Goal: Task Accomplishment & Management: Use online tool/utility

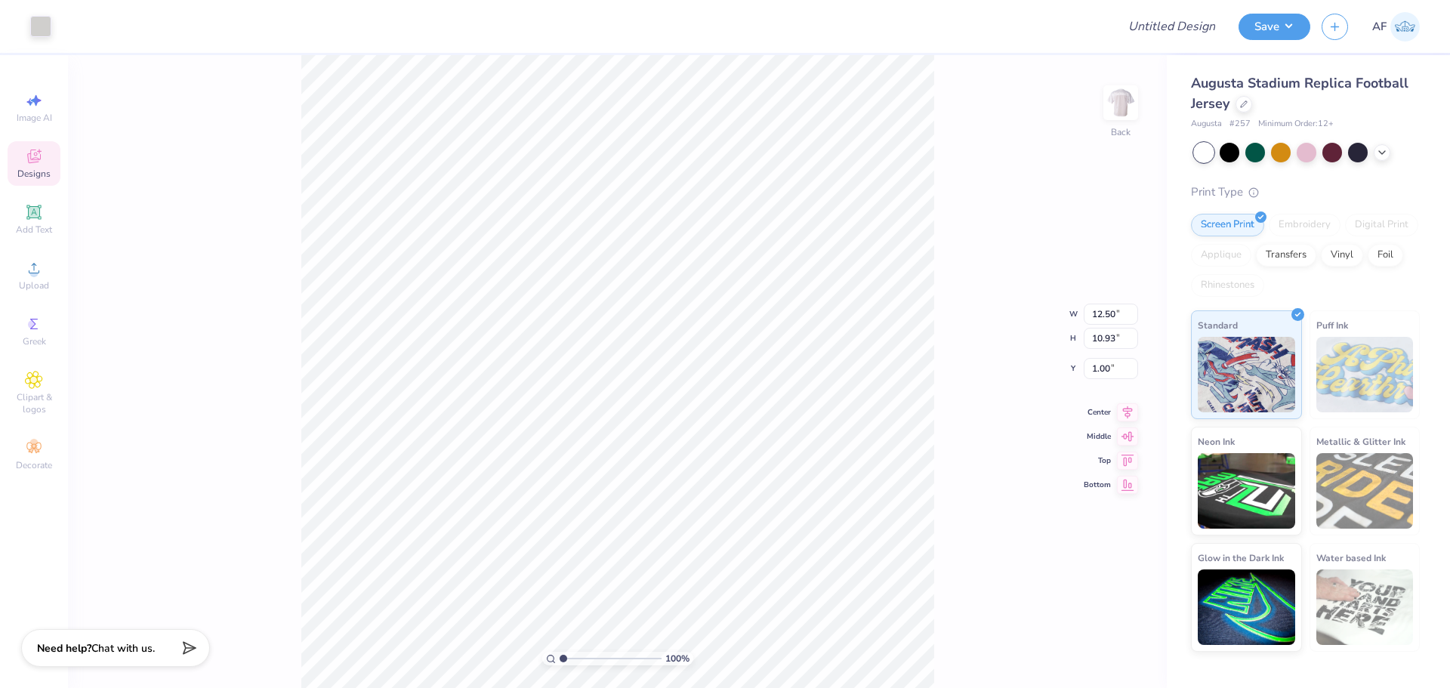
type input "8.88"
type input "3.04"
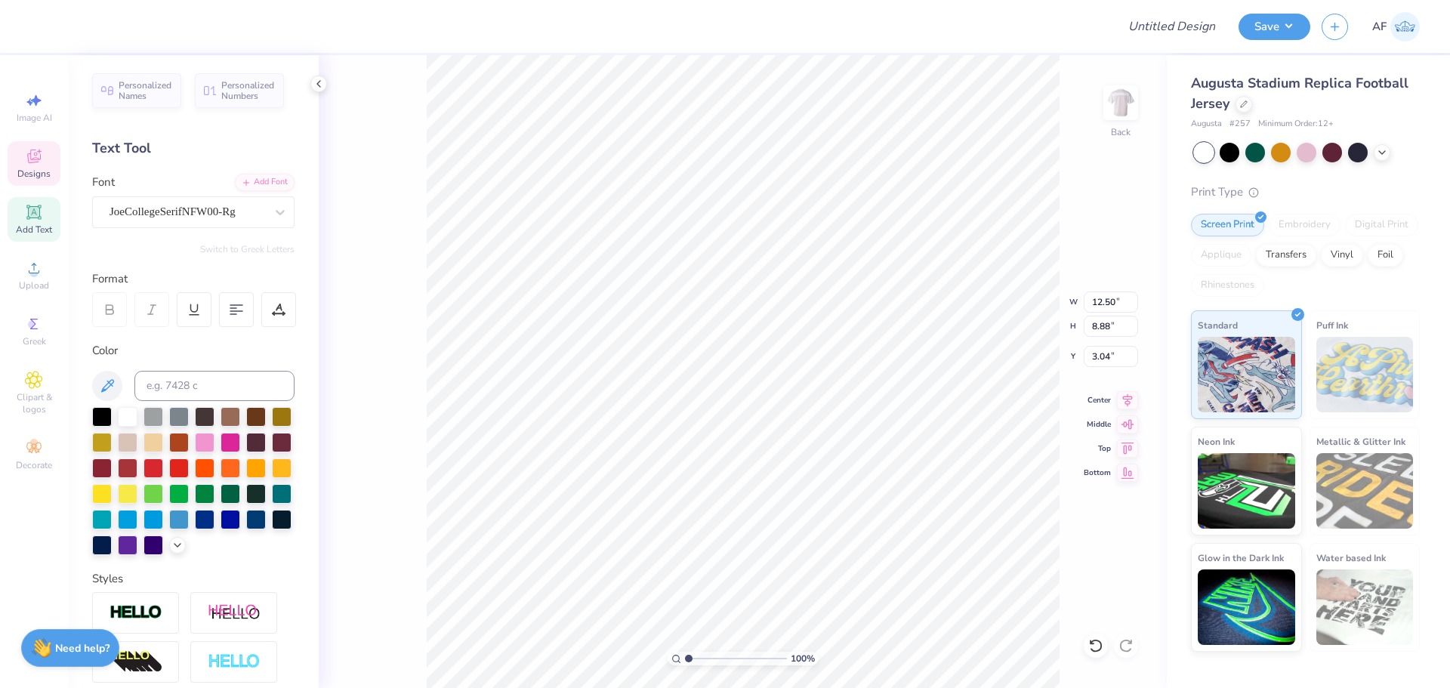
scroll to position [13, 2]
type textarea "75"
type input "7.73"
type input "0.65"
type input "1.82"
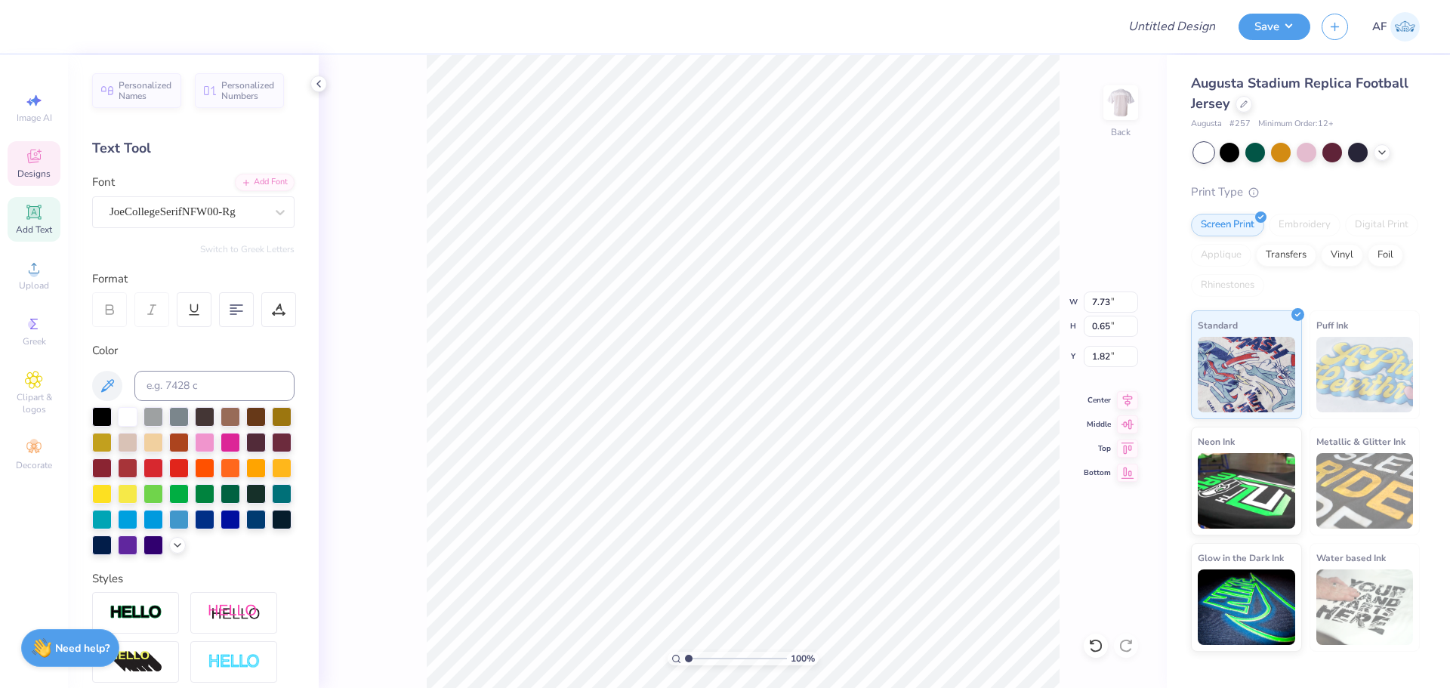
scroll to position [12, 6]
type input "4.05"
type input "1.00"
type input "11.48"
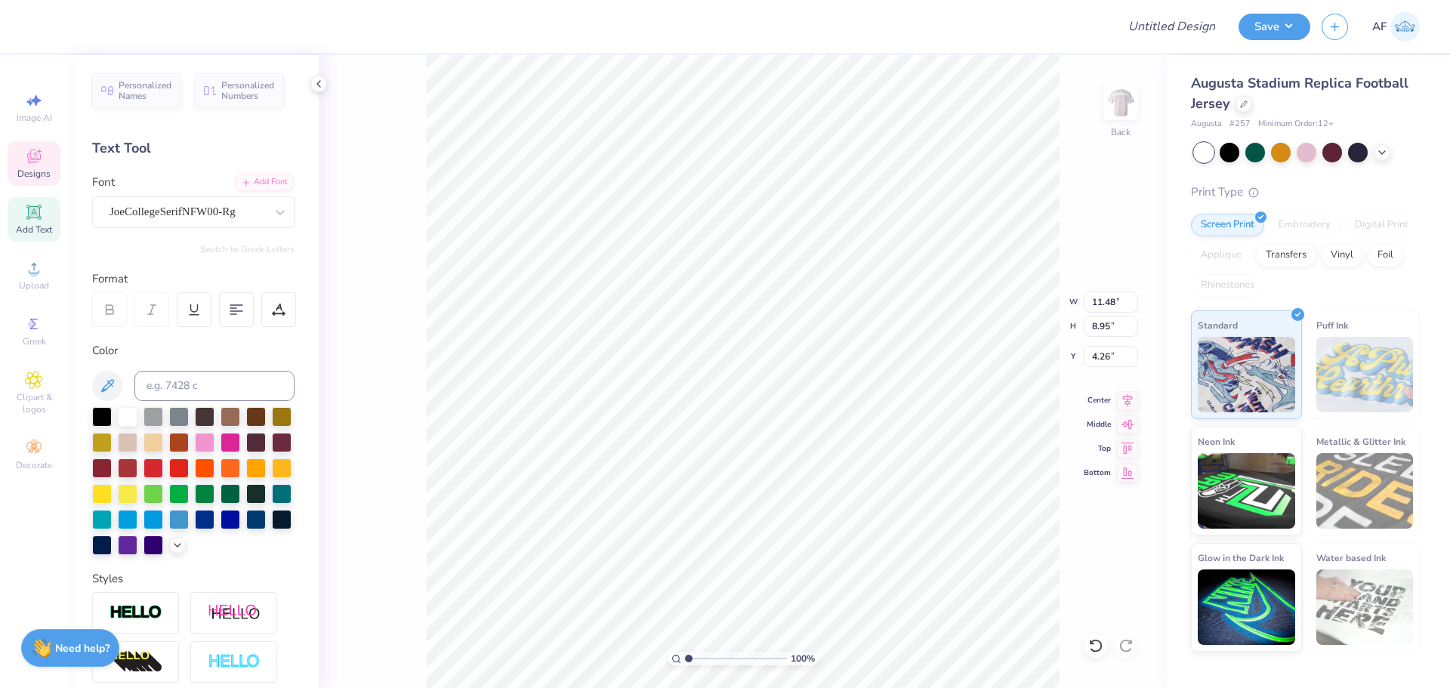
type input "8.95"
type input "4.26"
click at [1258, 150] on div at bounding box center [1255, 151] width 20 height 20
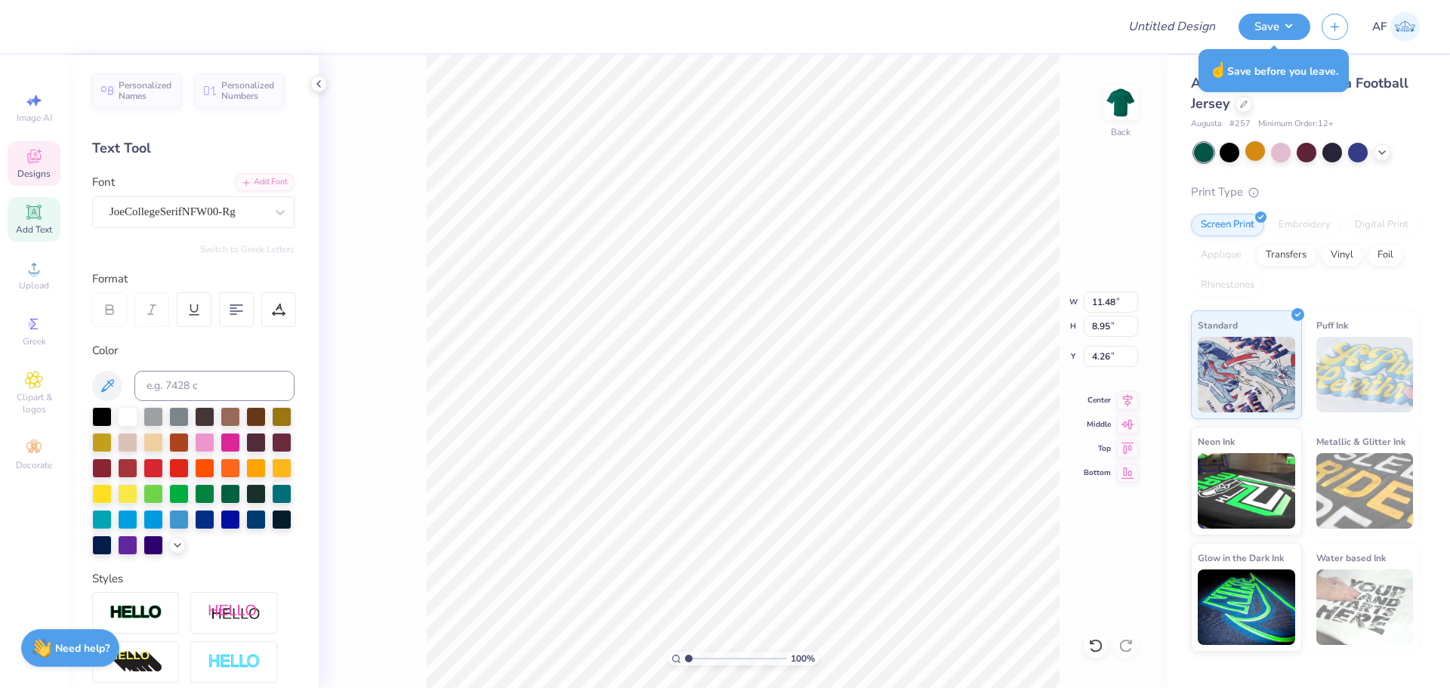
type input "4.05"
type input "0.65"
type input "1.00"
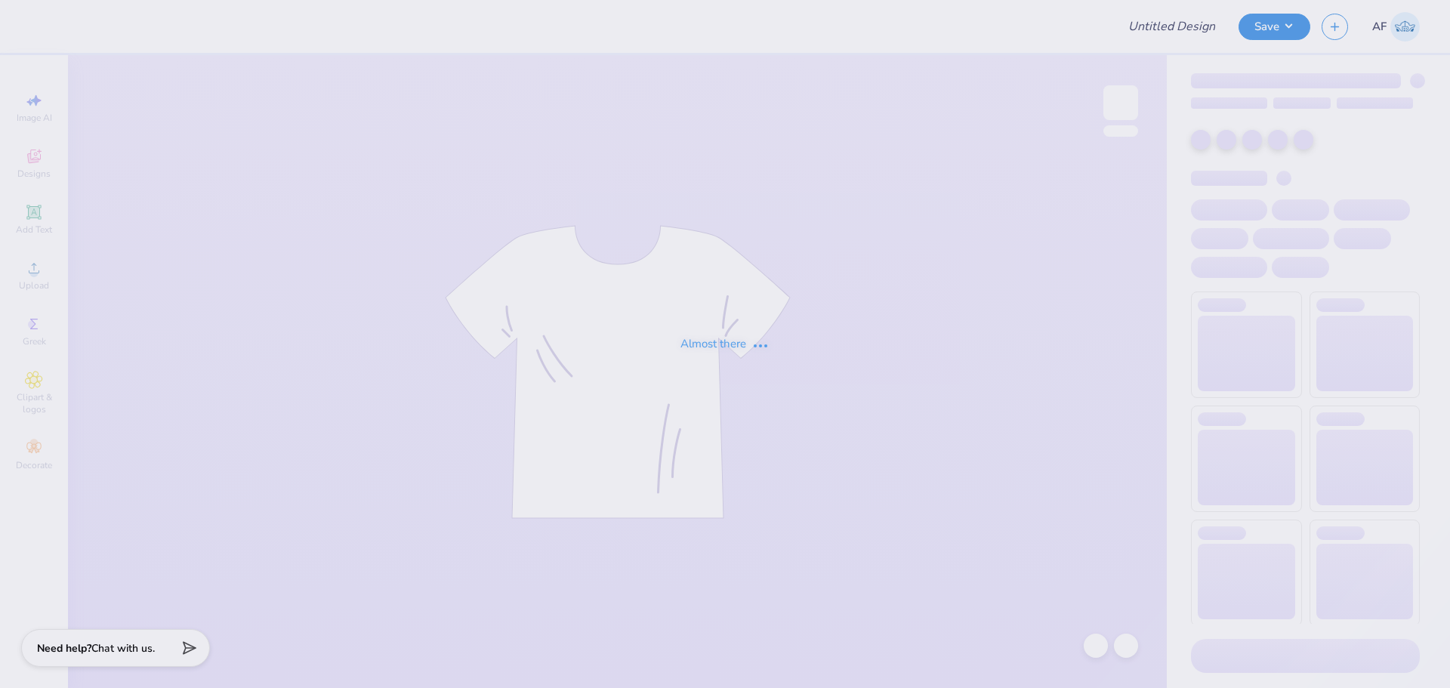
type input "DG Gameday jersey"
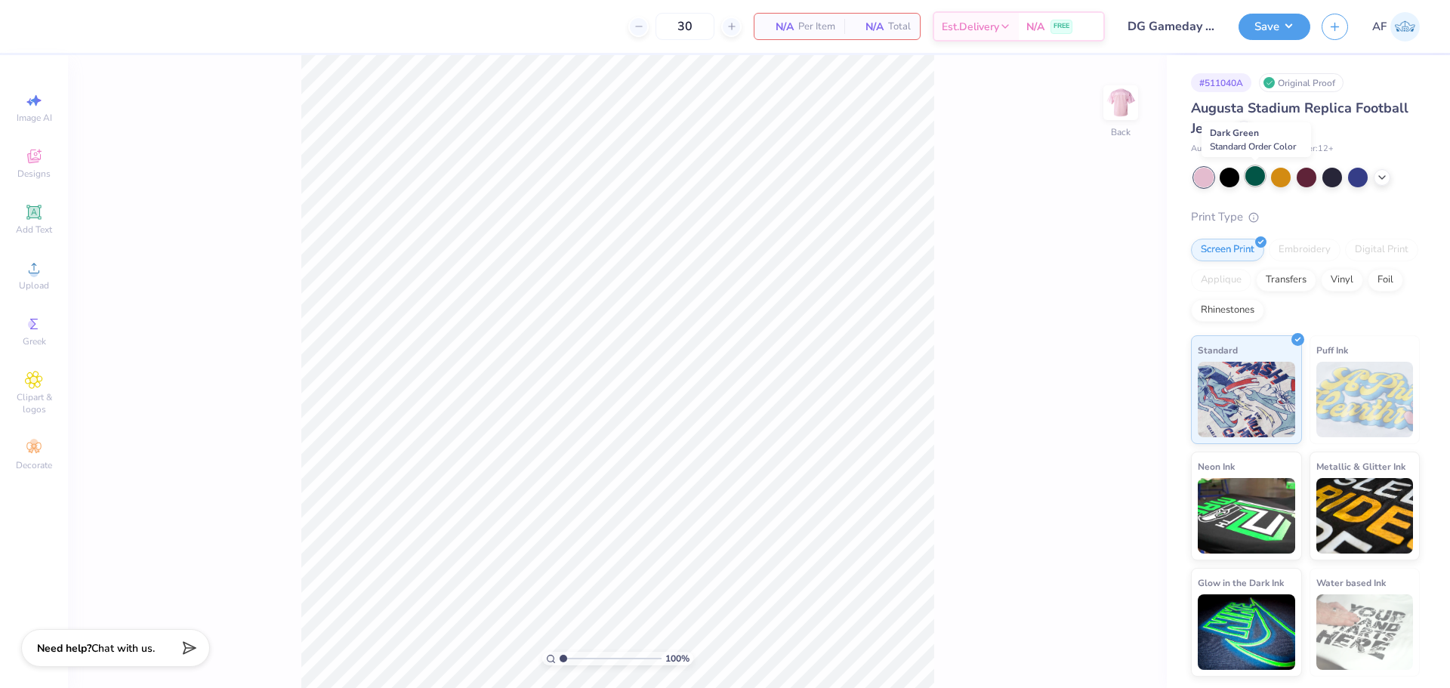
click at [1262, 179] on div at bounding box center [1255, 176] width 20 height 20
click at [42, 172] on span "Designs" at bounding box center [33, 174] width 33 height 12
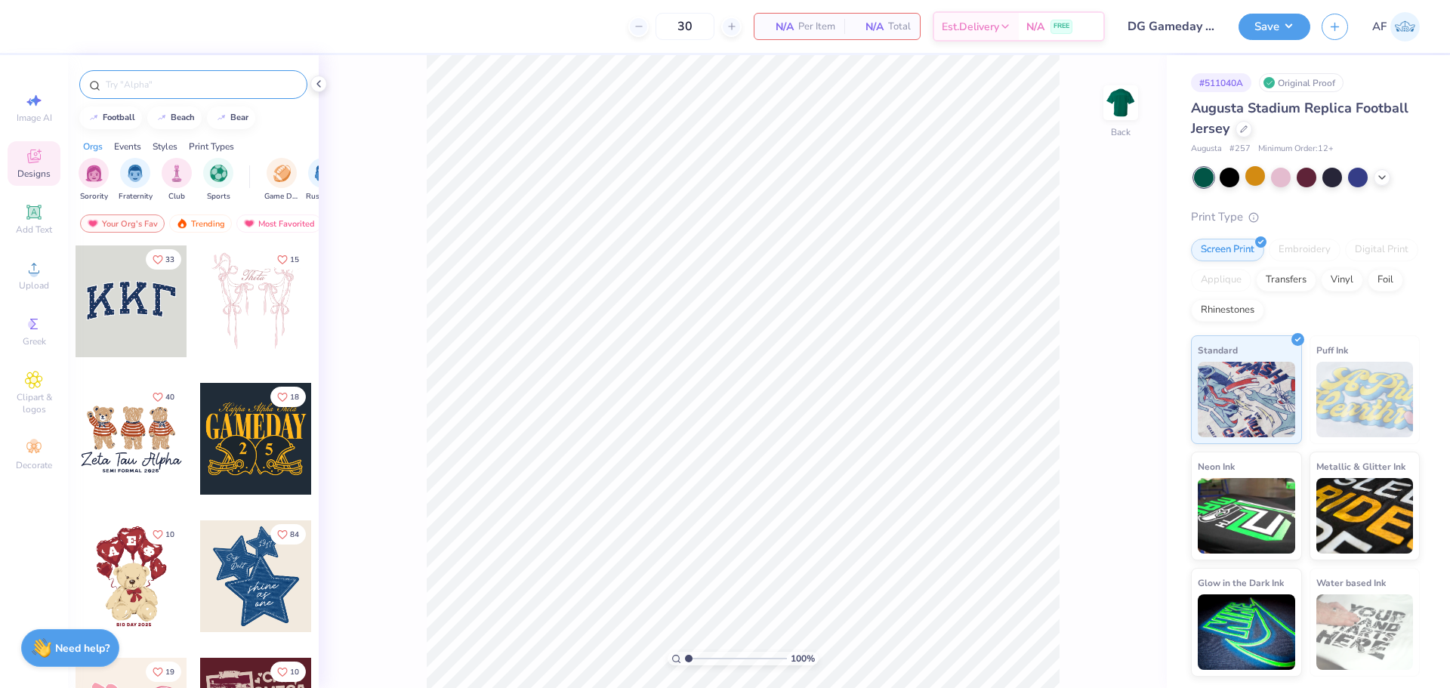
click at [202, 87] on input "text" at bounding box center [200, 84] width 193 height 15
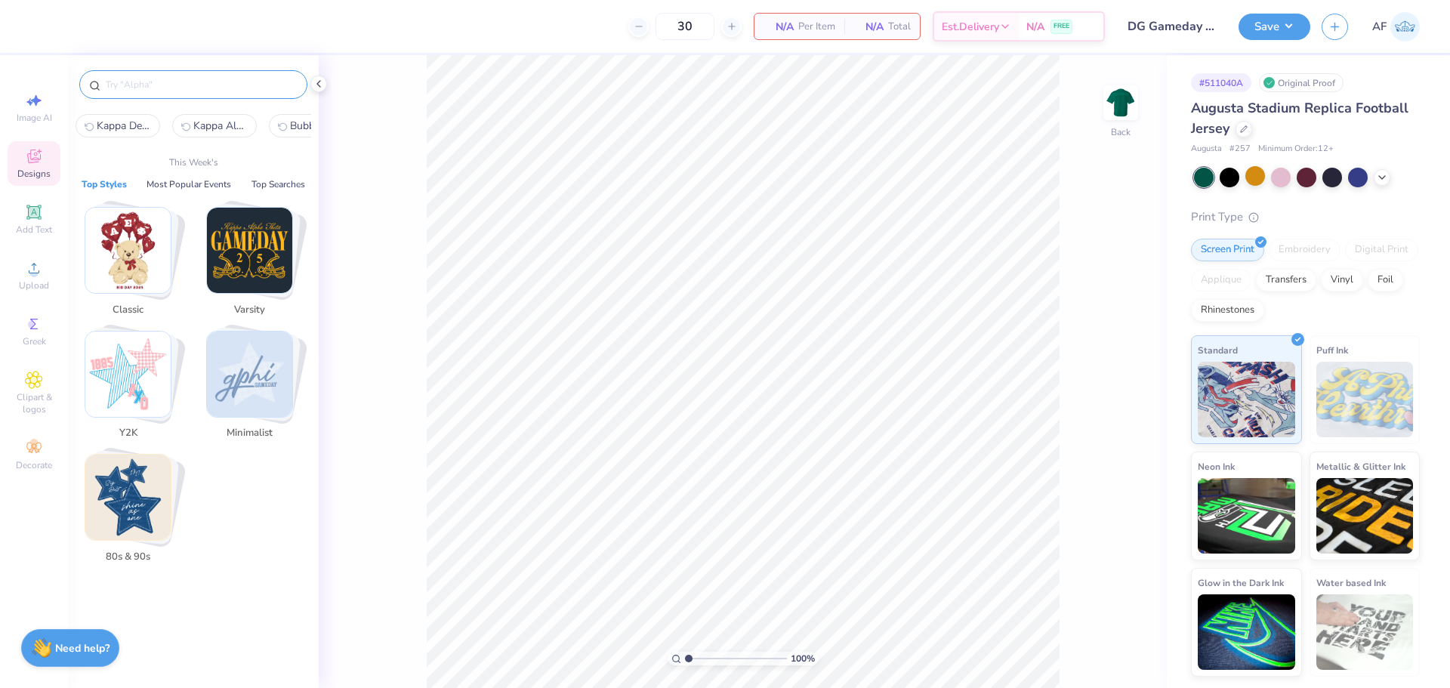
paste input "Athletic Text and Number"
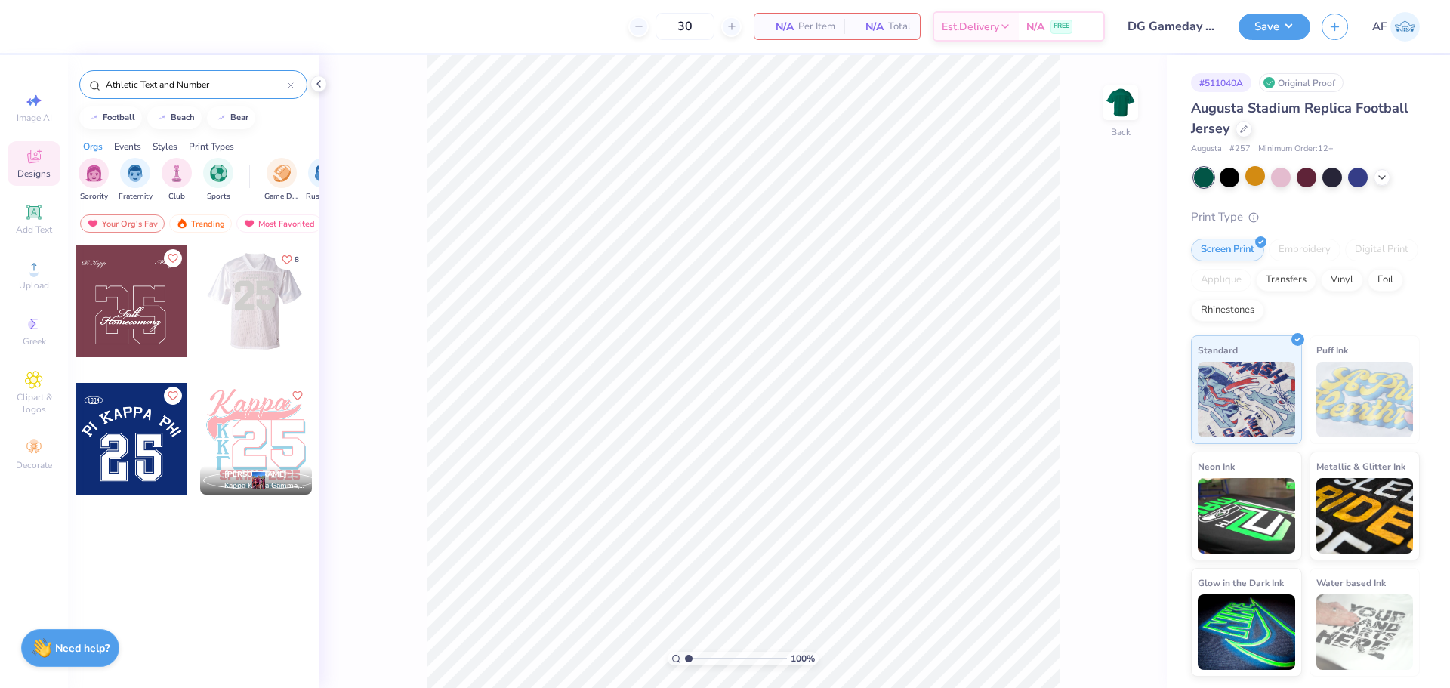
type input "Athletic Text and Number"
click at [236, 328] on div at bounding box center [255, 301] width 112 height 112
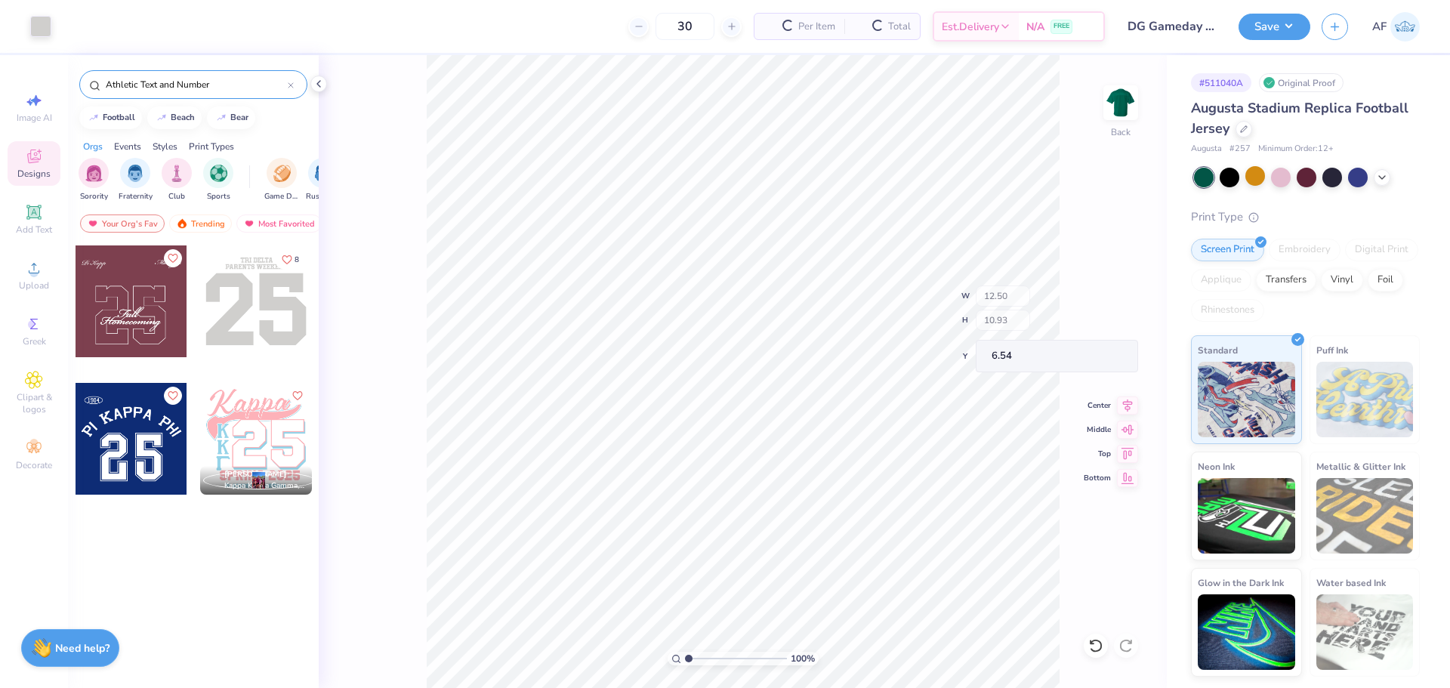
type input "4.05"
type input "0.65"
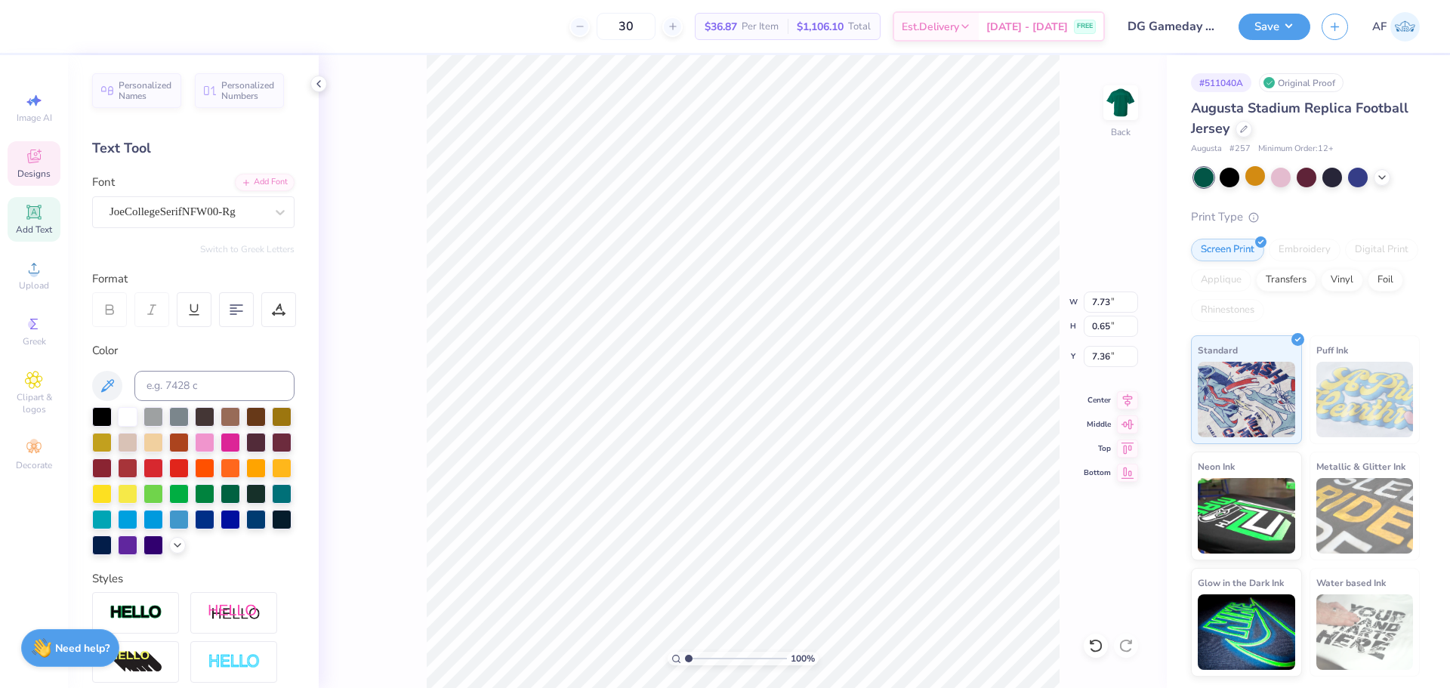
scroll to position [12, 3]
type textarea "DELTA GAMMA"
type input "12.50"
type input "8.88"
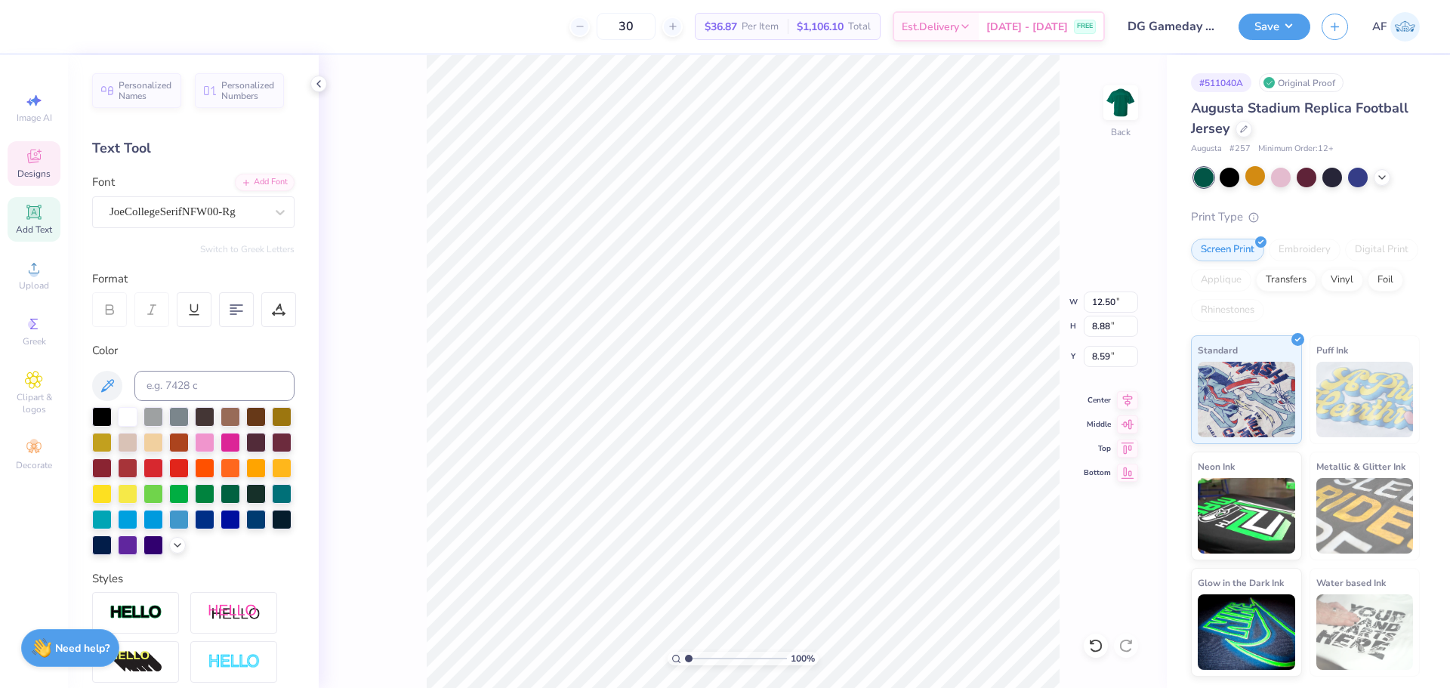
type input "8.59"
type textarea "75"
type input "11.48"
type input "11.30"
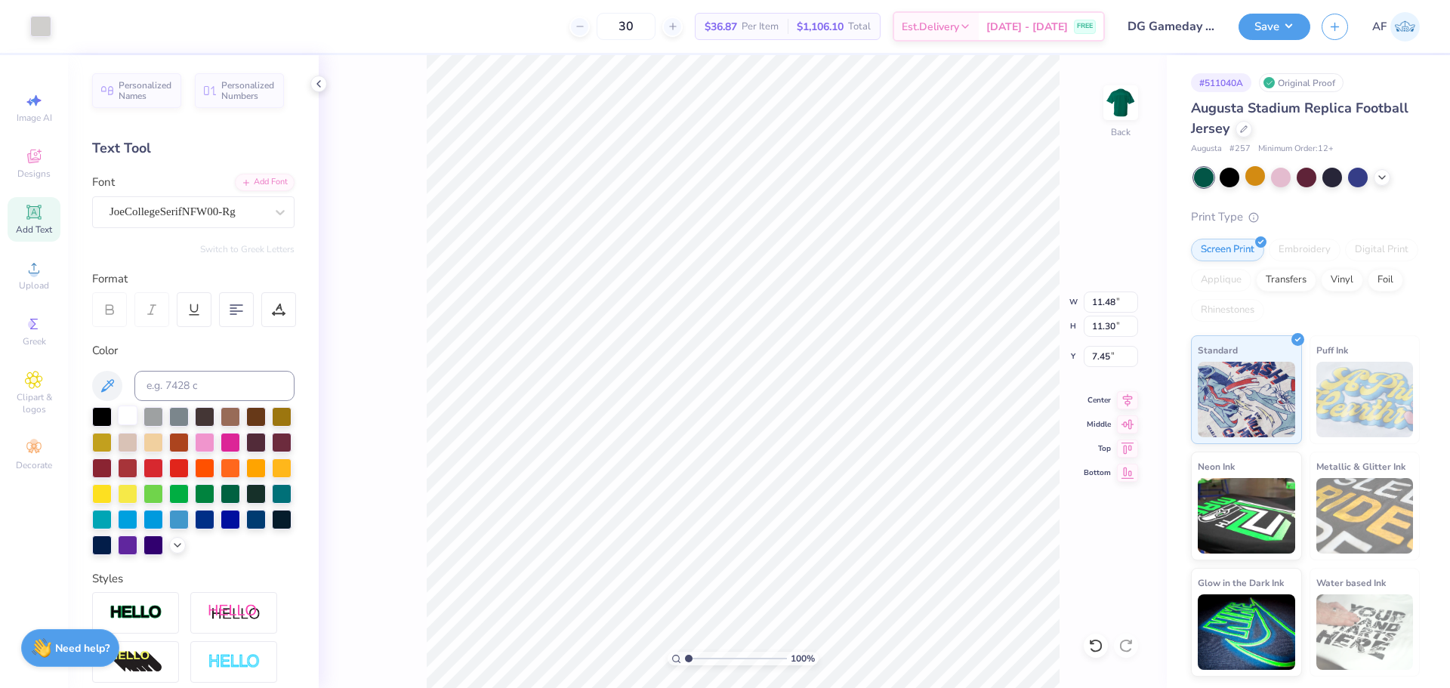
click at [127, 414] on div at bounding box center [128, 415] width 20 height 20
click at [129, 411] on div at bounding box center [128, 415] width 20 height 20
type input "5.60"
type input "0.63"
type input "7.45"
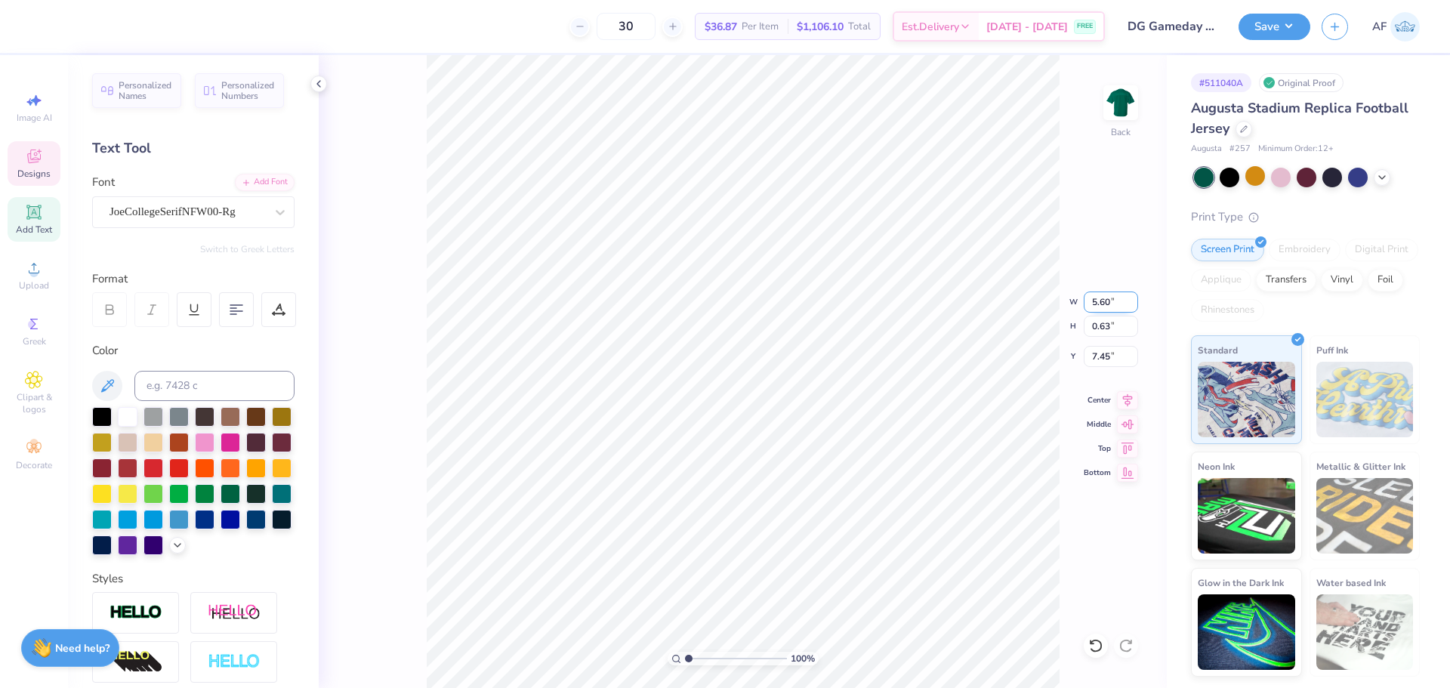
click at [1094, 297] on input "5.60" at bounding box center [1110, 301] width 54 height 21
type input "12.00"
type input "1.35"
type input "7.09"
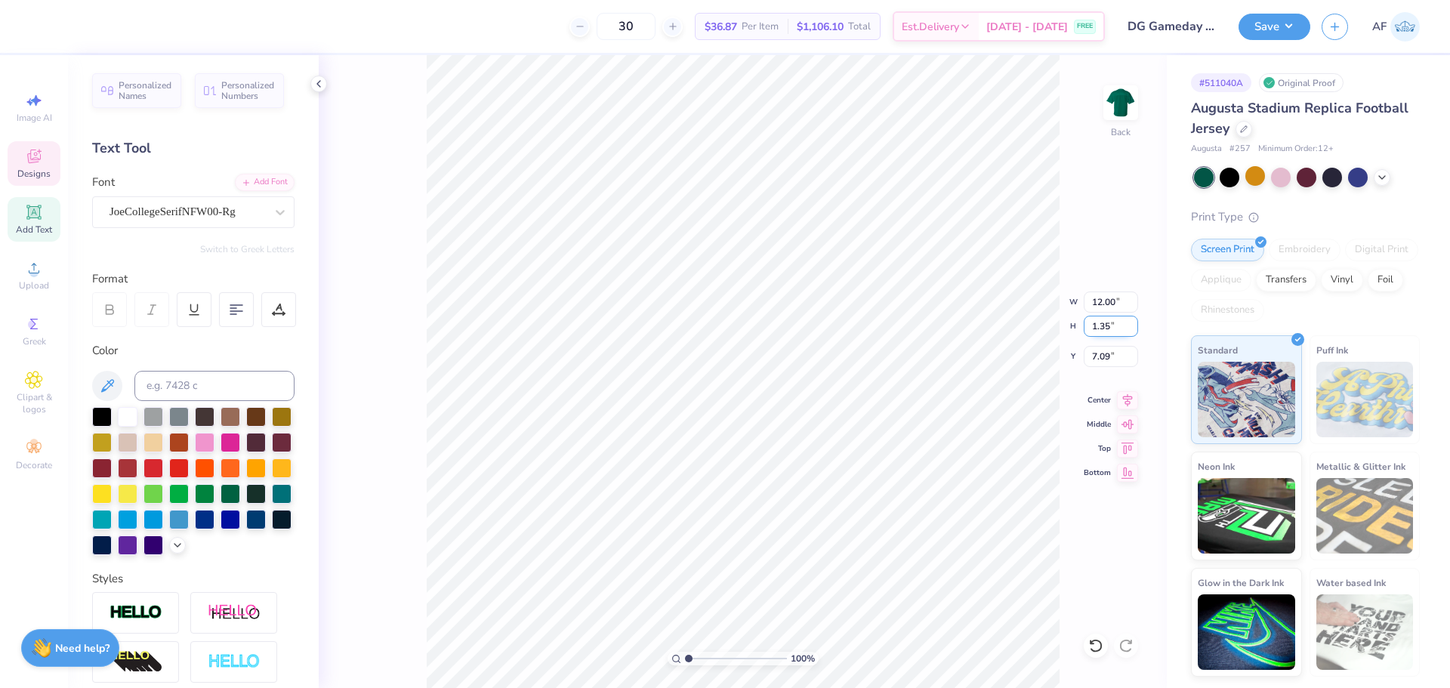
click at [1099, 330] on input "1.35" at bounding box center [1110, 326] width 54 height 21
type input "11.48"
type input "8.95"
type input "9.80"
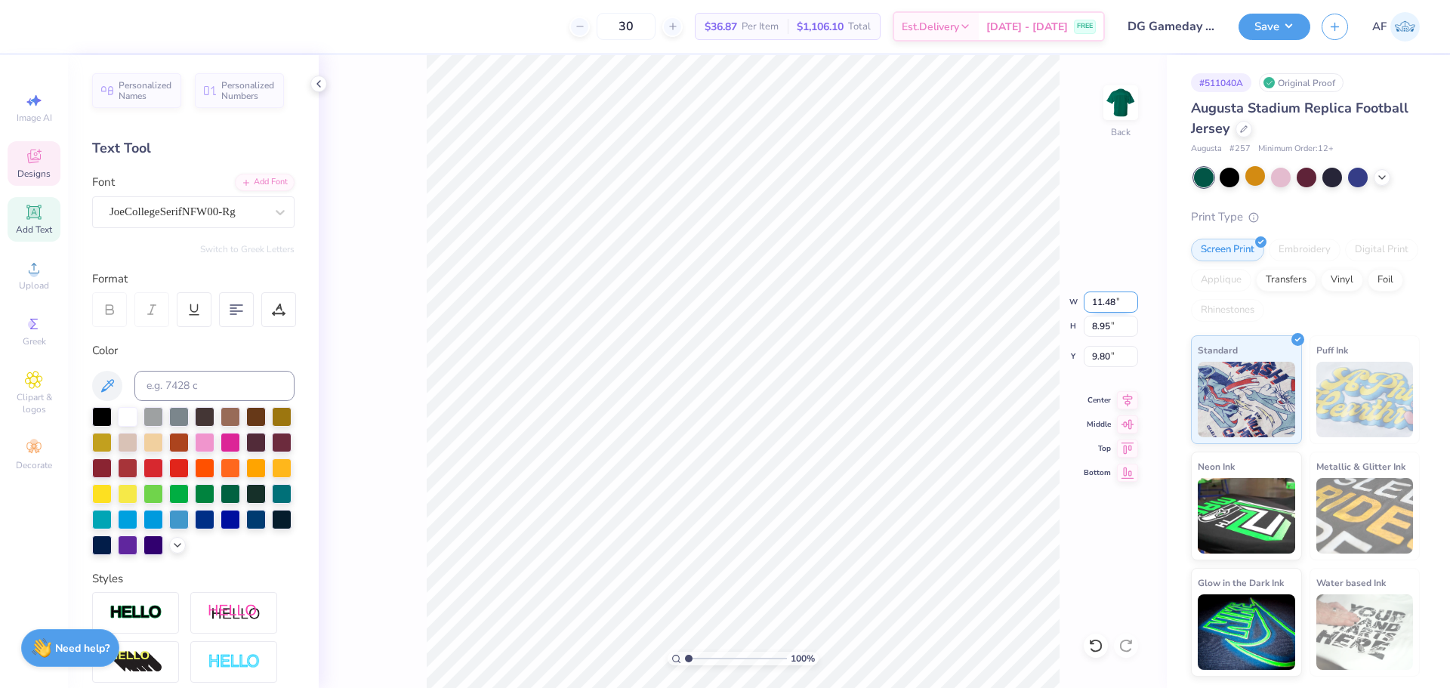
click at [1108, 303] on input "11.48" at bounding box center [1110, 301] width 54 height 21
type input "12.00"
type input "9.35"
type input "9.60"
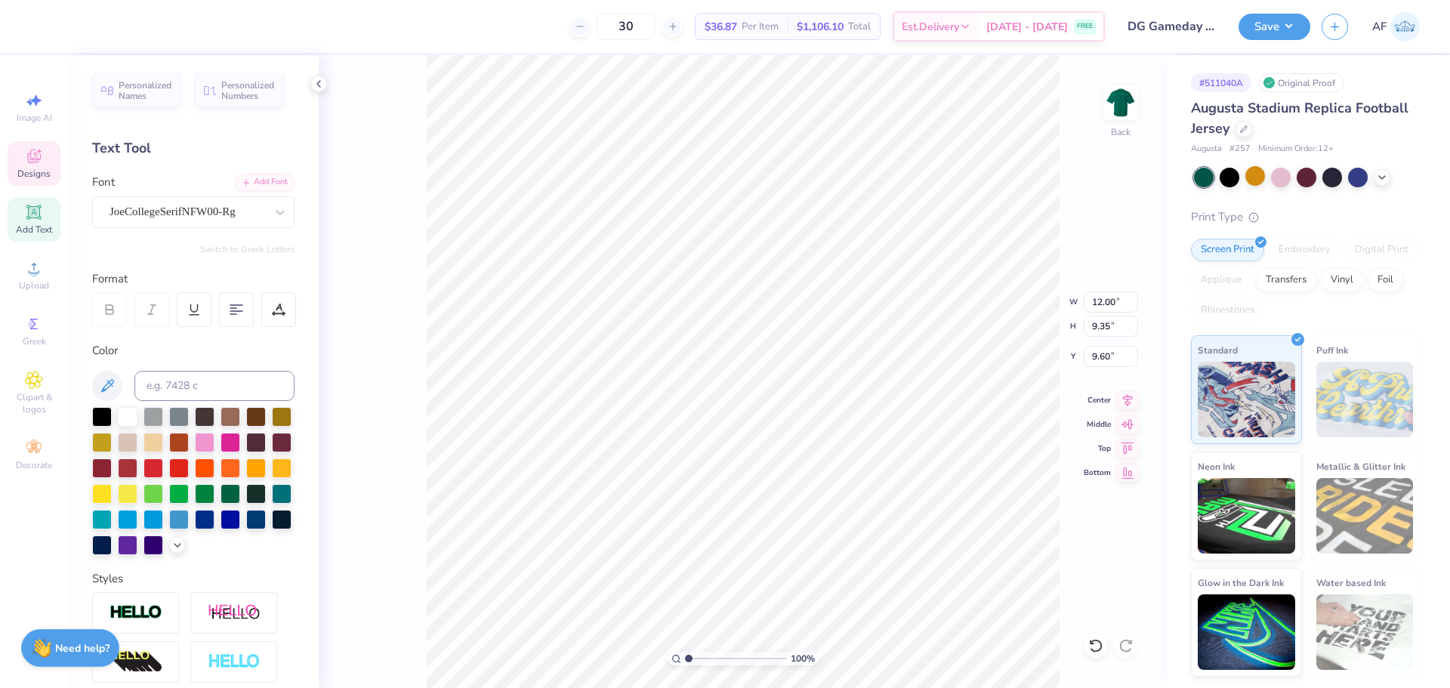
type input "1.35"
type input "7.09"
click at [1126, 395] on icon at bounding box center [1127, 398] width 21 height 18
type input "9.35"
type input "9.60"
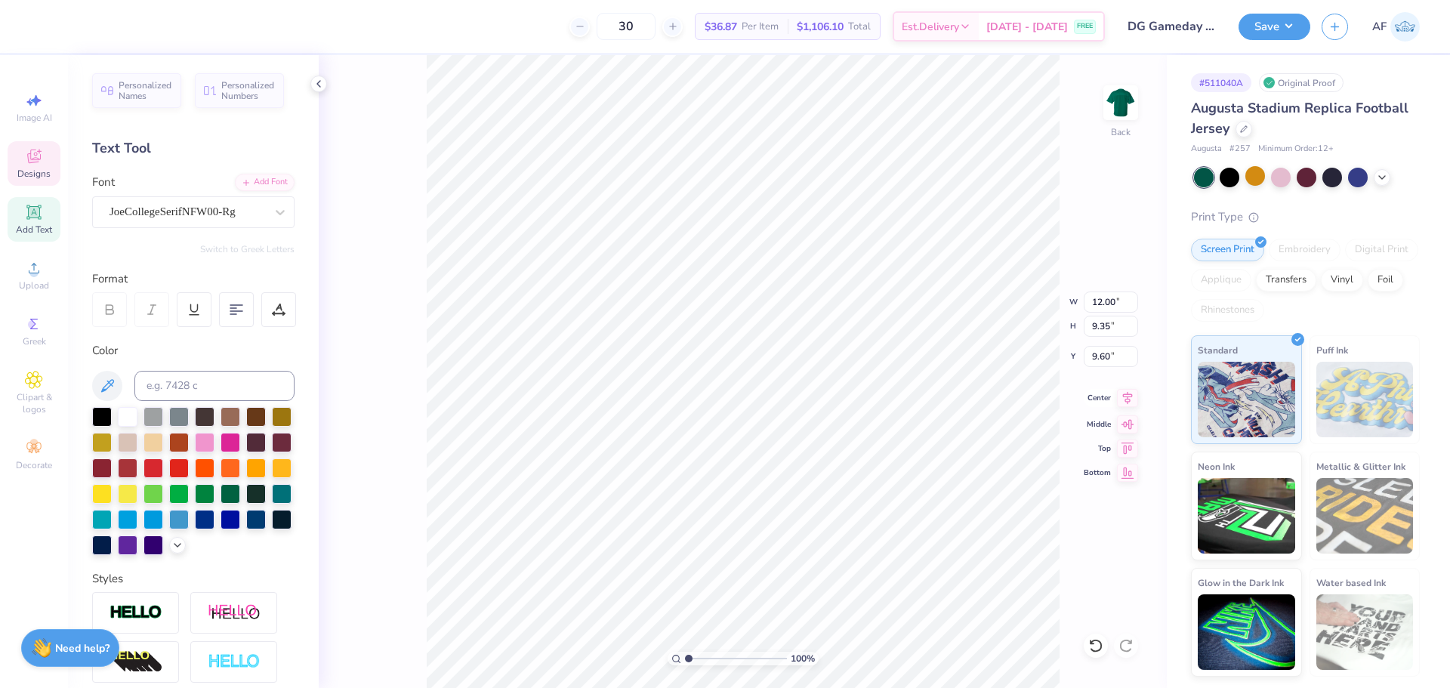
click at [1130, 403] on icon at bounding box center [1127, 398] width 21 height 18
type input "11.86"
click at [1105, 359] on input "1.00" at bounding box center [1110, 356] width 54 height 21
type input "1.00"
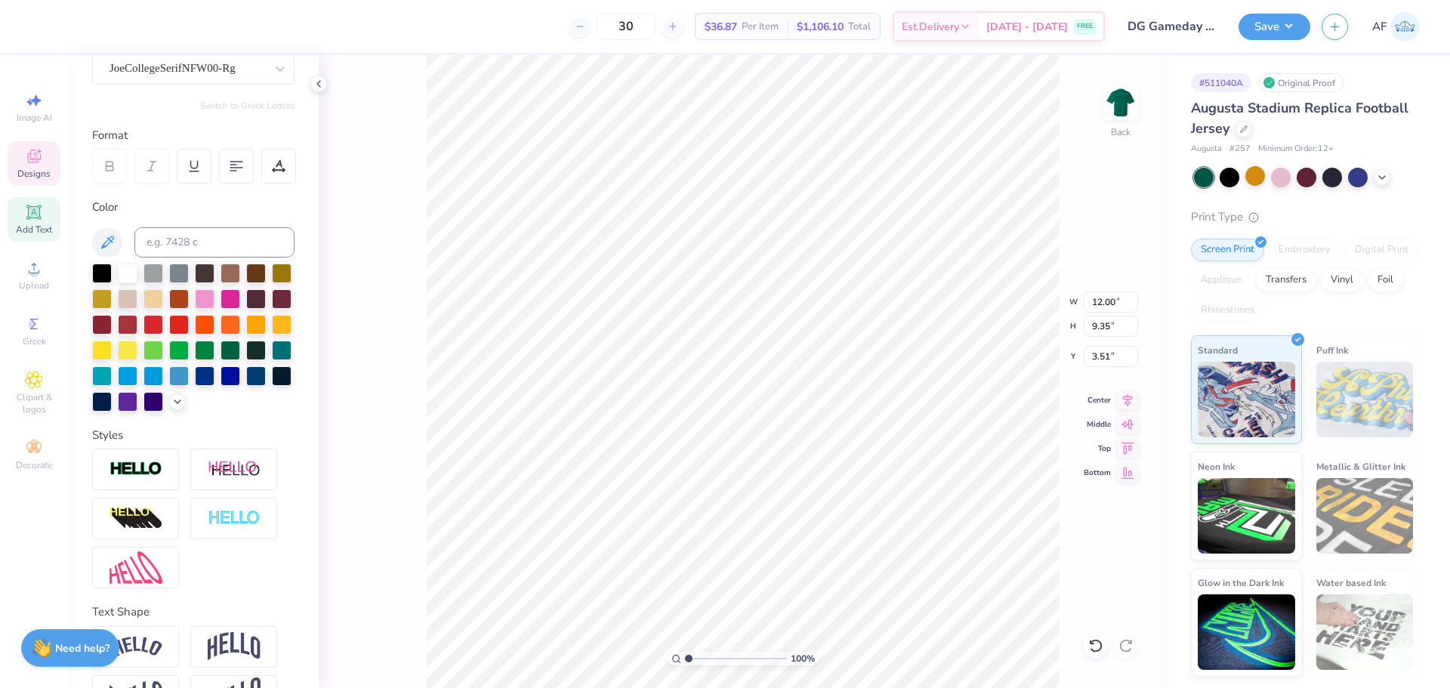
scroll to position [216, 0]
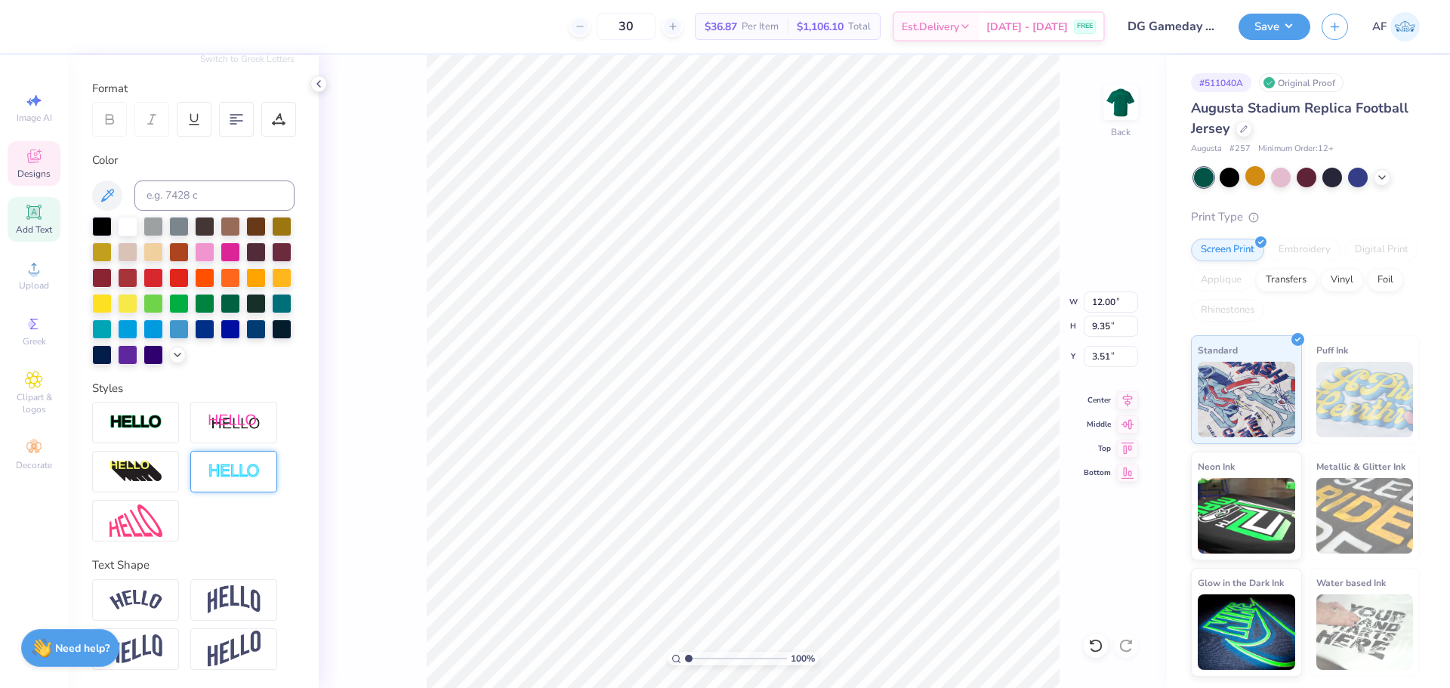
click at [226, 481] on div at bounding box center [233, 472] width 87 height 42
type input "12.03"
type input "9.38"
type input "3.49"
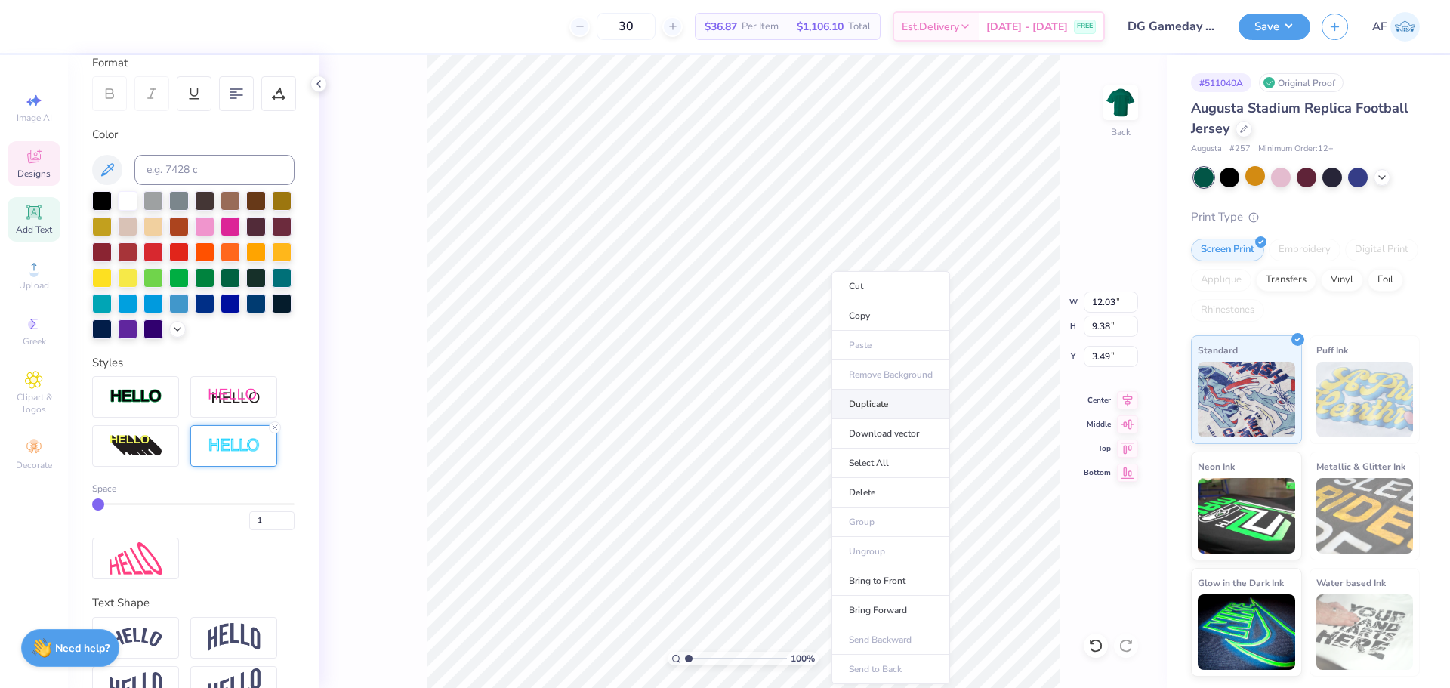
click at [894, 405] on li "Duplicate" at bounding box center [890, 404] width 119 height 29
type input "4.49"
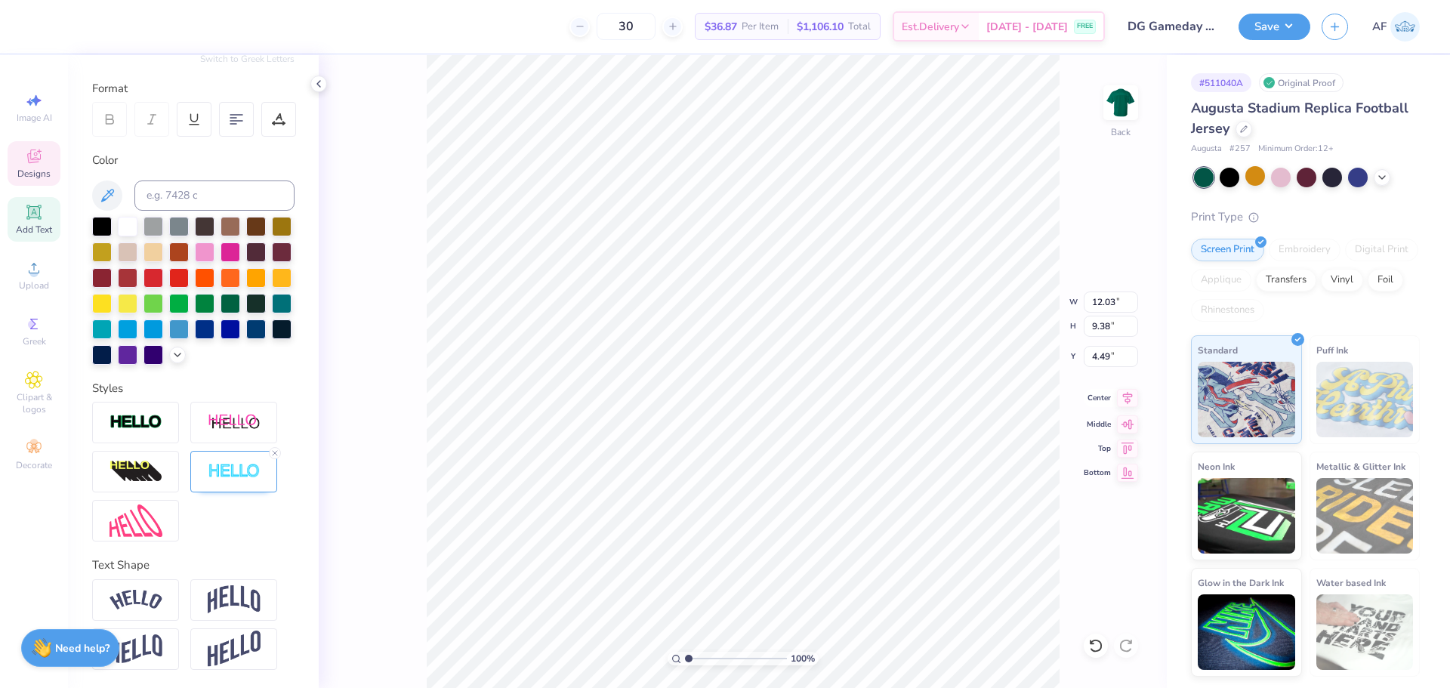
click at [1126, 399] on icon at bounding box center [1128, 397] width 10 height 13
click at [230, 479] on img at bounding box center [234, 471] width 53 height 17
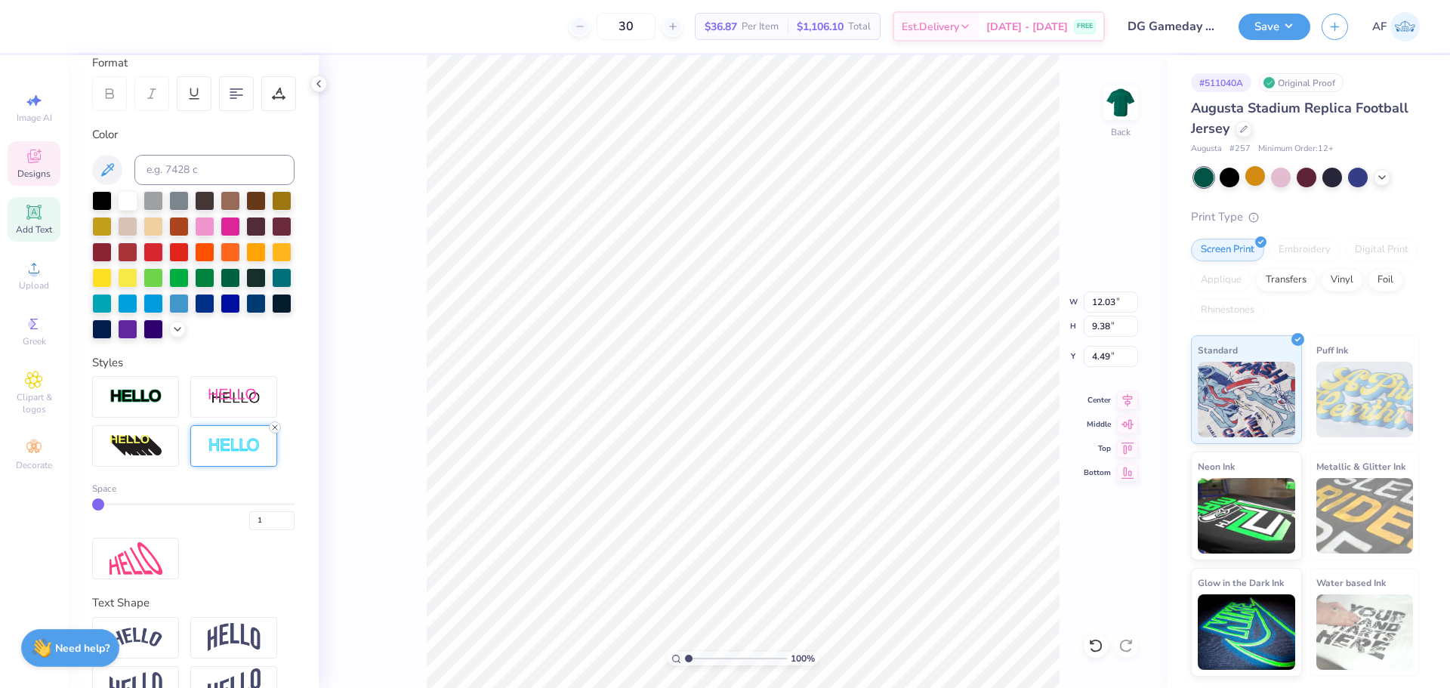
click at [274, 432] on icon at bounding box center [274, 427] width 9 height 9
type input "12.00"
type input "9.35"
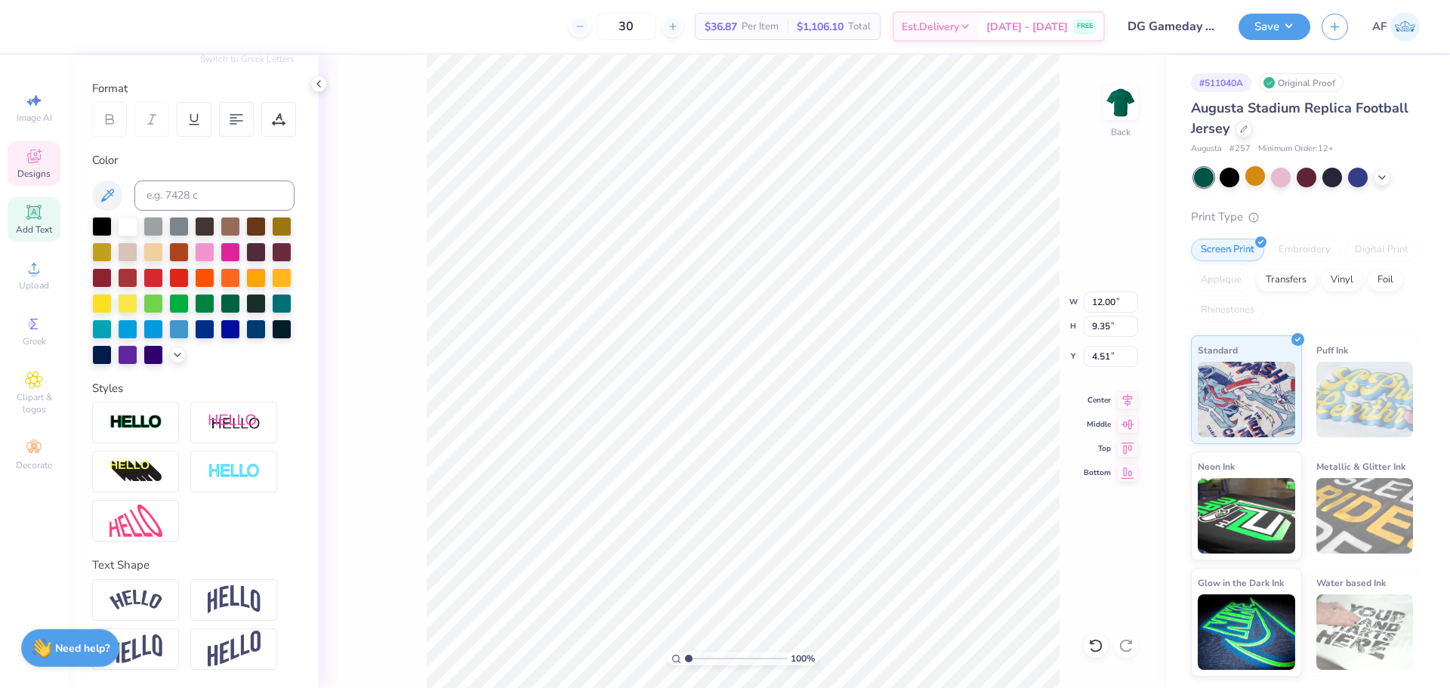
type input "3.52"
type input "11.28"
type input "8.79"
type input "3.79"
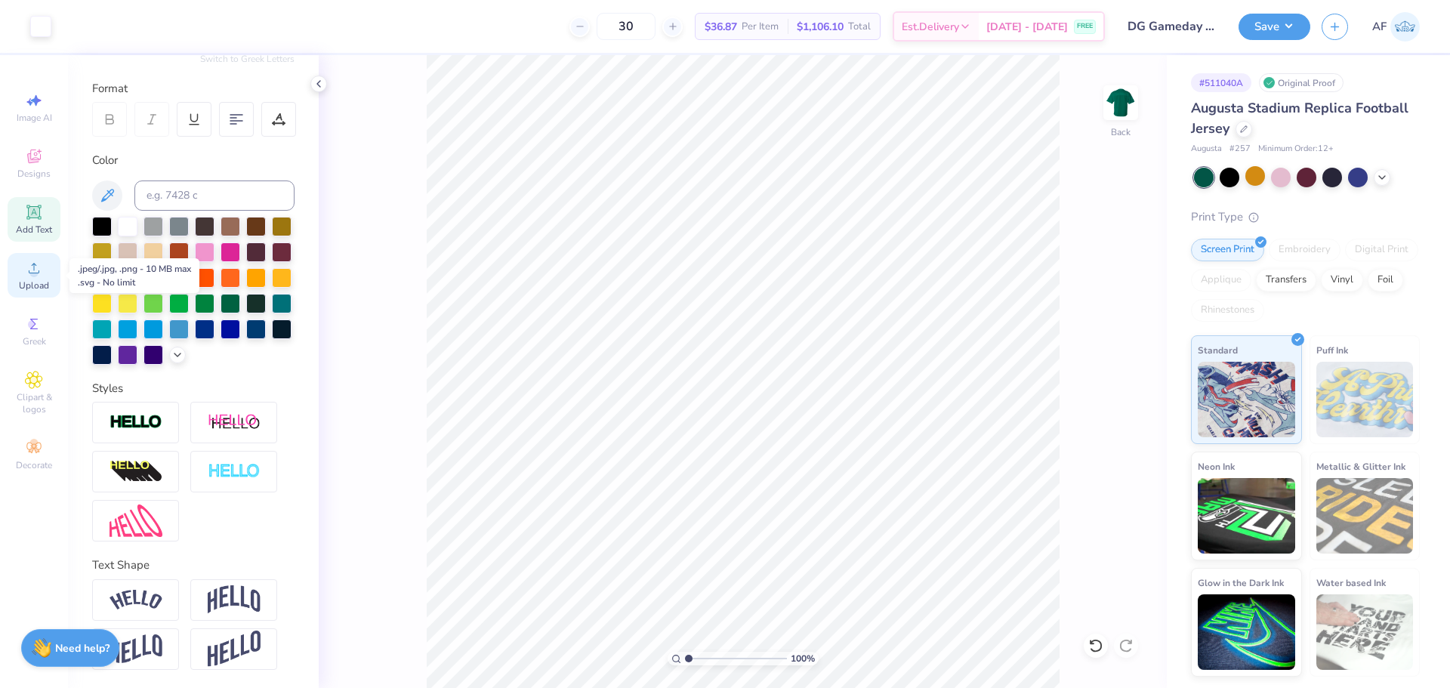
click at [33, 276] on circle at bounding box center [33, 273] width 8 height 8
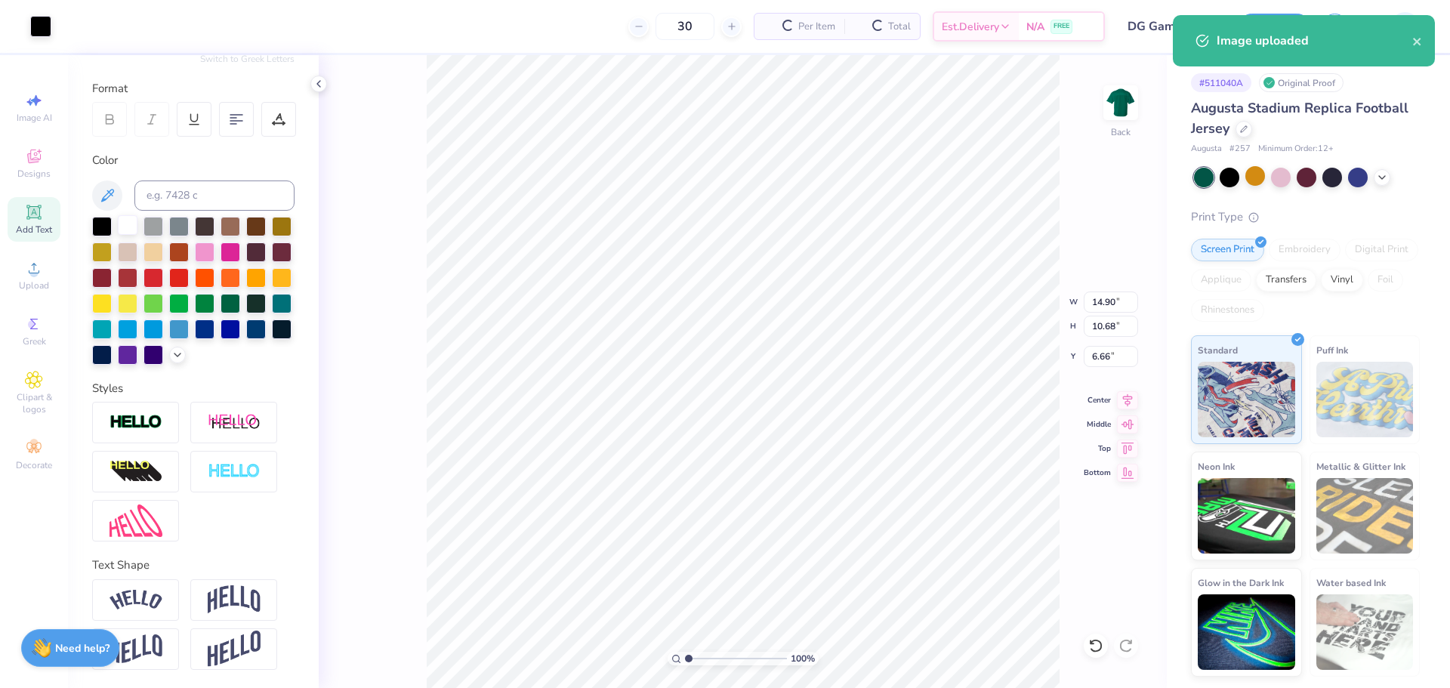
click at [119, 215] on div at bounding box center [128, 225] width 20 height 20
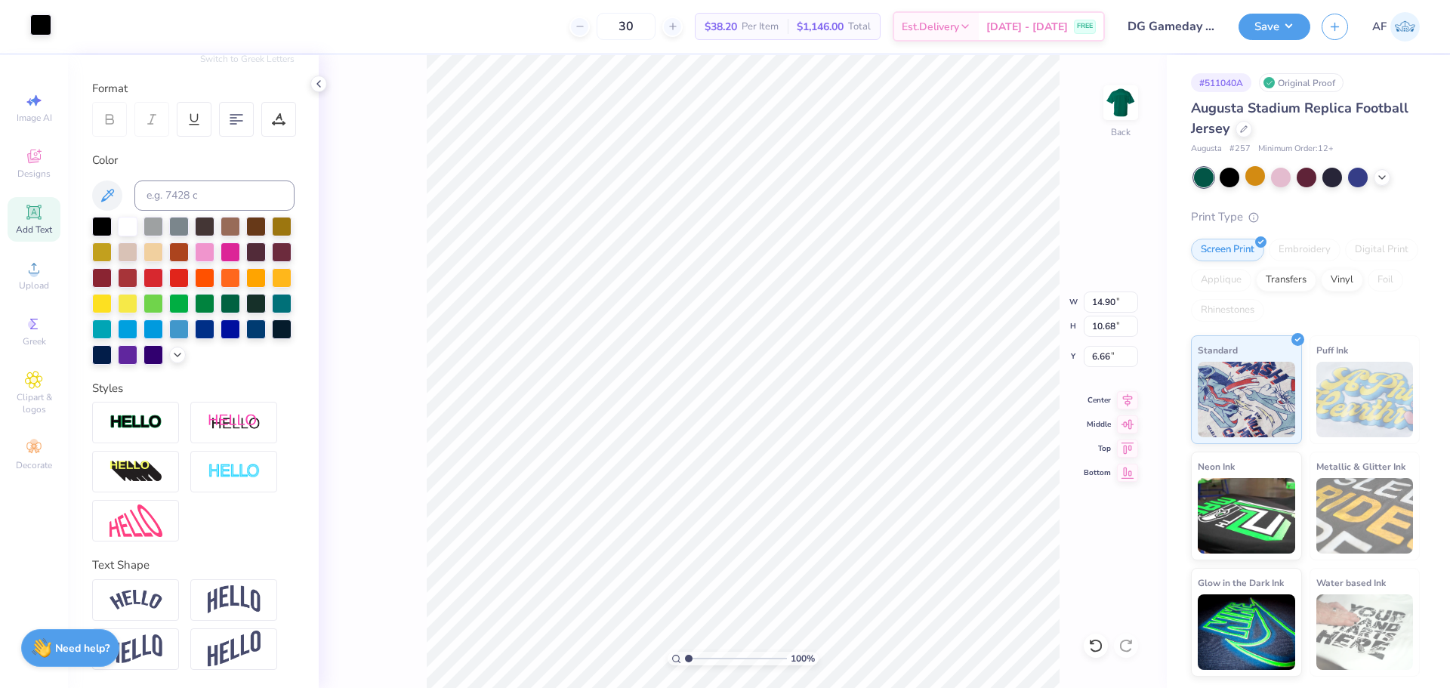
click at [40, 20] on div at bounding box center [40, 24] width 21 height 21
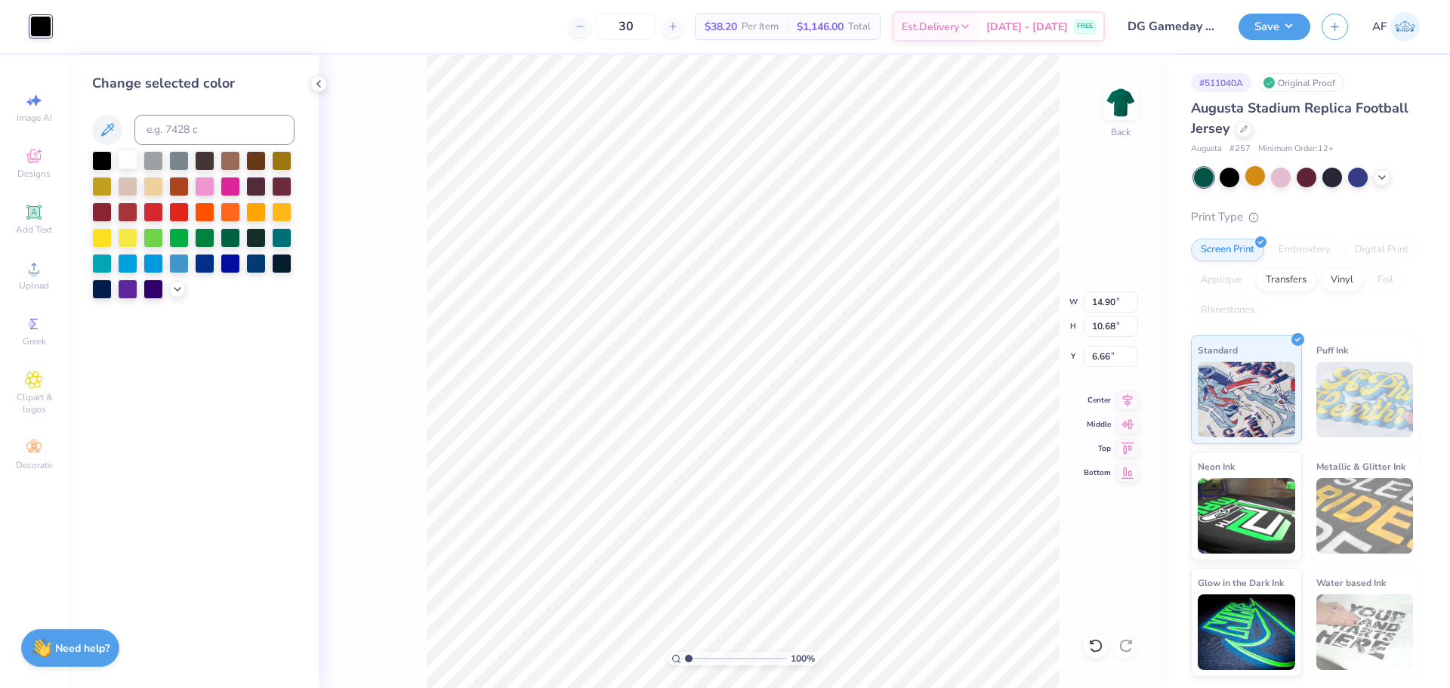
click at [127, 164] on div at bounding box center [128, 159] width 20 height 20
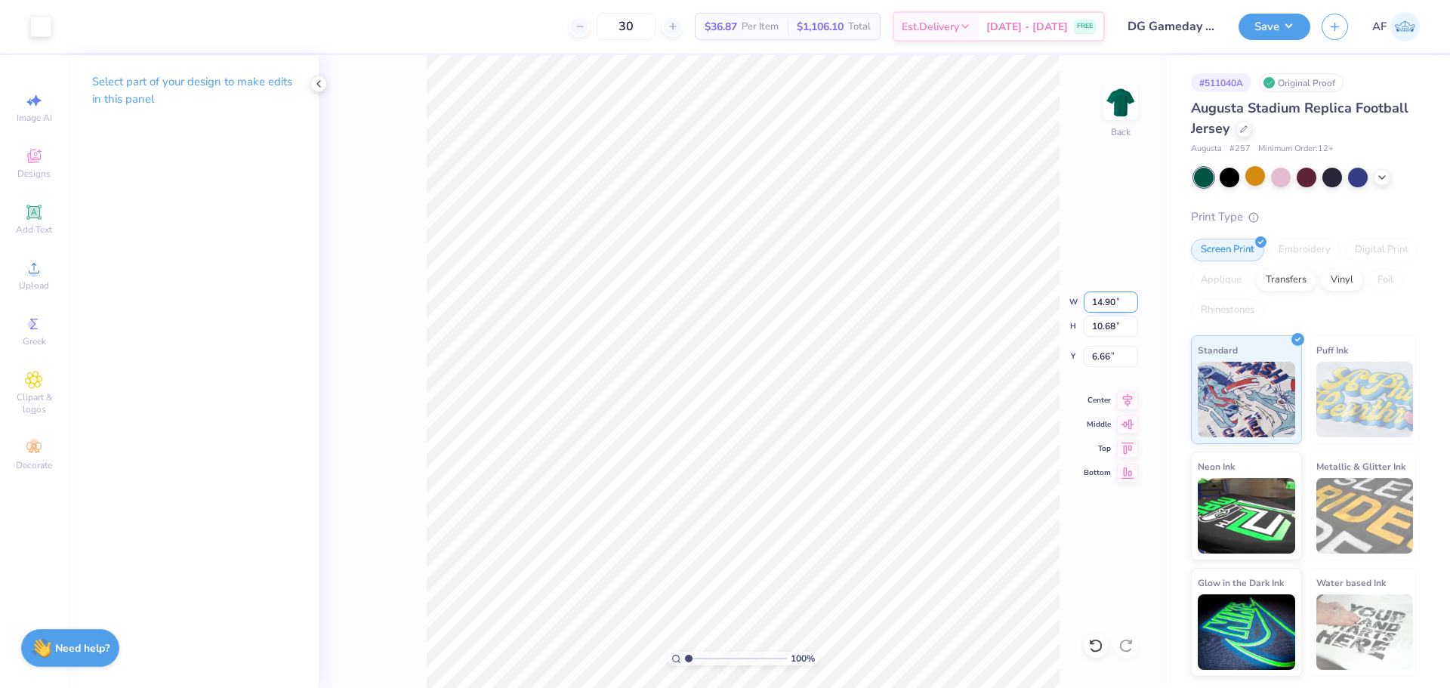
click at [1105, 306] on input "14.90" at bounding box center [1110, 301] width 54 height 21
type input "12.00"
type input "8.60"
type input "3.08"
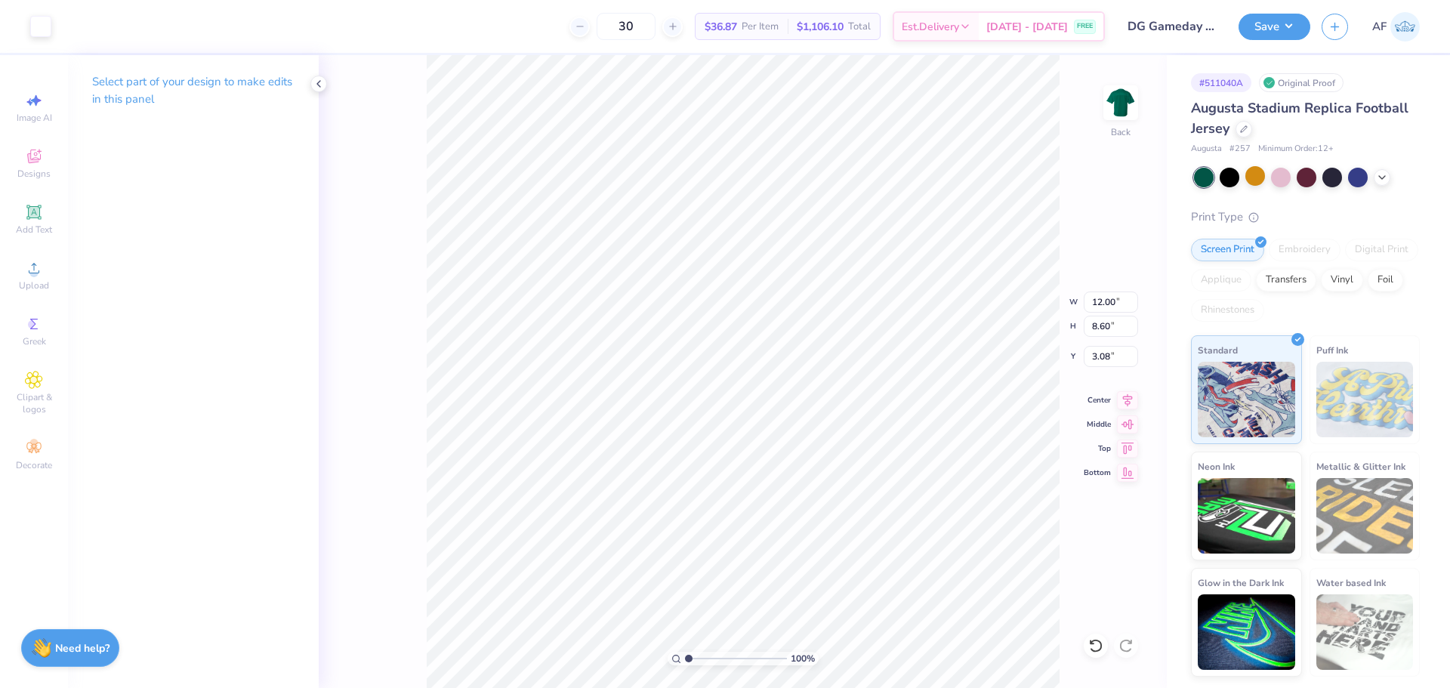
type input "3.40"
click at [1098, 357] on input "1.00" at bounding box center [1110, 356] width 54 height 21
click at [1099, 357] on input "1.00" at bounding box center [1110, 356] width 54 height 21
type input "3.00"
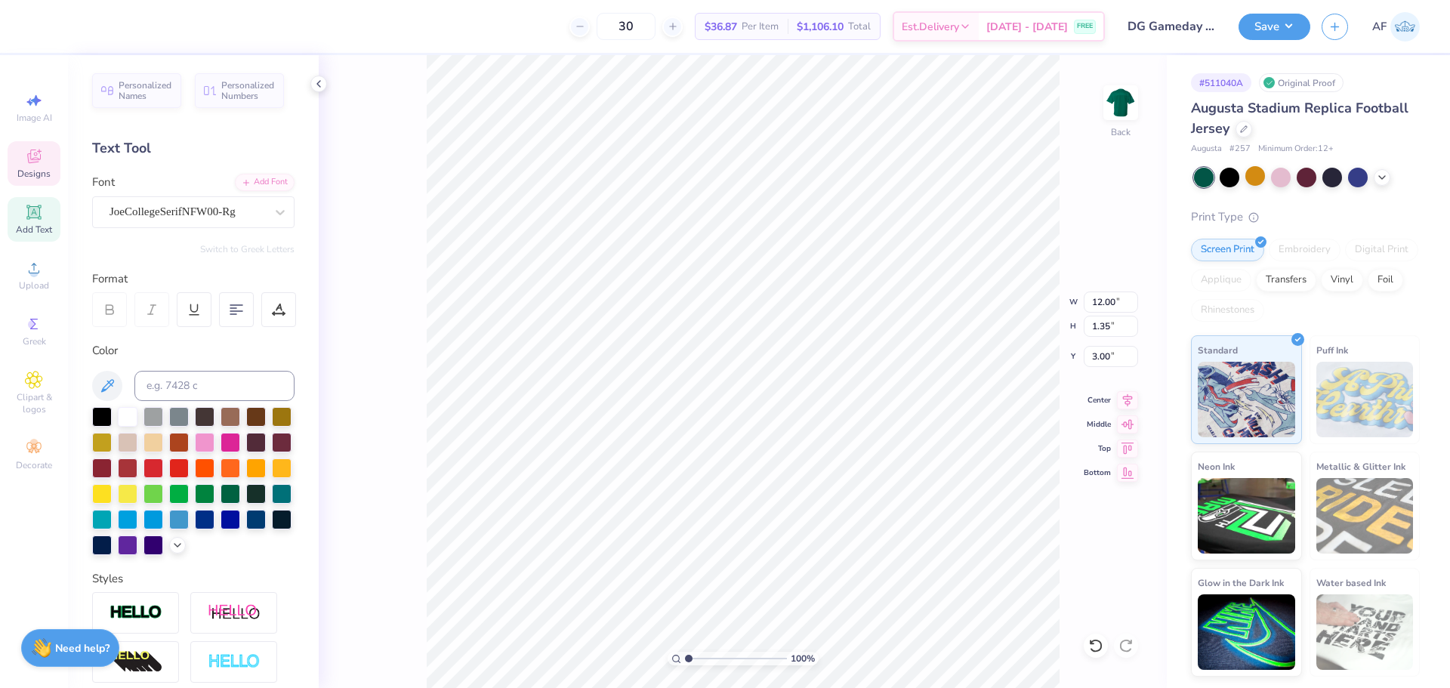
type input "8.60"
type input "5.40"
click at [1105, 310] on input "12.00" at bounding box center [1110, 301] width 54 height 21
type input "11.00"
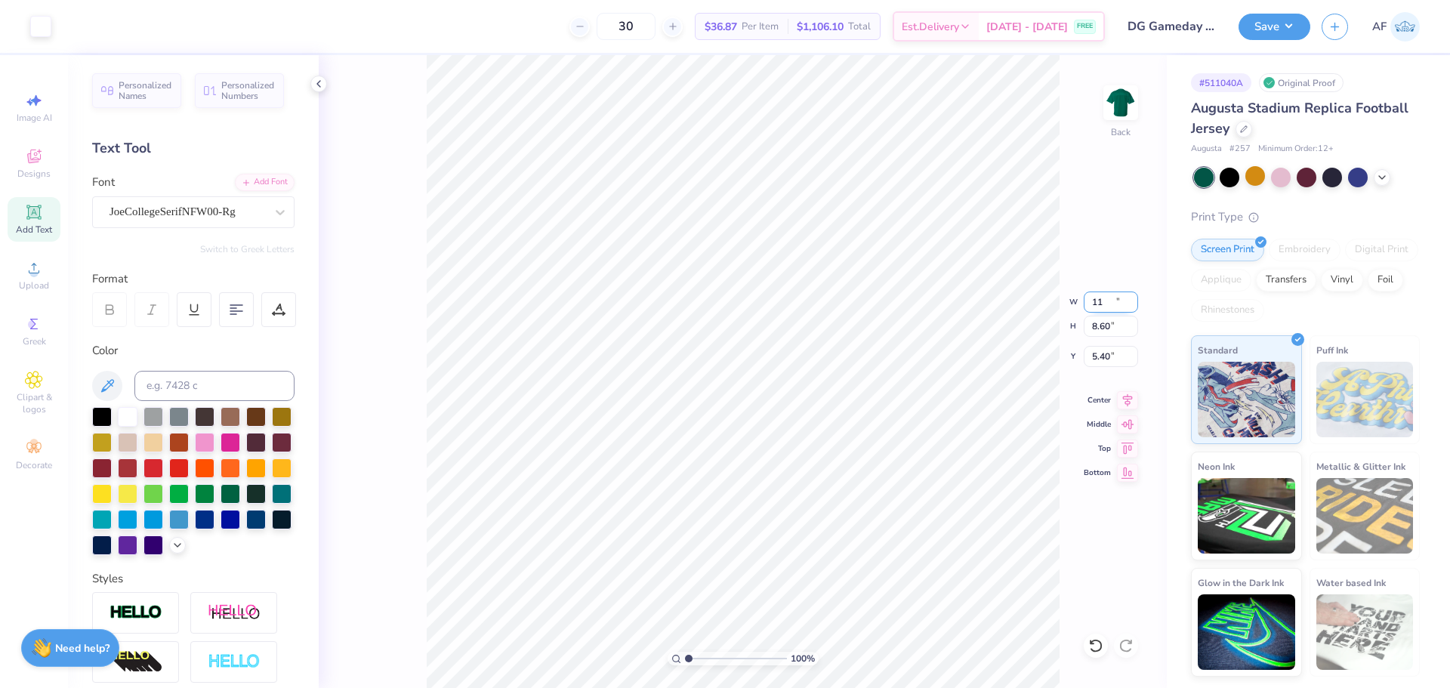
type input "7.88"
type input "5.76"
type input "5.22"
click at [1114, 310] on input "11.00" at bounding box center [1110, 301] width 54 height 21
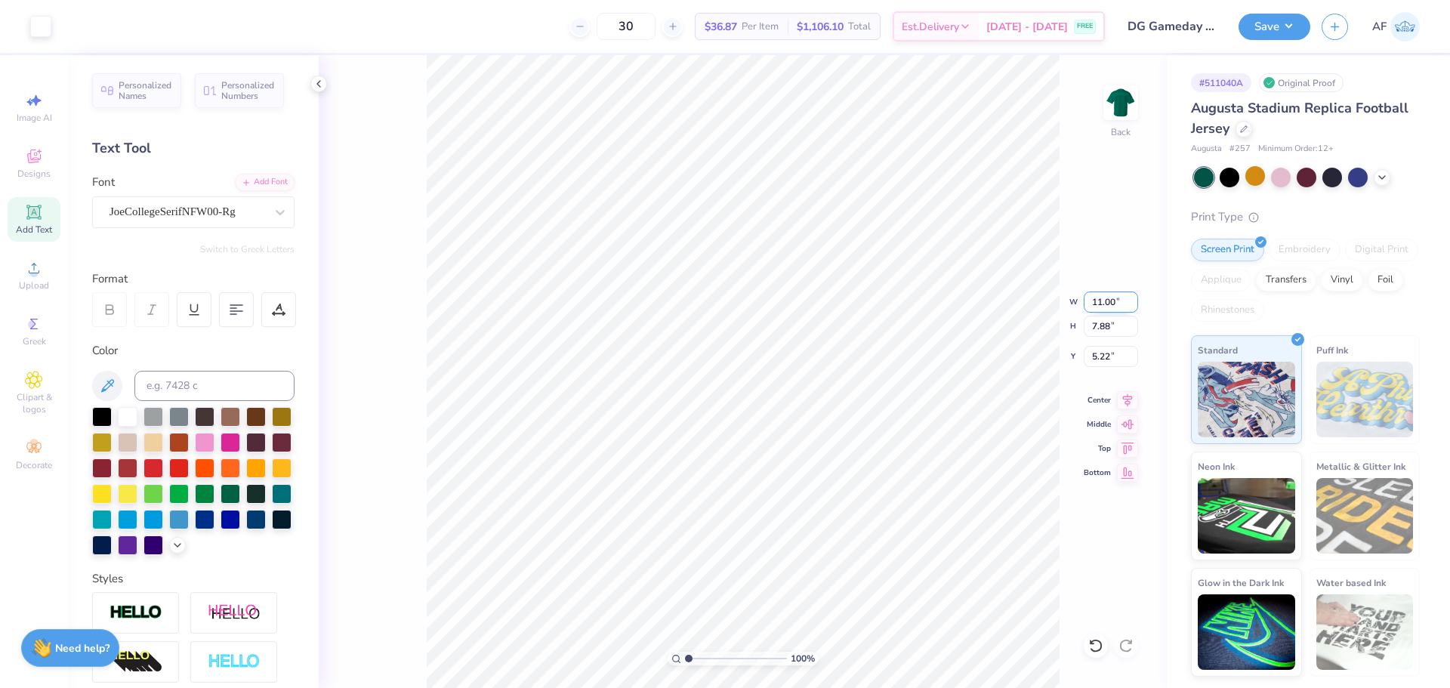
click at [1114, 310] on input "11.00" at bounding box center [1110, 301] width 54 height 21
type input "11.50"
type input "8.24"
type input "5.04"
type input "12.00"
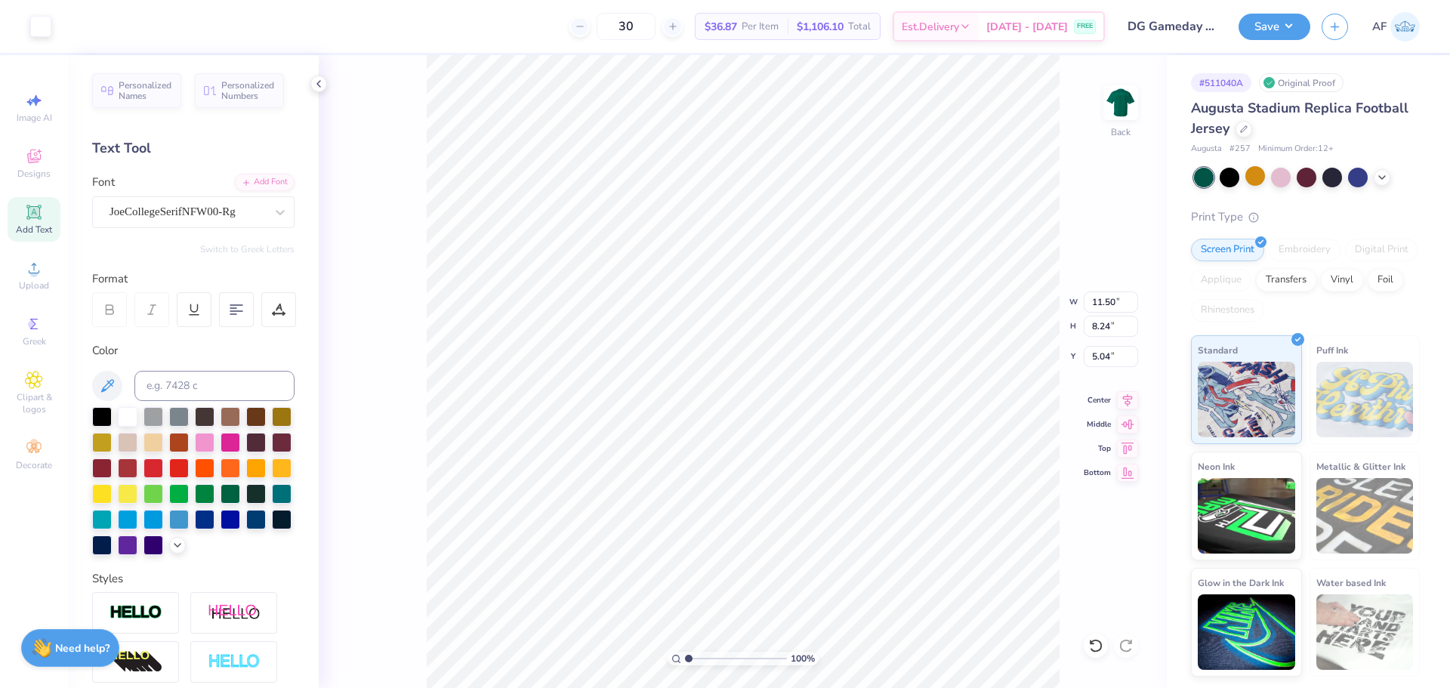
type input "1.35"
type input "3.00"
type input "11.50"
type input "8.24"
click at [1098, 351] on input "5.04" at bounding box center [1110, 356] width 54 height 21
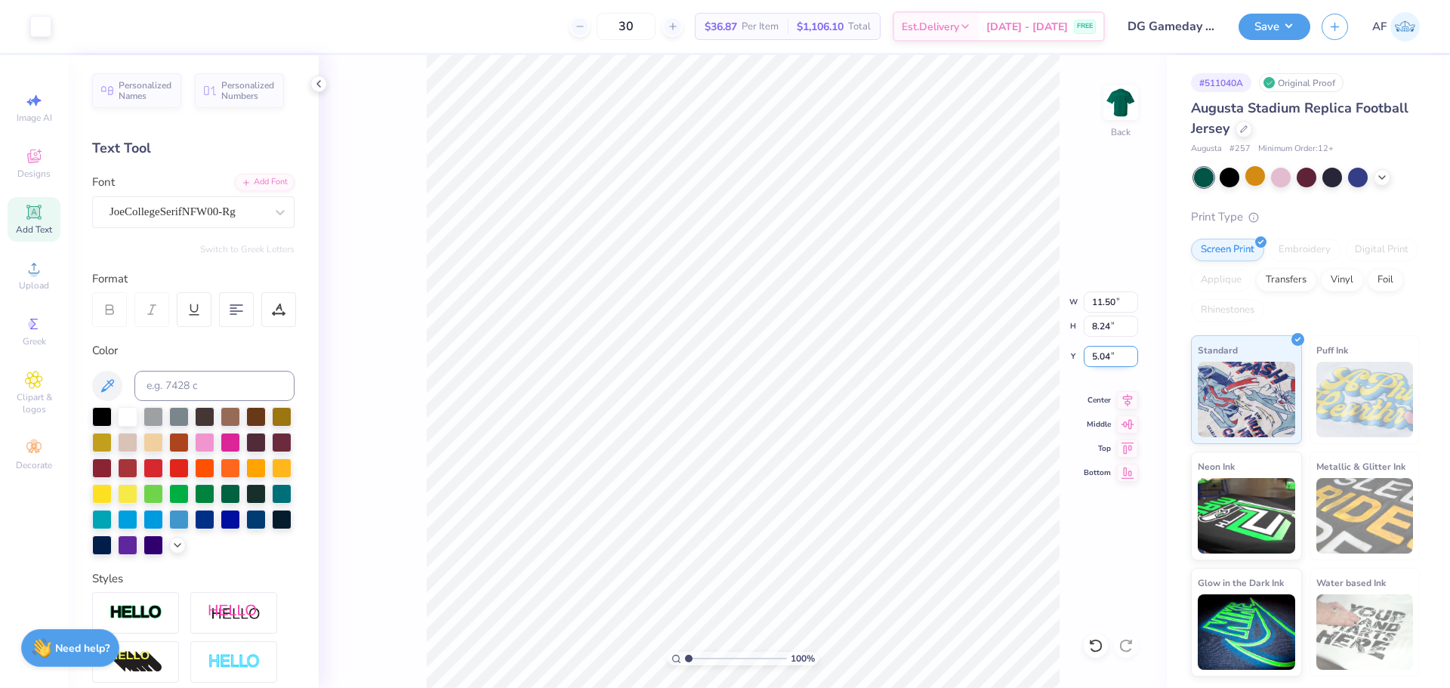
click at [1098, 351] on input "5.04" at bounding box center [1110, 356] width 54 height 21
type input "4"
type input "5.00"
click at [1098, 350] on input "5.00" at bounding box center [1110, 356] width 54 height 21
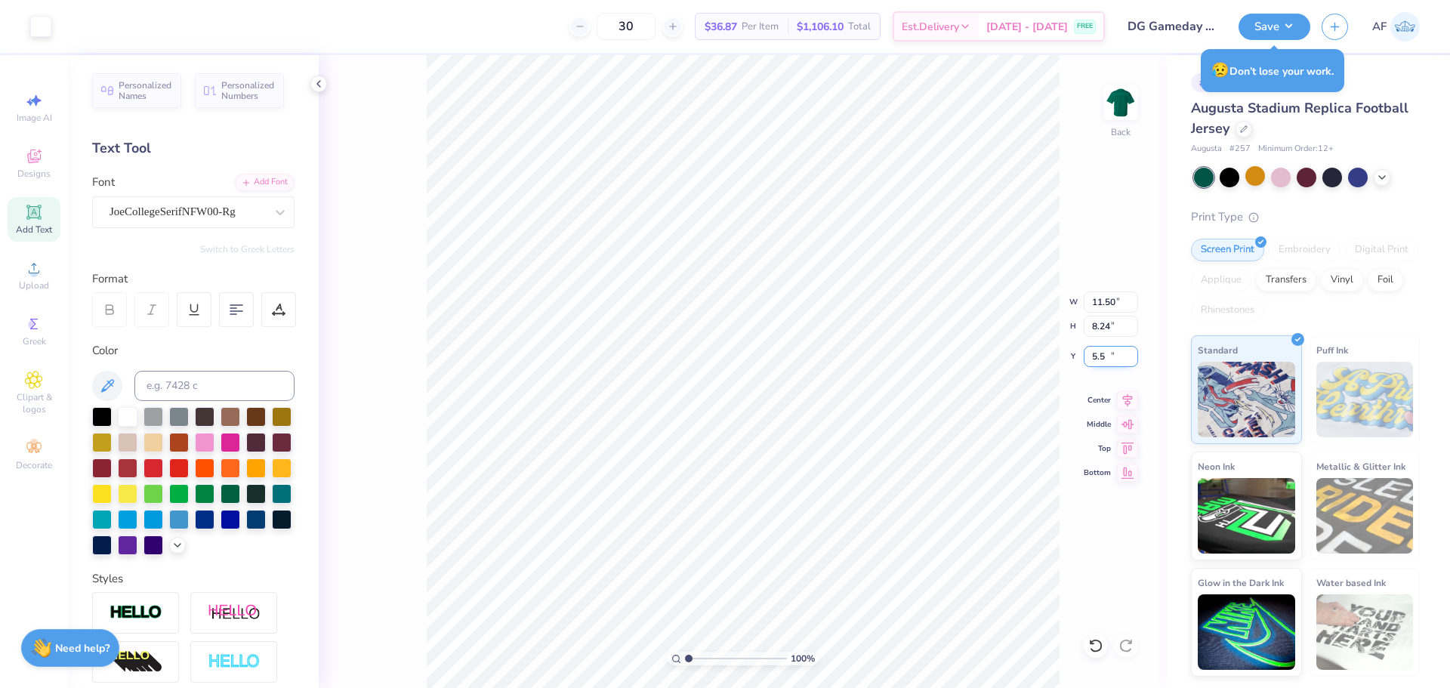
type input "5.50"
click at [1095, 357] on input "5.50" at bounding box center [1110, 356] width 54 height 21
click at [1114, 361] on input "4.50" at bounding box center [1110, 356] width 54 height 21
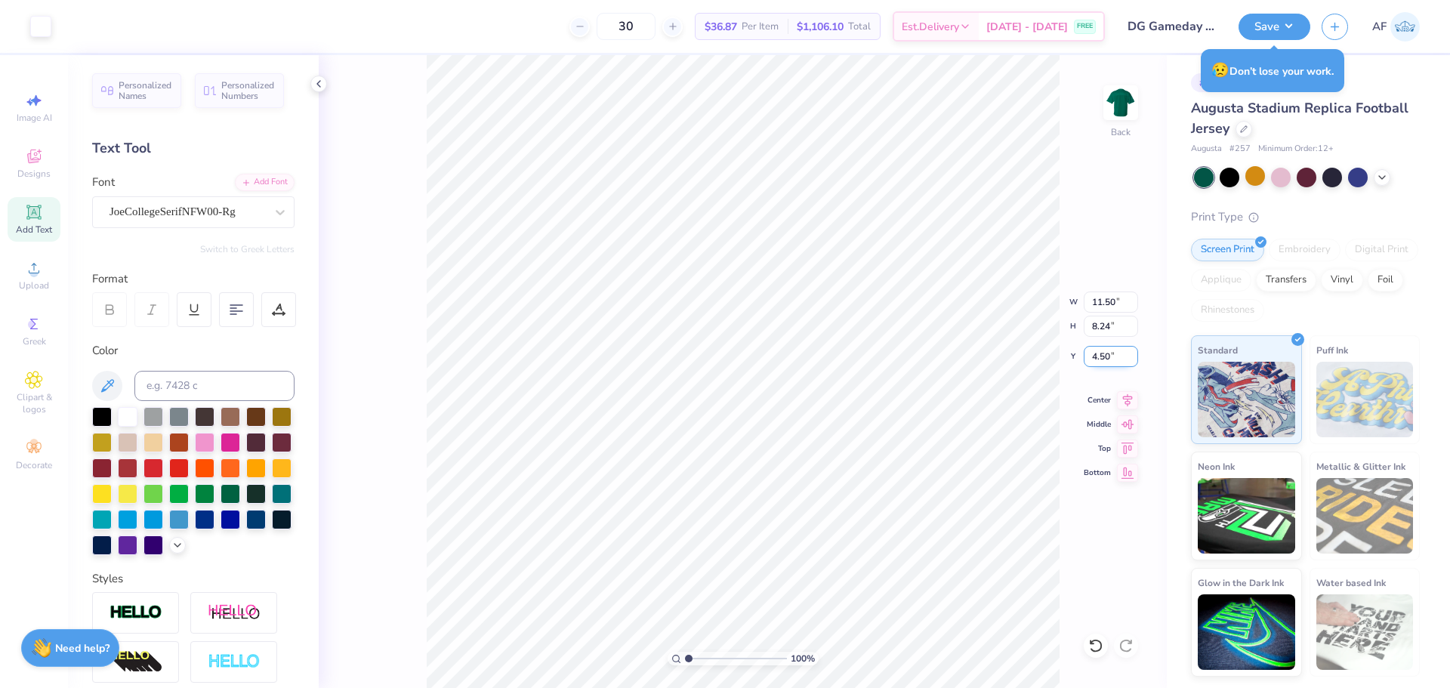
click at [1114, 361] on input "4.50" at bounding box center [1110, 356] width 54 height 21
type input "5.00"
type input "12.00"
type input "1.35"
type input "3.00"
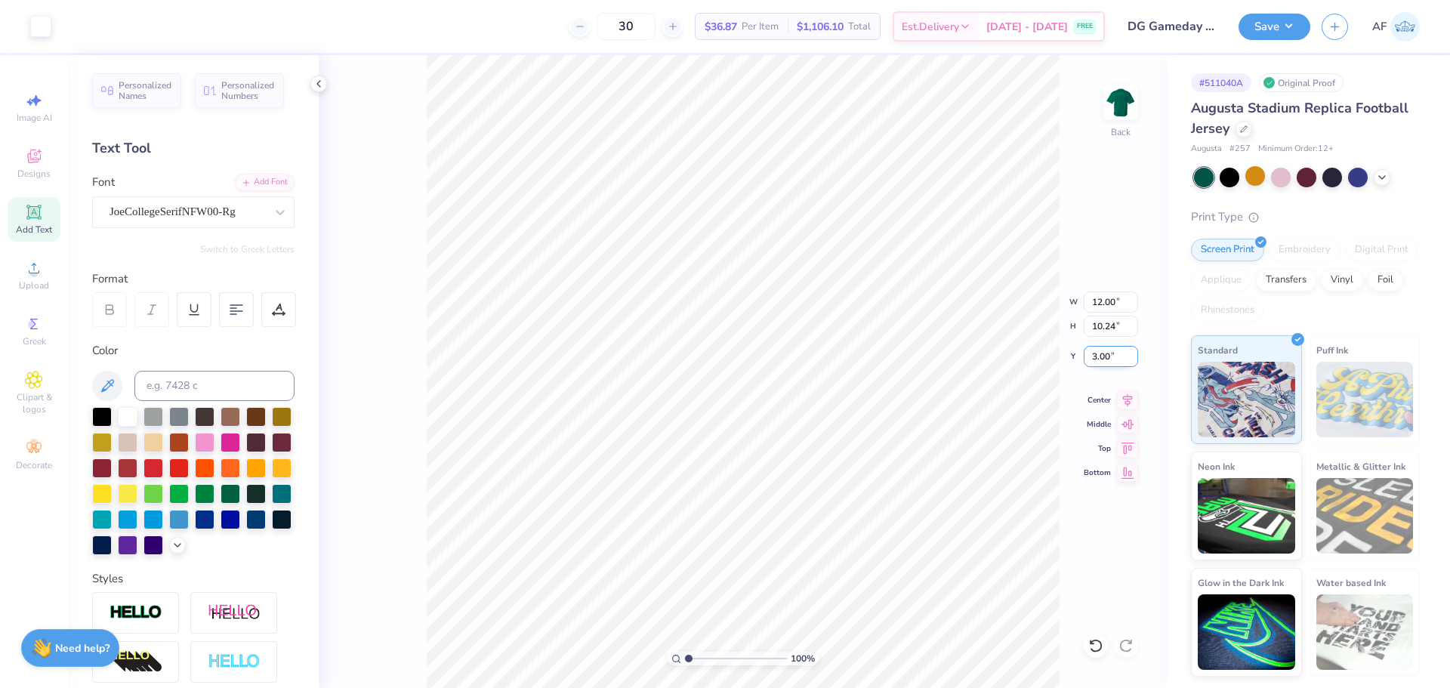
click at [1089, 362] on input "3.00" at bounding box center [1110, 356] width 54 height 21
type input "2.00"
click at [1082, 353] on div "100 % Back W 12.00 12.00 " H 10.24 10.24 " Y 2.00 2.00 " Center Middle Top Bott…" at bounding box center [743, 371] width 848 height 633
click at [411, 501] on div "100 % Back" at bounding box center [743, 371] width 848 height 633
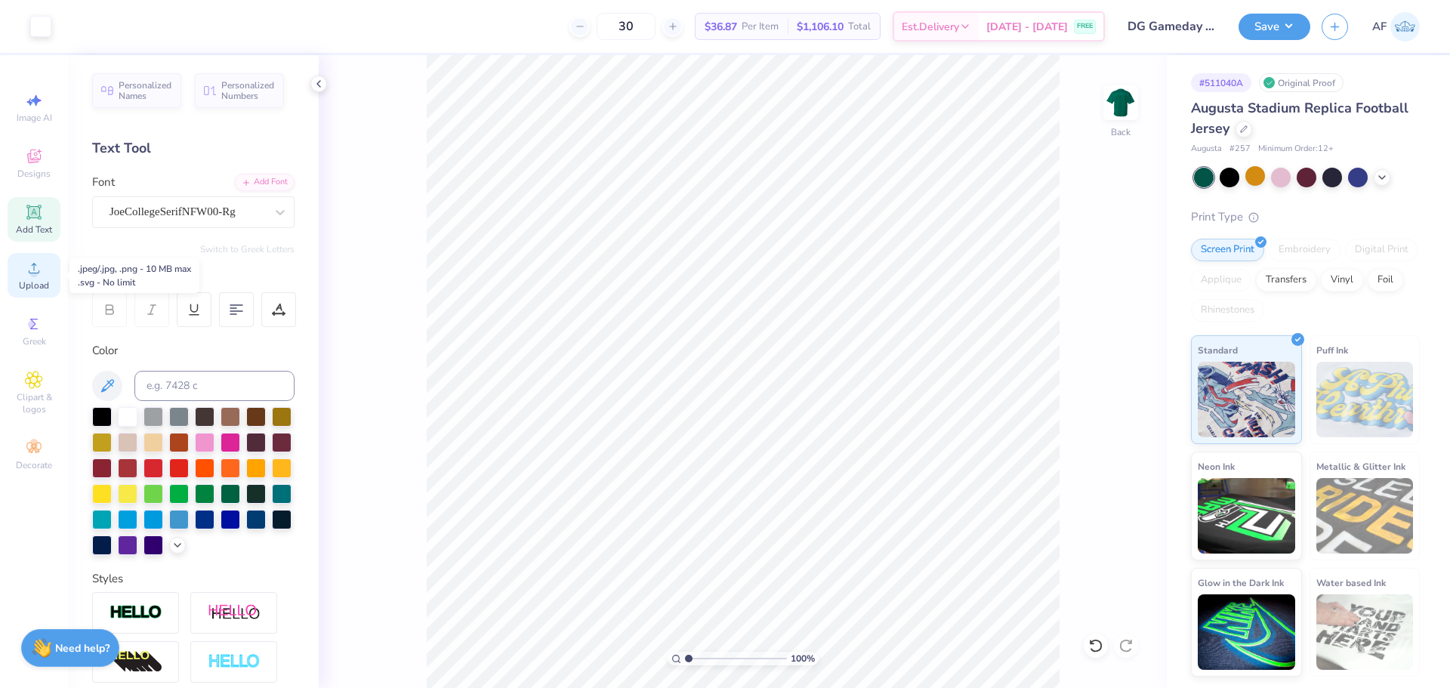
click at [45, 276] on div "Upload" at bounding box center [34, 275] width 53 height 45
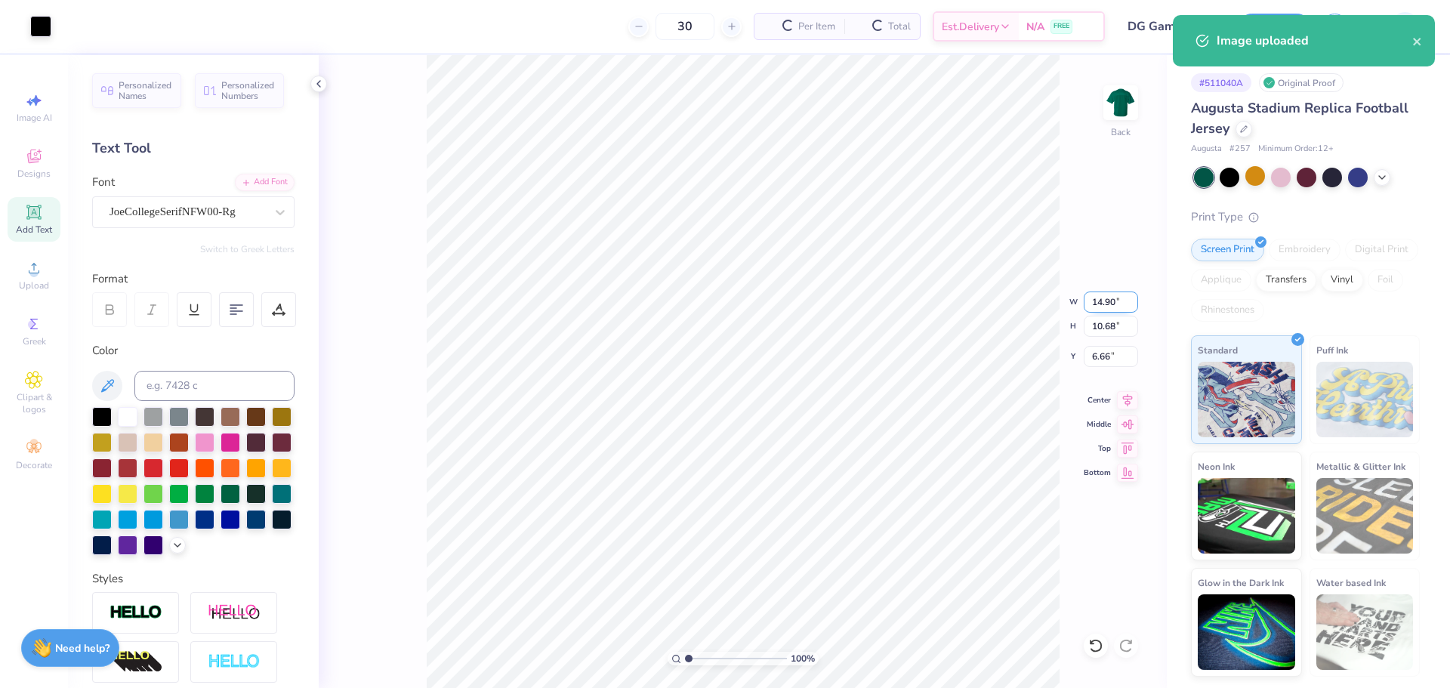
click at [1107, 297] on input "14.90" at bounding box center [1110, 301] width 54 height 21
type input "1.00"
type input "0.72"
type input "11.64"
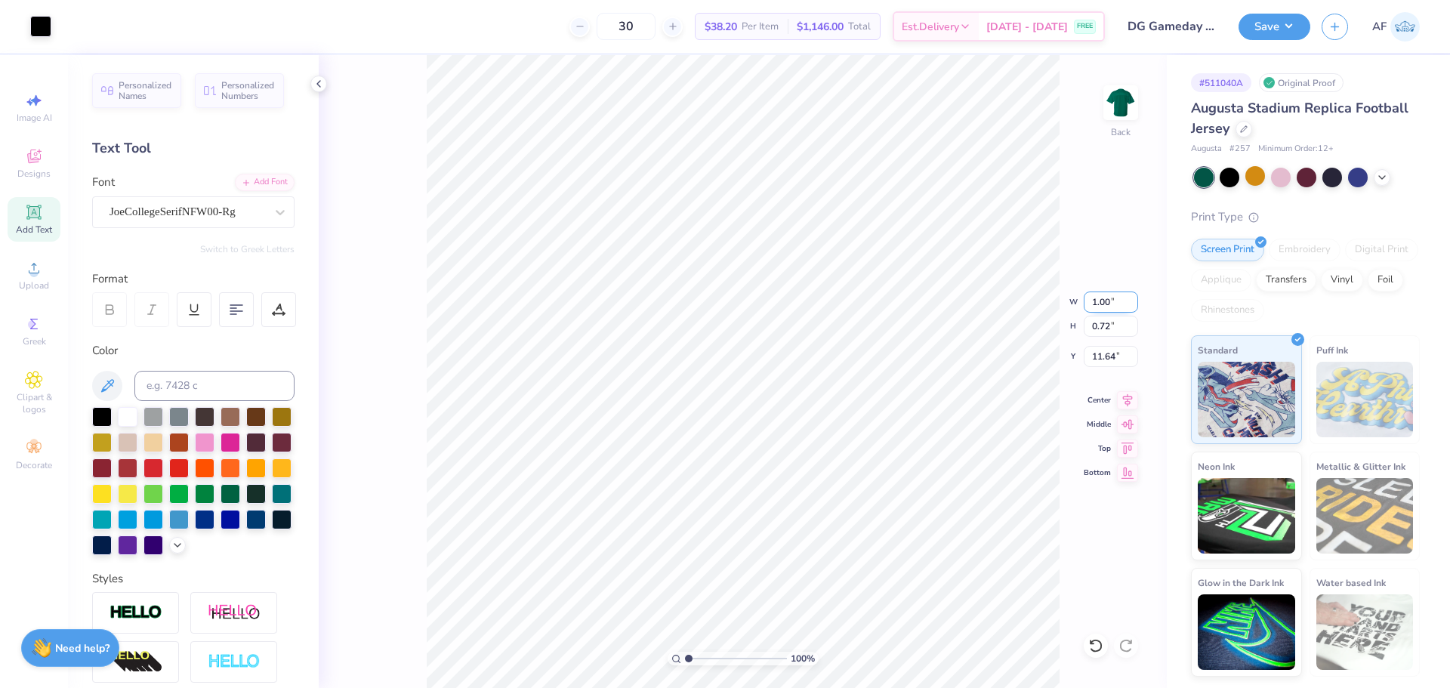
click at [1096, 307] on input "1.00" at bounding box center [1110, 301] width 54 height 21
type input "11.00"
type input "7.88"
type input "8.06"
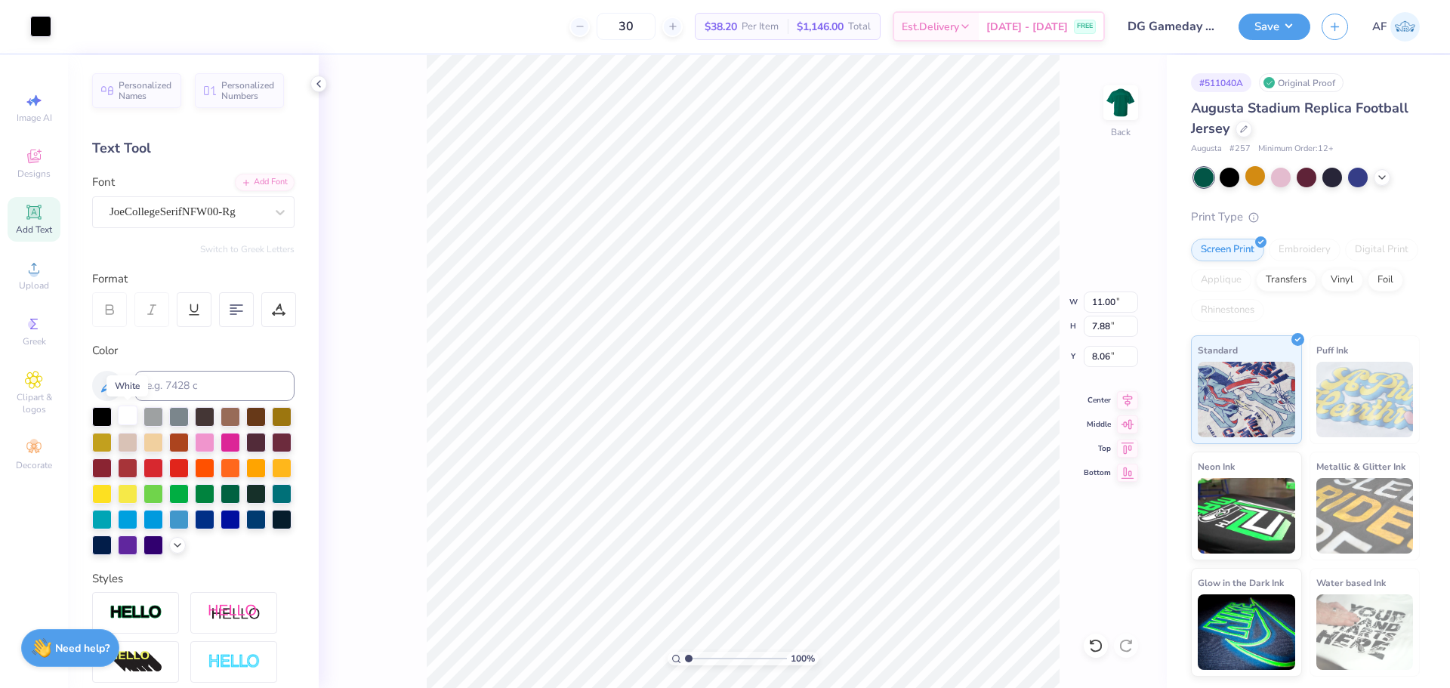
click at [130, 415] on div at bounding box center [128, 415] width 20 height 20
click at [44, 21] on div at bounding box center [40, 24] width 21 height 21
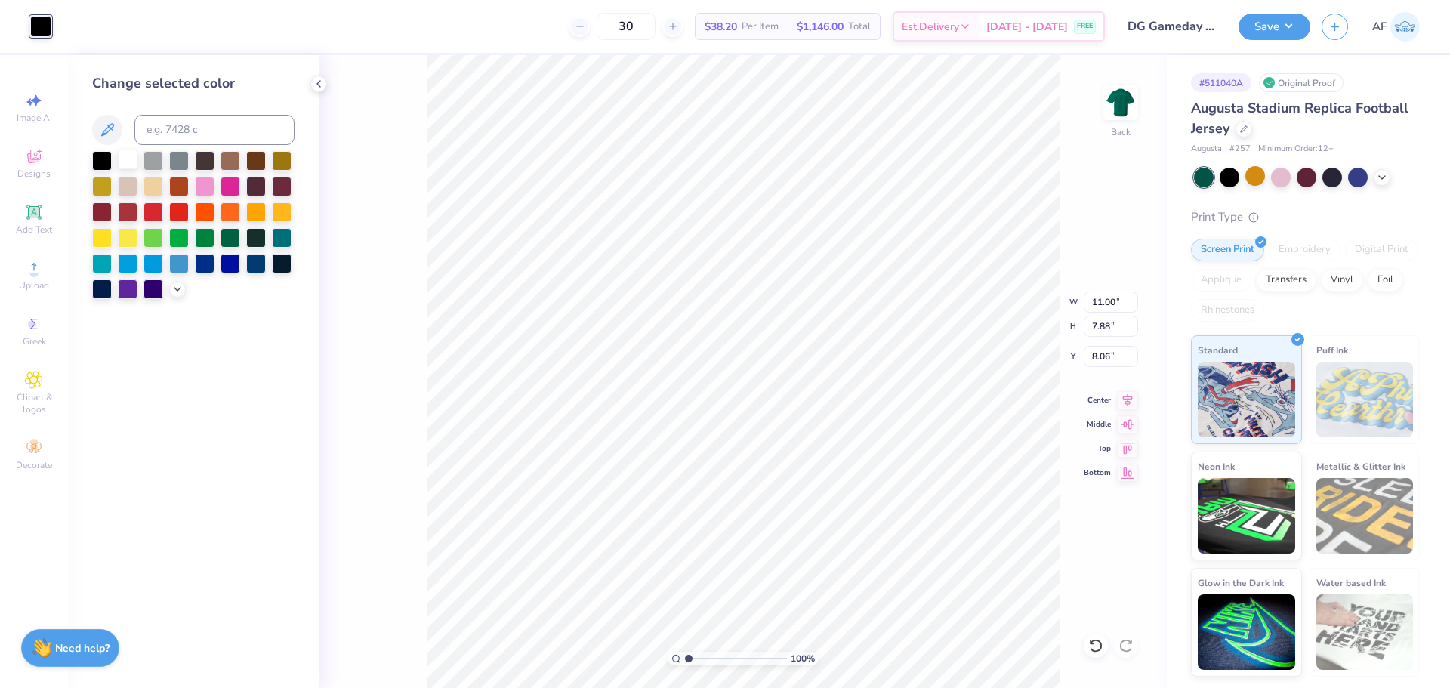
click at [130, 164] on div at bounding box center [128, 159] width 20 height 20
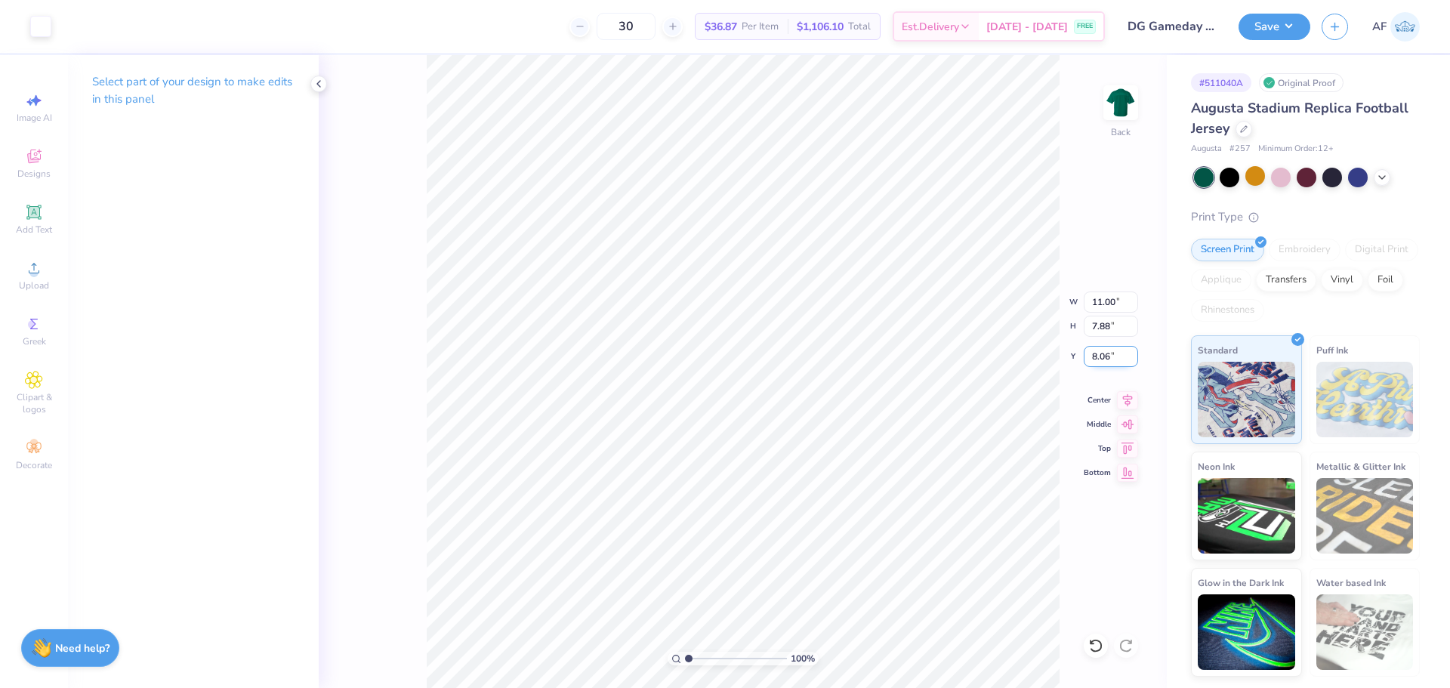
click at [1106, 362] on input "8.06" at bounding box center [1110, 356] width 54 height 21
type input "5.00"
click at [1126, 401] on icon at bounding box center [1128, 397] width 10 height 13
type input "12.00"
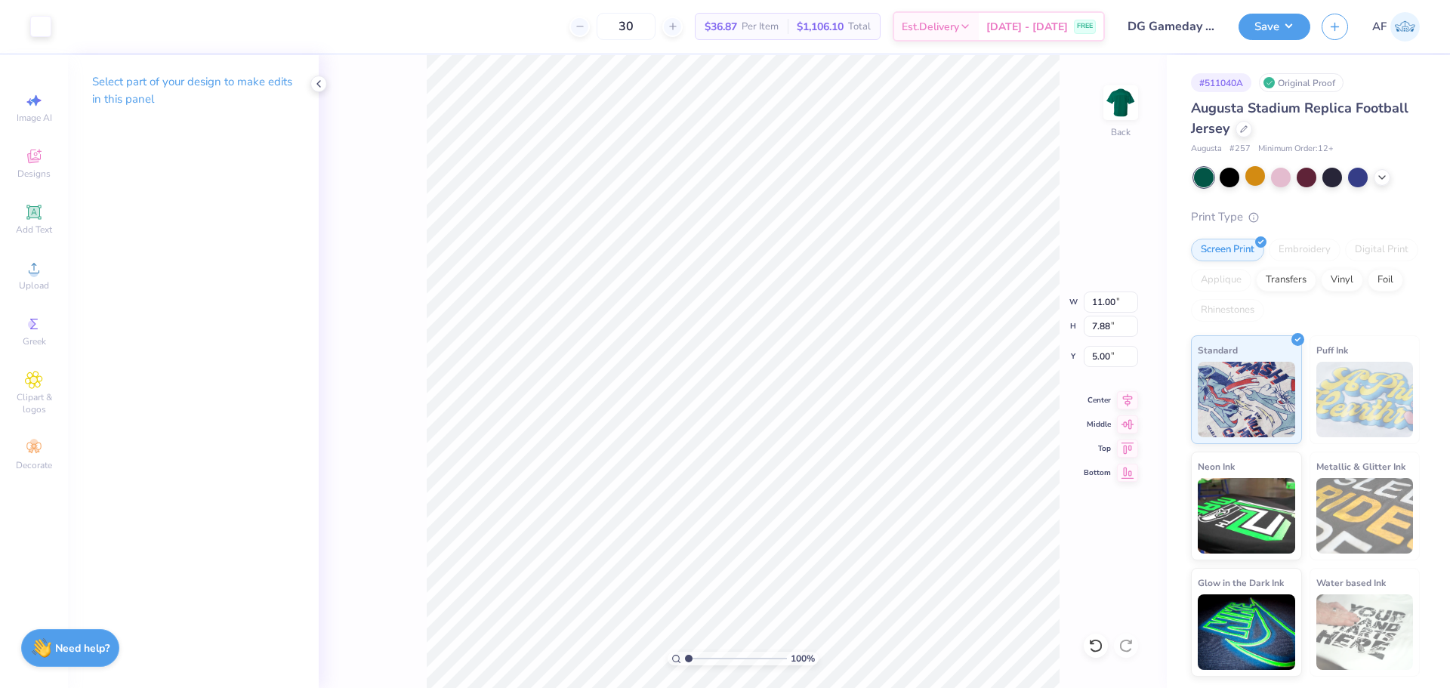
type input "1.35"
type input "3.00"
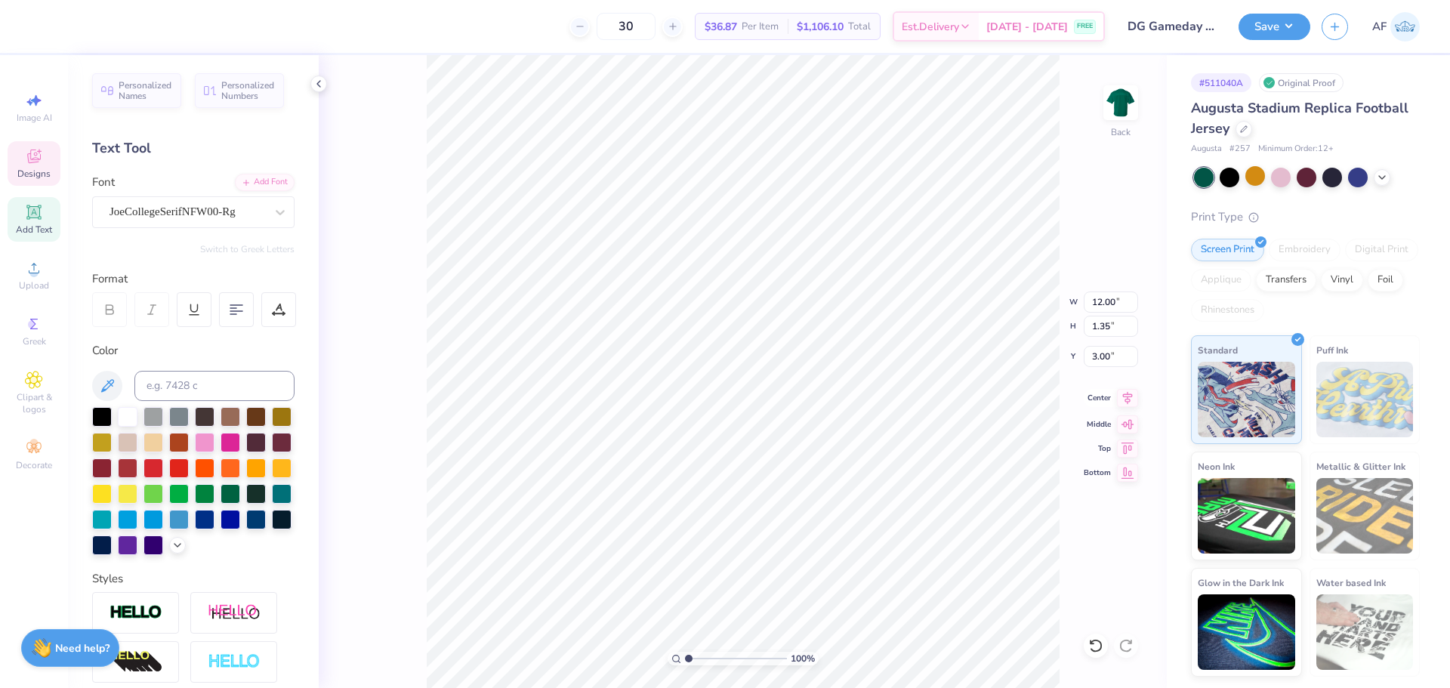
click at [1130, 394] on icon at bounding box center [1128, 397] width 10 height 13
type input "11.00"
type input "7.88"
type input "5.00"
click at [1104, 298] on input "12.00" at bounding box center [1110, 301] width 54 height 21
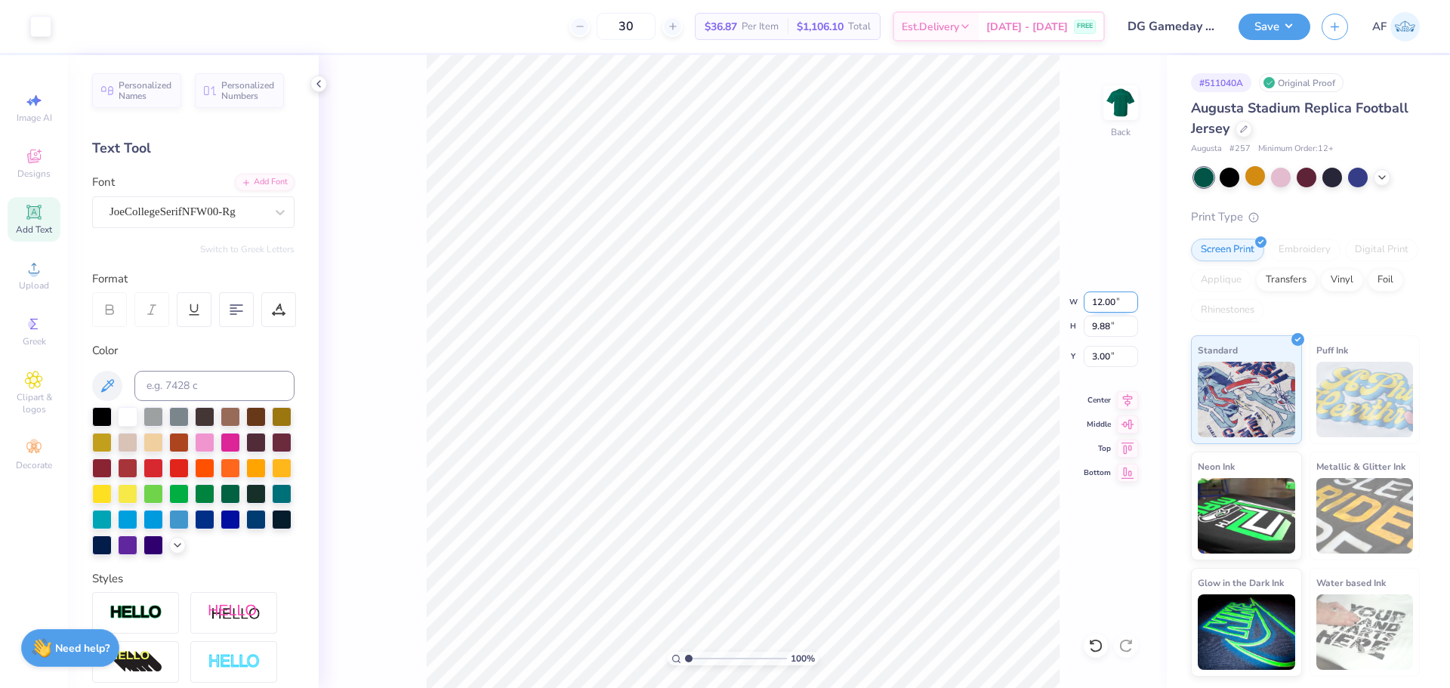
click at [1104, 298] on input "12.00" at bounding box center [1110, 301] width 54 height 21
type input "12.50"
type input "10.29"
click at [1102, 363] on input "2.79" at bounding box center [1110, 356] width 54 height 21
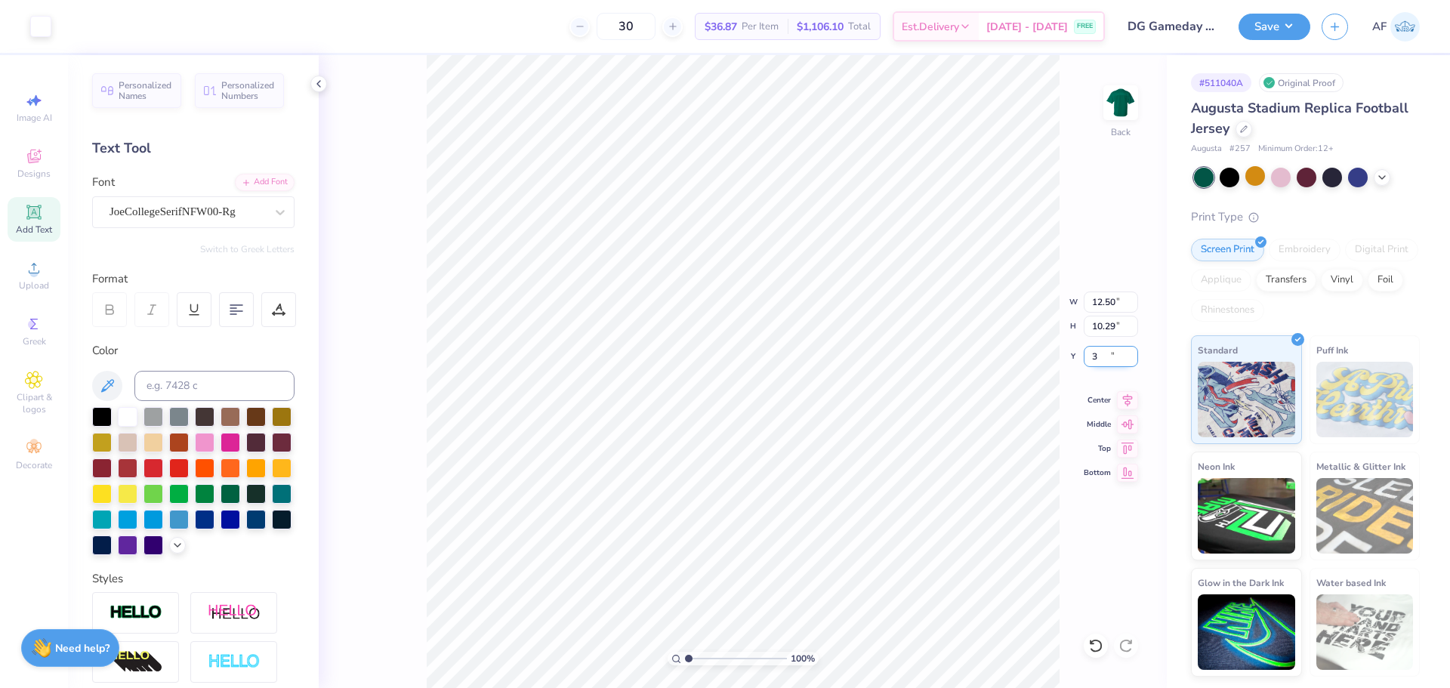
type input "3.00"
click at [1102, 363] on input "3.00" at bounding box center [1110, 356] width 54 height 21
click at [332, 495] on div "100 % Back" at bounding box center [743, 371] width 848 height 633
click at [1102, 360] on input "3.00" at bounding box center [1110, 356] width 54 height 21
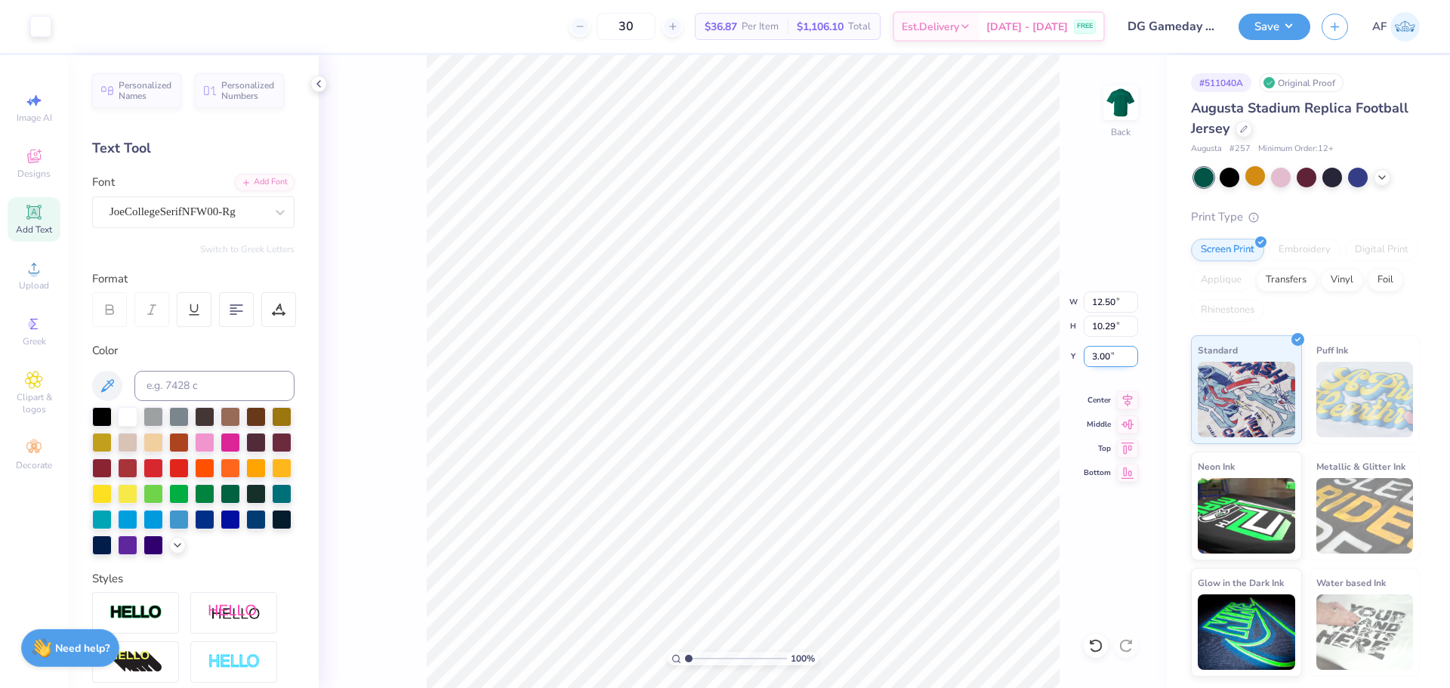
click at [1102, 360] on input "3.00" at bounding box center [1110, 356] width 54 height 21
type input "2.00"
click at [1065, 402] on div "100 % Back W 12.50 12.50 " H 10.29 10.29 " Y 2.00 2.00 " Center Middle Top Bott…" at bounding box center [743, 371] width 848 height 633
click at [1287, 26] on button "Save" at bounding box center [1274, 24] width 72 height 26
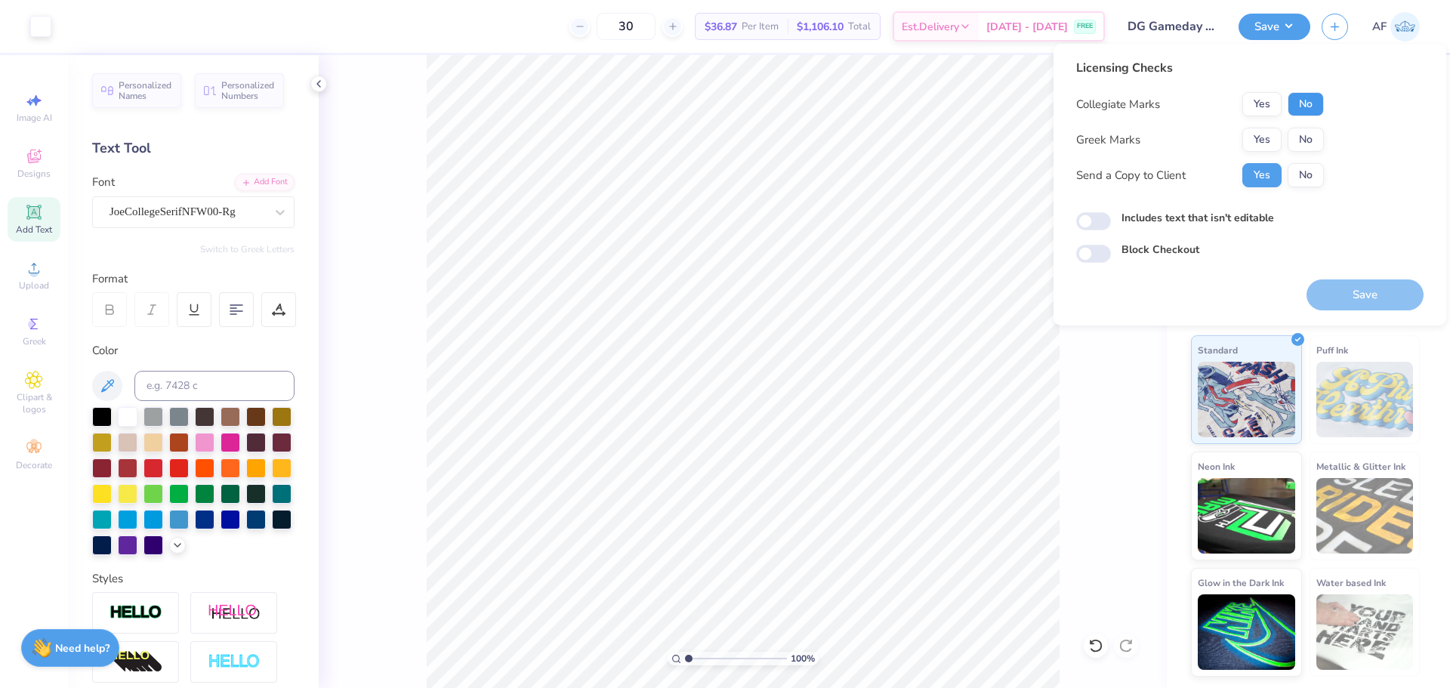
click at [1296, 102] on button "No" at bounding box center [1305, 104] width 36 height 24
click at [1265, 143] on button "Yes" at bounding box center [1261, 140] width 39 height 24
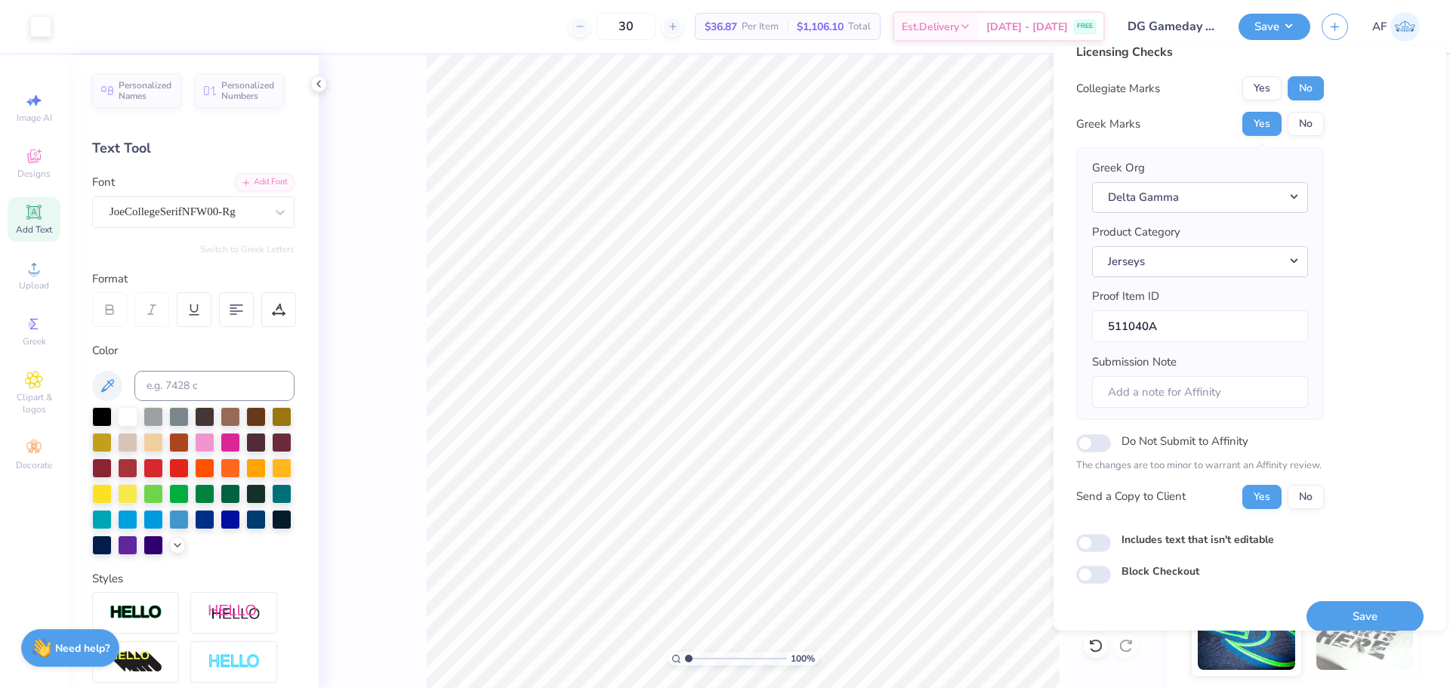
scroll to position [34, 0]
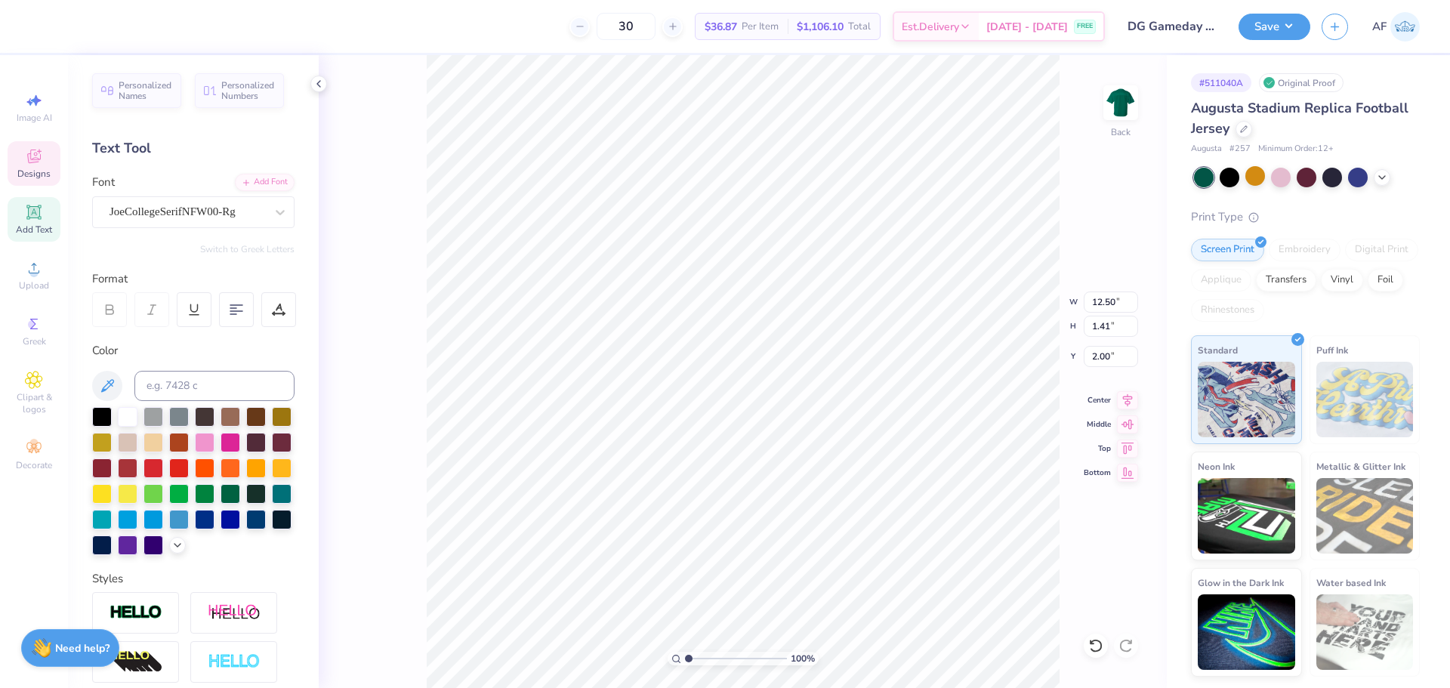
type input "11.46"
type input "8.21"
type input "4.08"
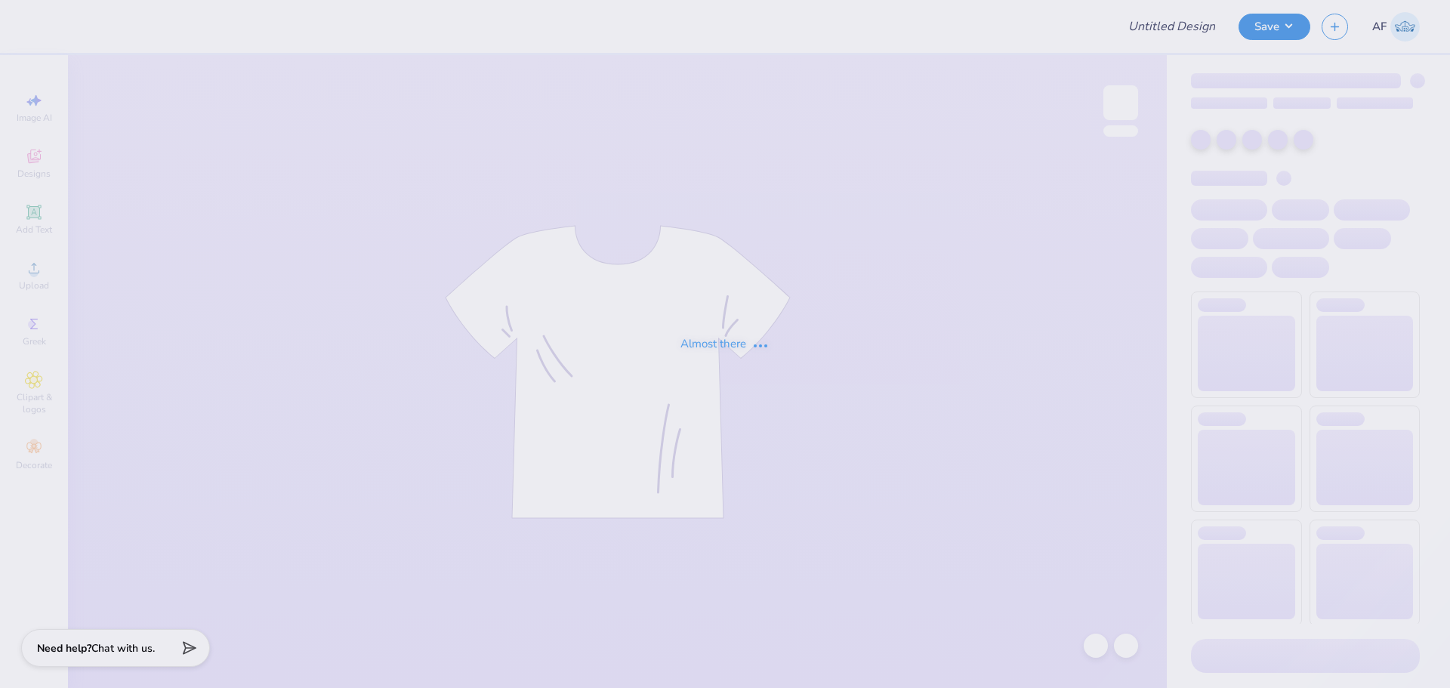
type input "DG Gameday jersey"
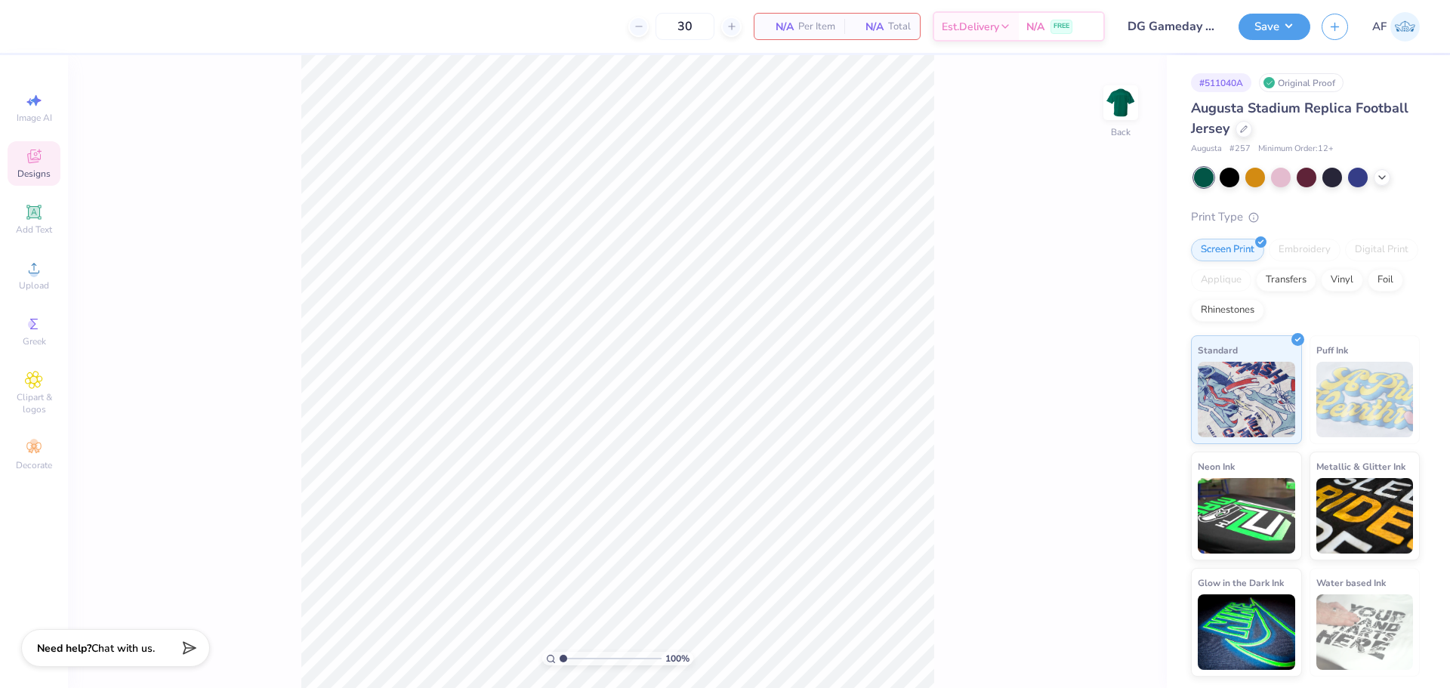
click at [39, 172] on span "Designs" at bounding box center [33, 174] width 33 height 12
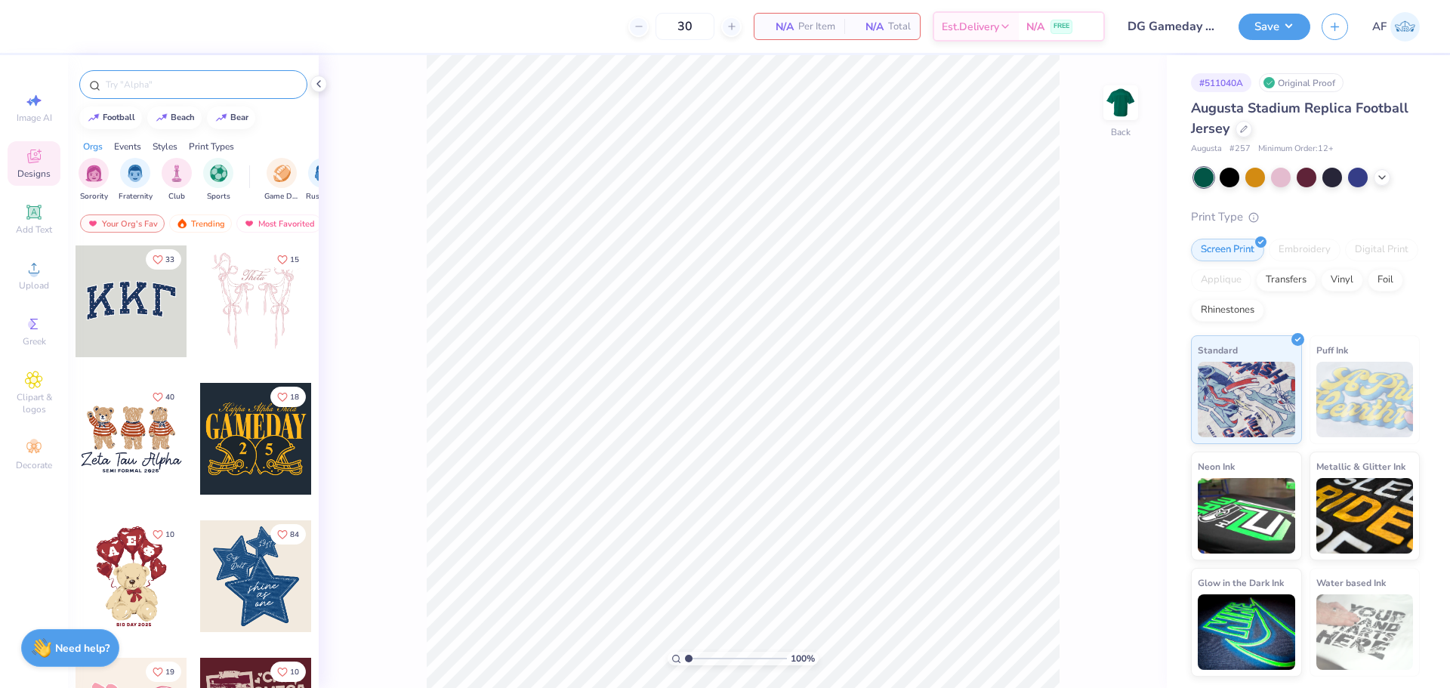
click at [192, 70] on div at bounding box center [193, 84] width 228 height 29
click at [186, 80] on input "text" at bounding box center [200, 84] width 193 height 15
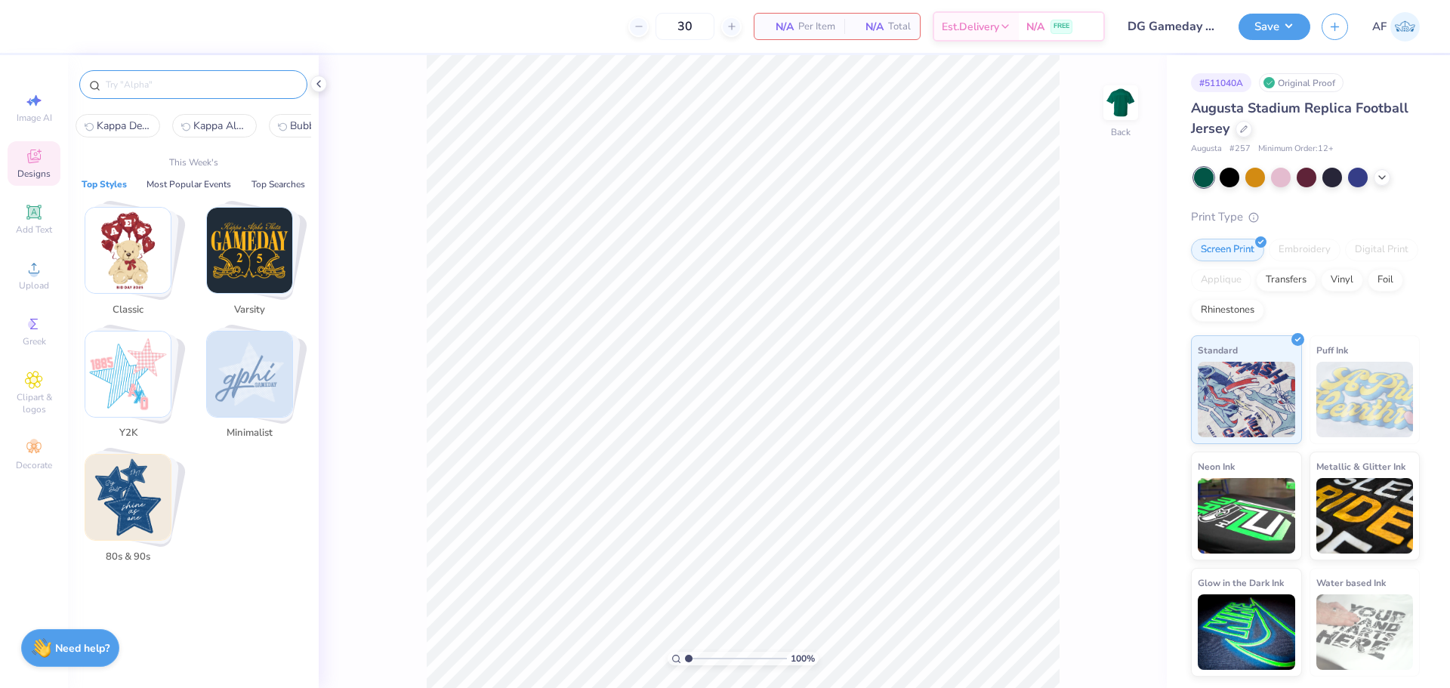
type input "j"
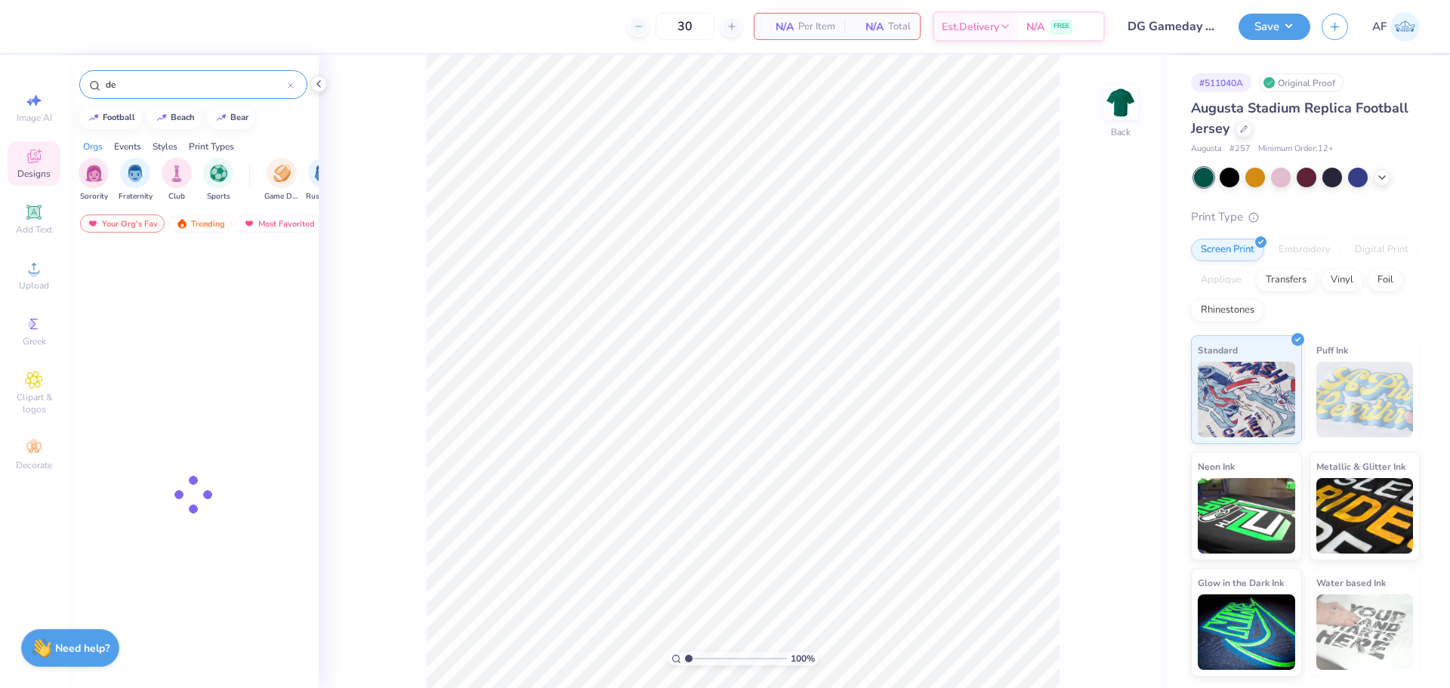
type input "d"
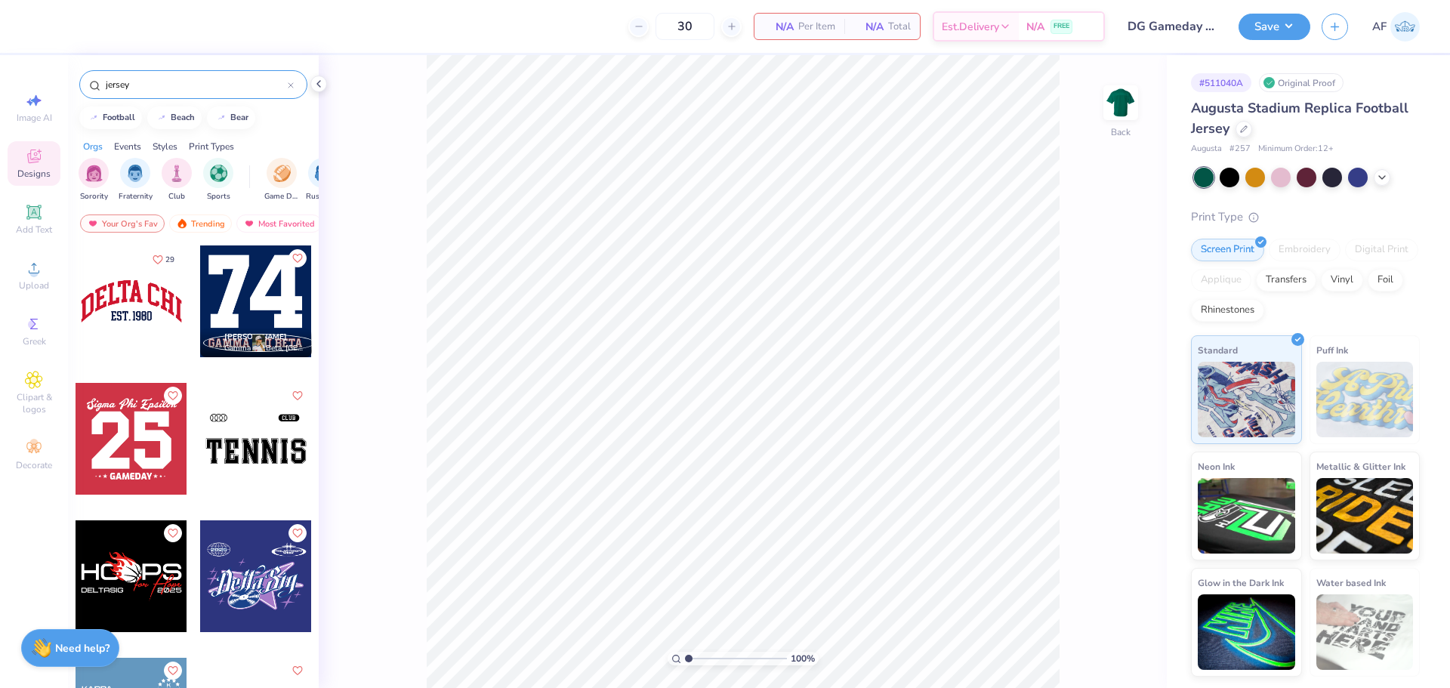
click at [163, 84] on input "jersey" at bounding box center [195, 84] width 183 height 15
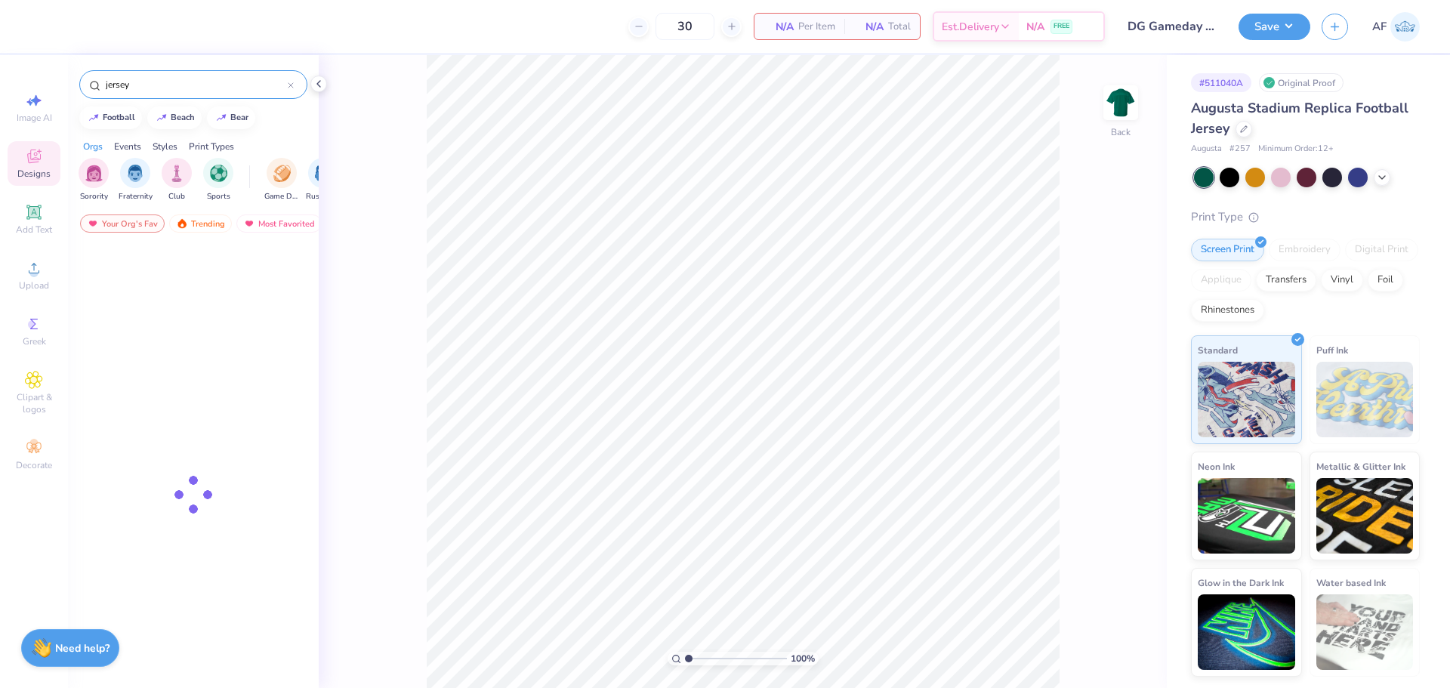
click at [163, 84] on input "jersey" at bounding box center [195, 84] width 183 height 15
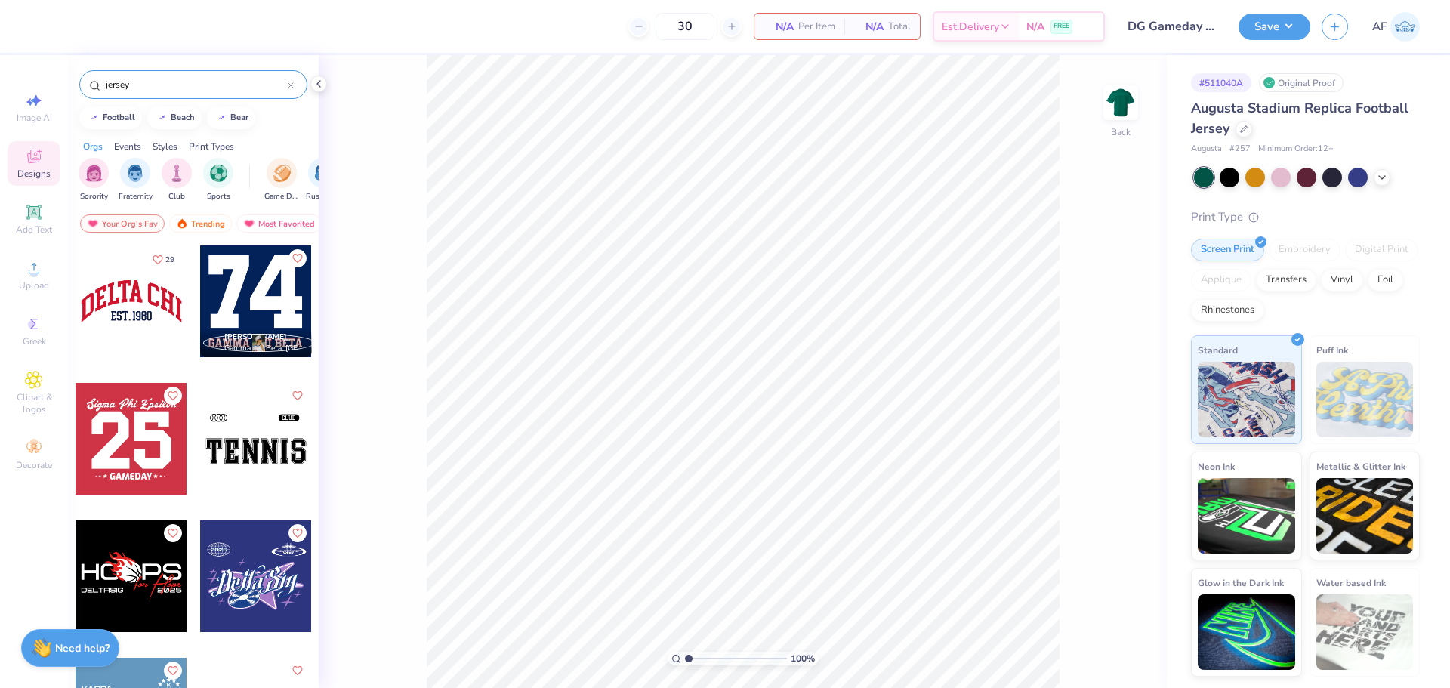
paste input "Athletic Text and Number"
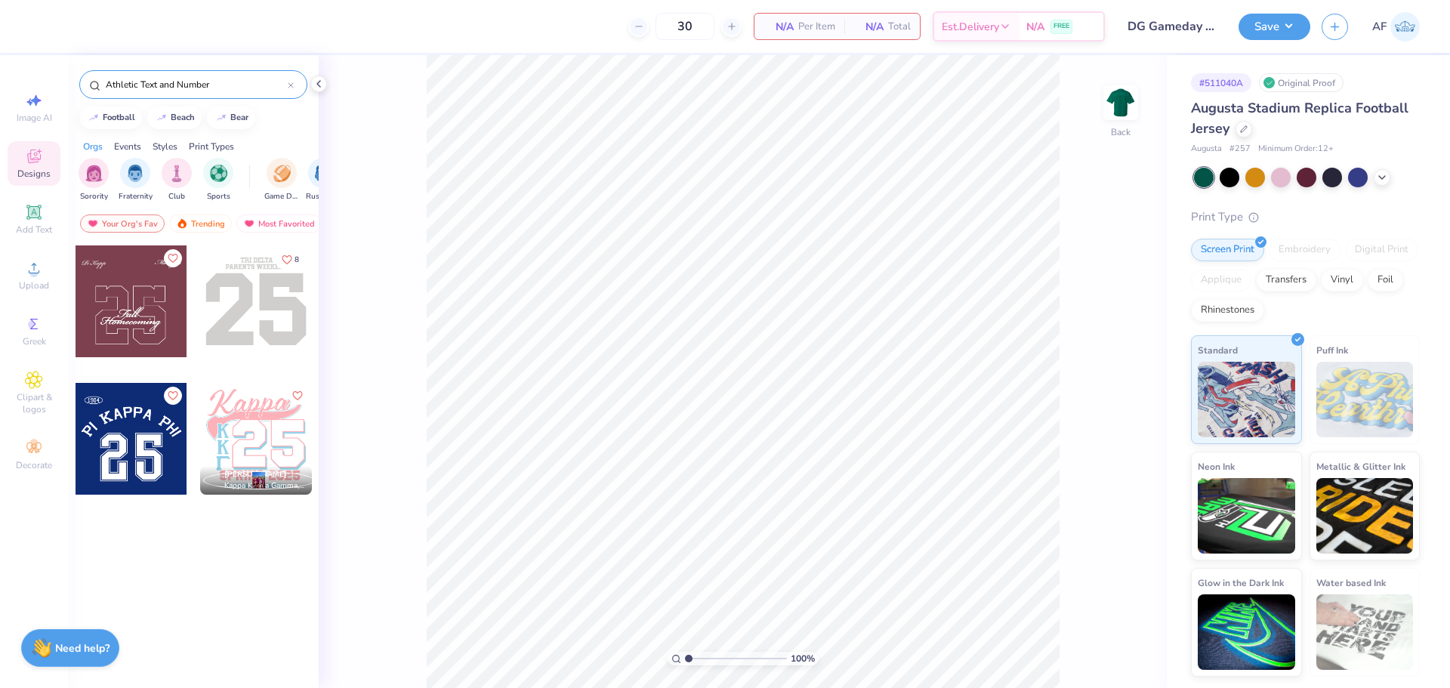
type input "Athletic Text and Number"
click at [279, 329] on div at bounding box center [256, 301] width 112 height 112
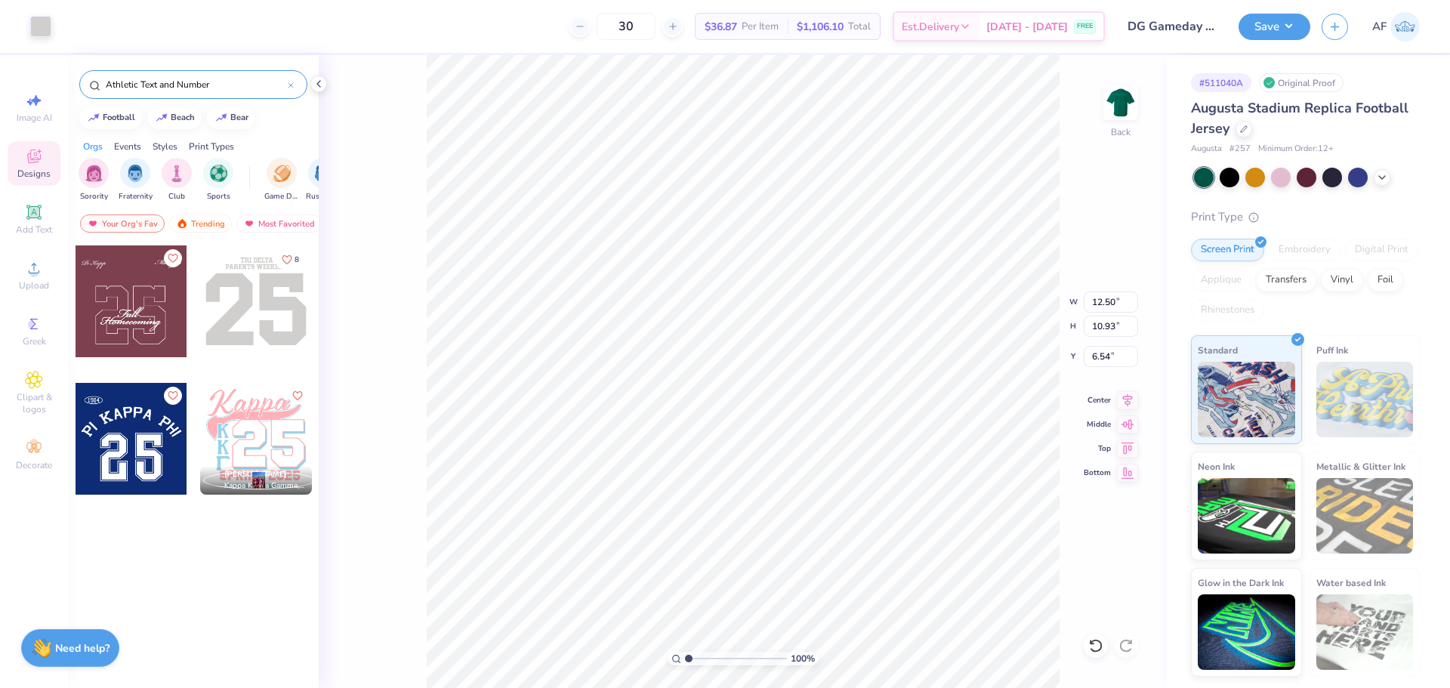
type input "8.88"
type input "8.59"
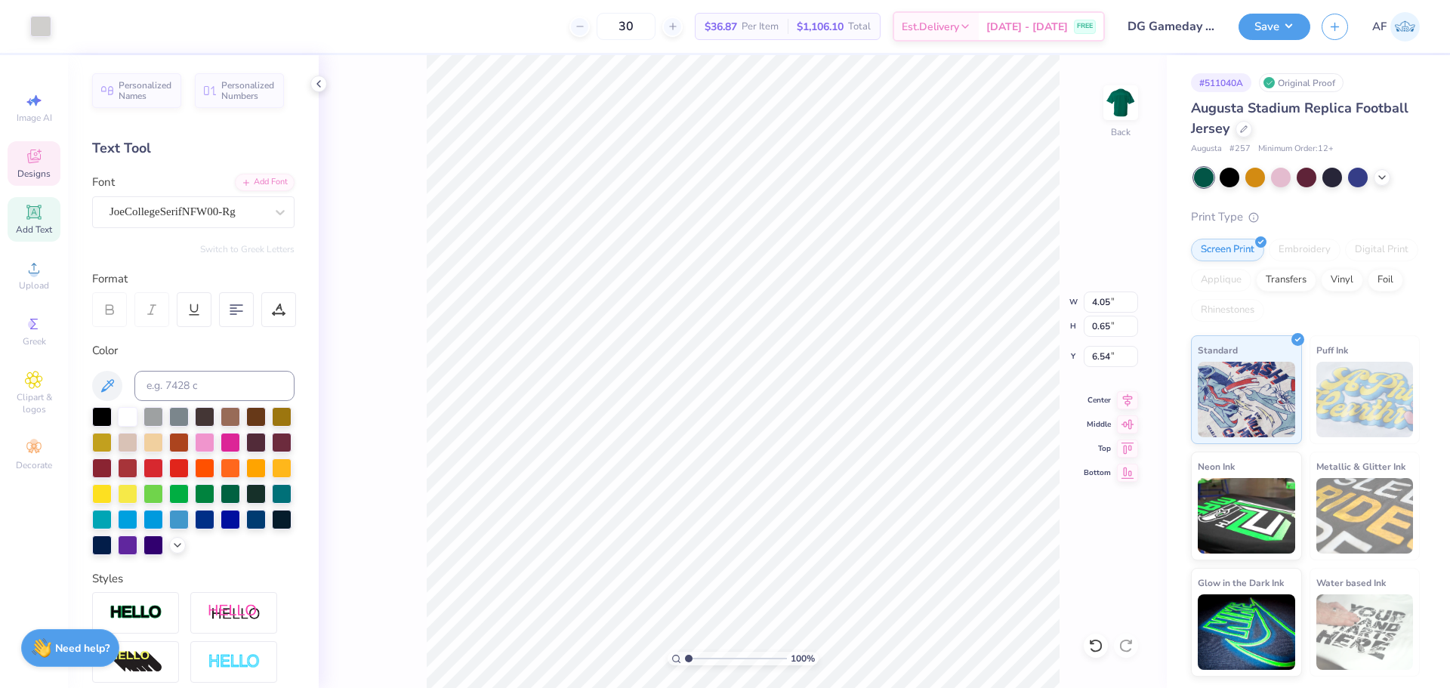
scroll to position [12, 2]
type textarea "DELTA"
type textarea "DELTA GAMMA"
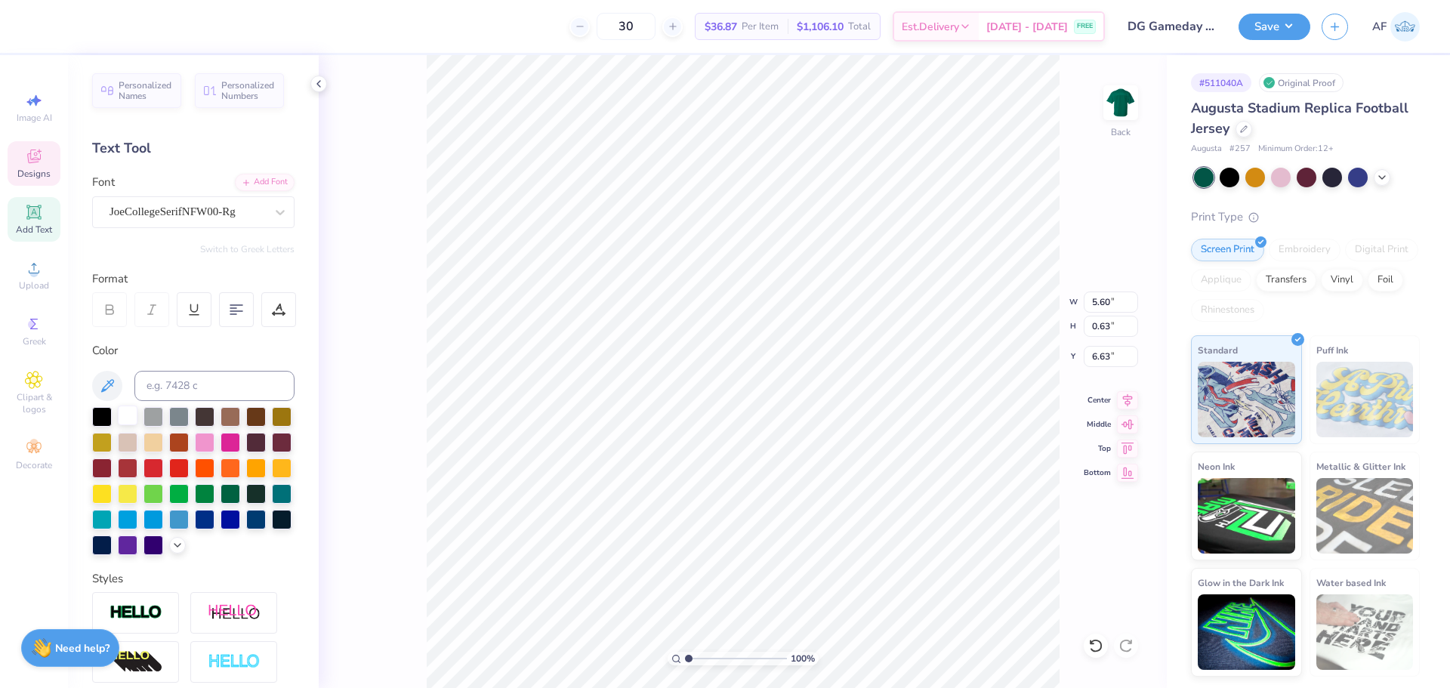
click at [125, 418] on div at bounding box center [128, 415] width 20 height 20
click at [1102, 297] on input "5.60" at bounding box center [1110, 301] width 54 height 21
type input "12.50"
type input "1.41"
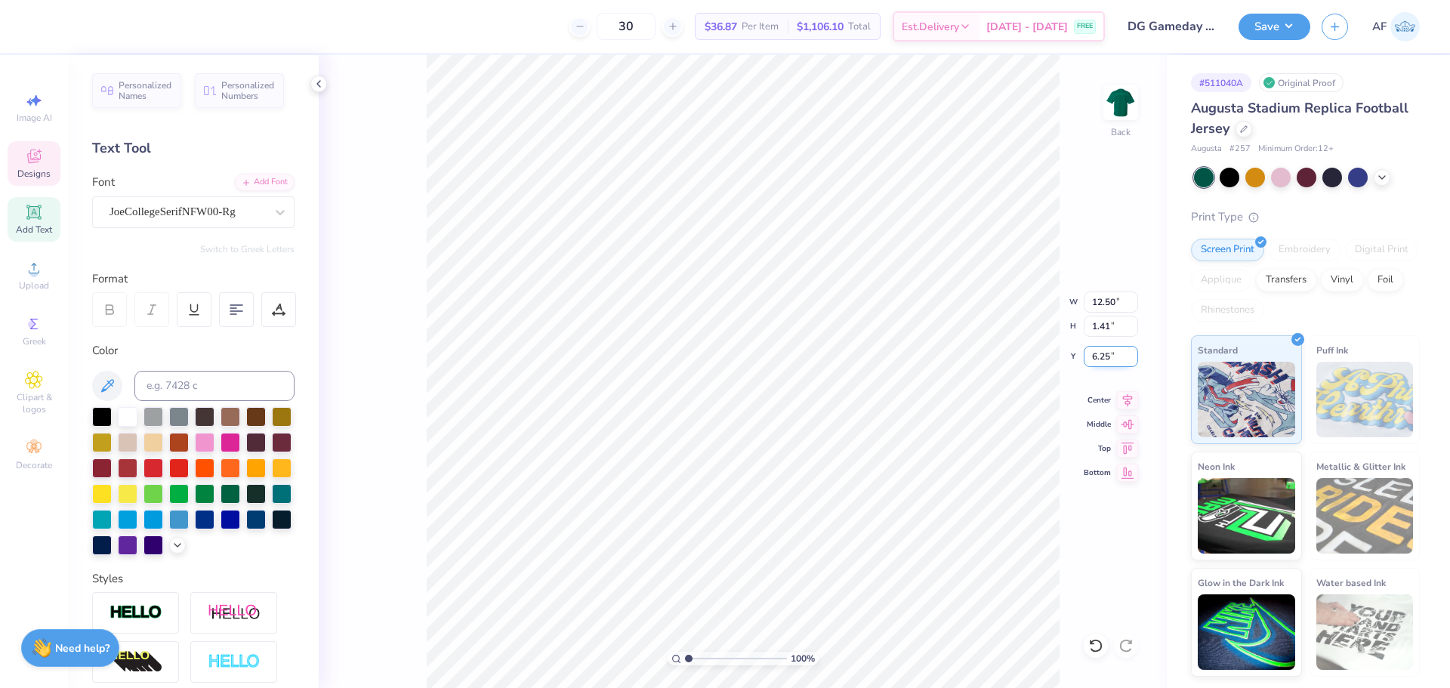
click at [1105, 357] on input "6.25" at bounding box center [1110, 356] width 54 height 21
type input "2.00"
click at [1133, 402] on icon at bounding box center [1127, 398] width 21 height 18
click at [33, 286] on span "Upload" at bounding box center [34, 285] width 30 height 12
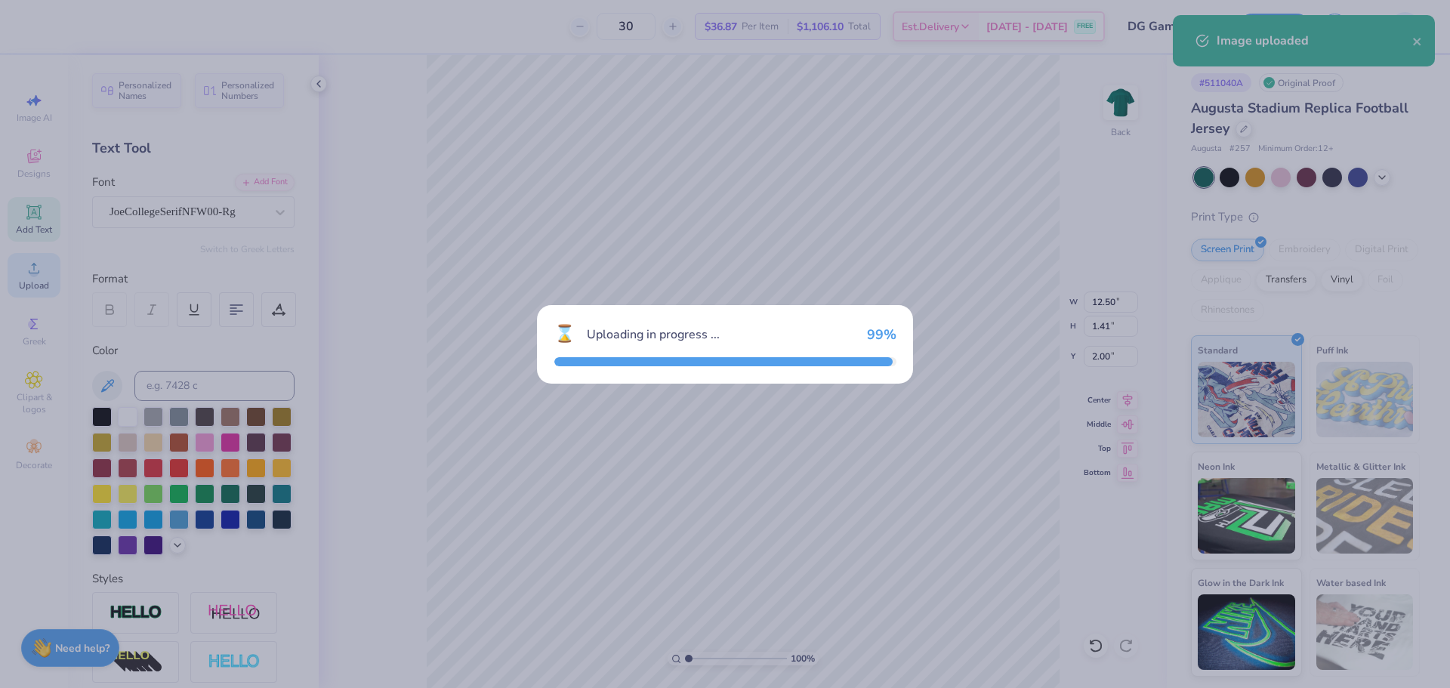
type input "14.90"
type input "10.68"
type input "6.66"
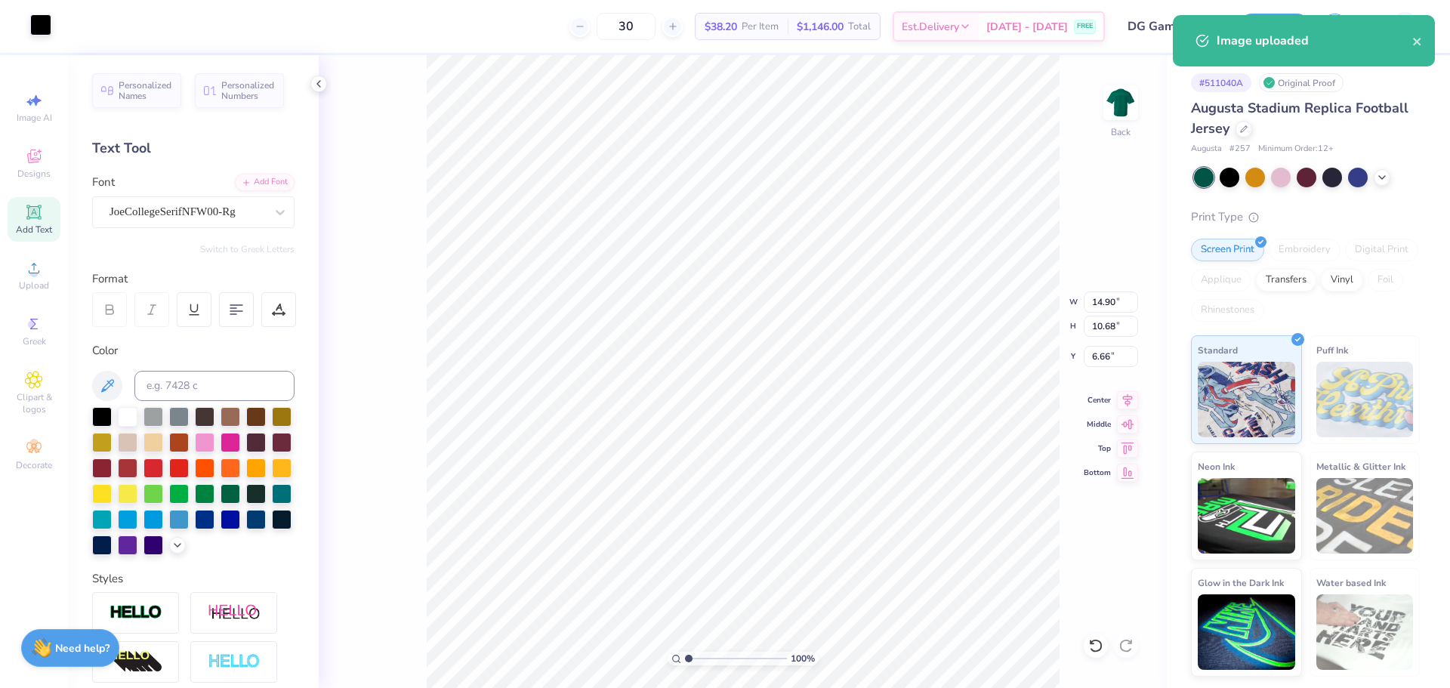
click at [39, 23] on div at bounding box center [40, 24] width 21 height 21
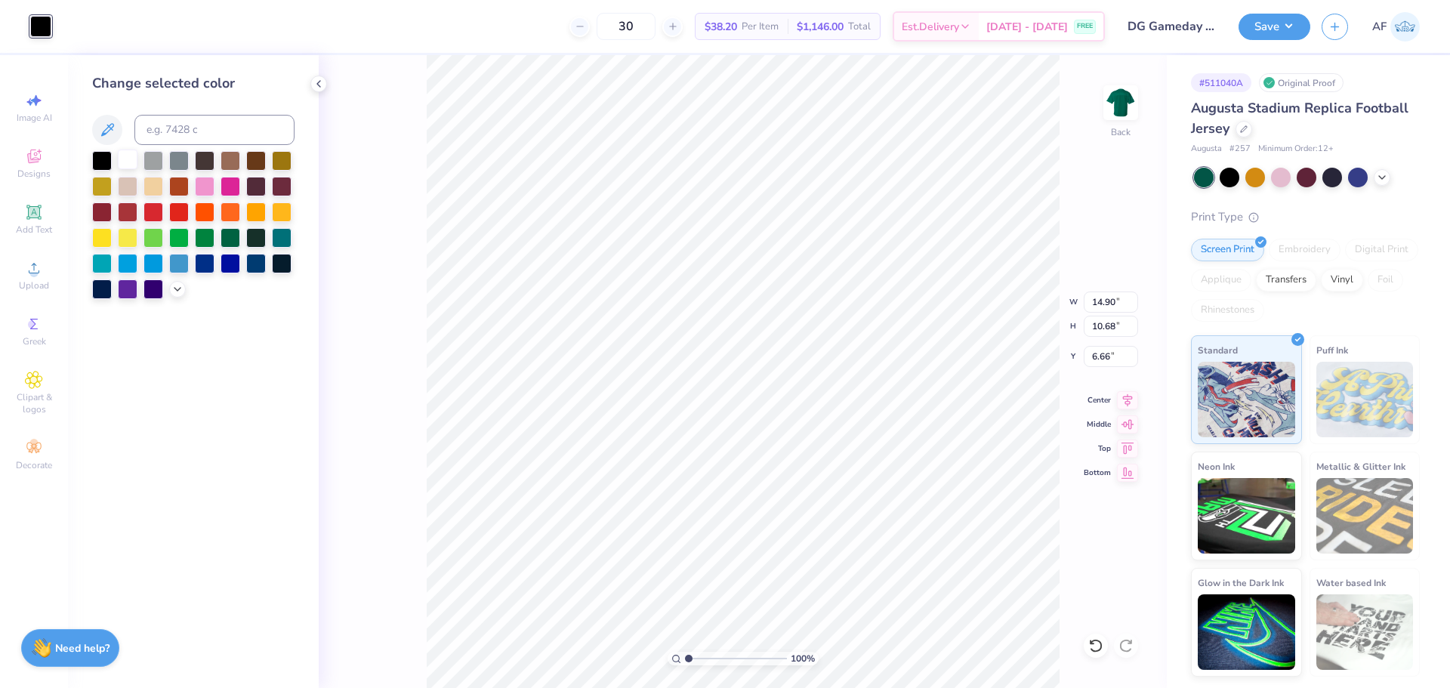
click at [120, 155] on div at bounding box center [128, 159] width 20 height 20
click at [1089, 294] on input "14.90" at bounding box center [1110, 301] width 54 height 21
type input "11.50"
type input "8.24"
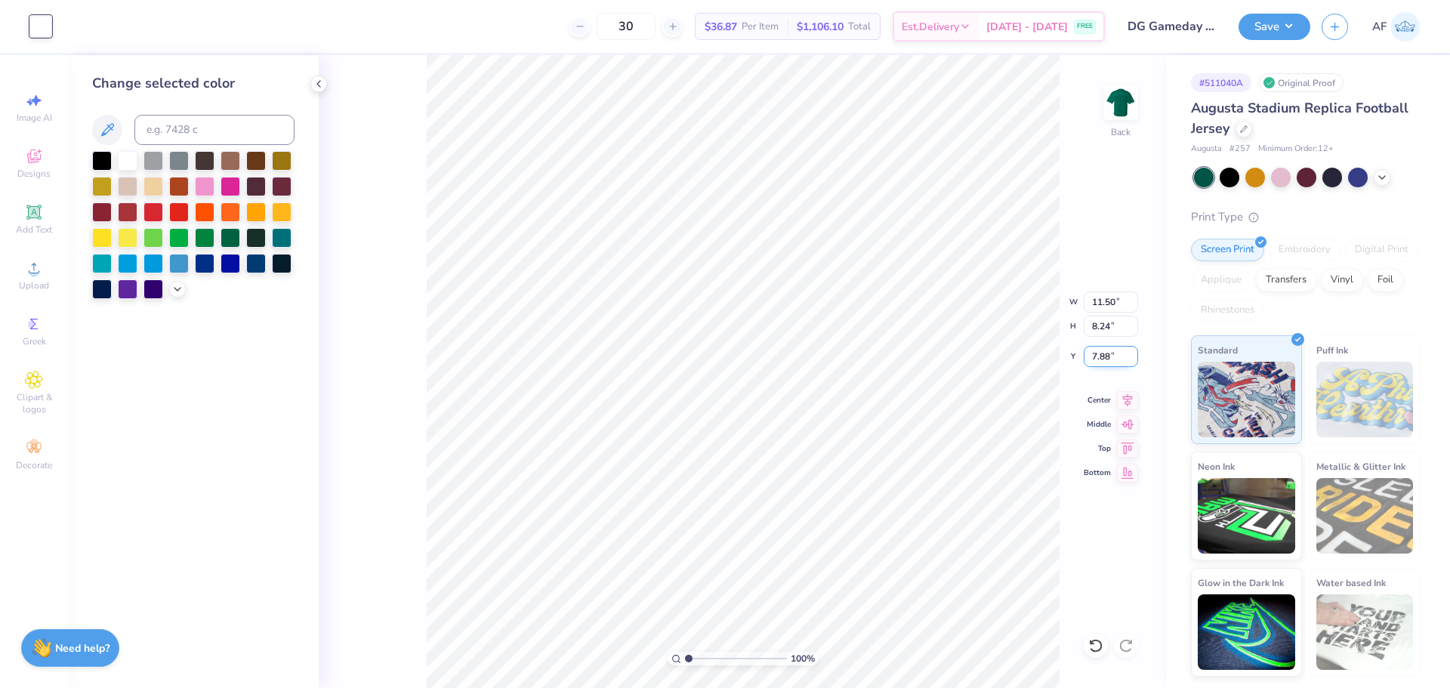
click at [1102, 356] on input "7.88" at bounding box center [1110, 356] width 54 height 21
click at [1086, 357] on input "5.00" at bounding box center [1110, 356] width 54 height 21
type input "4.00"
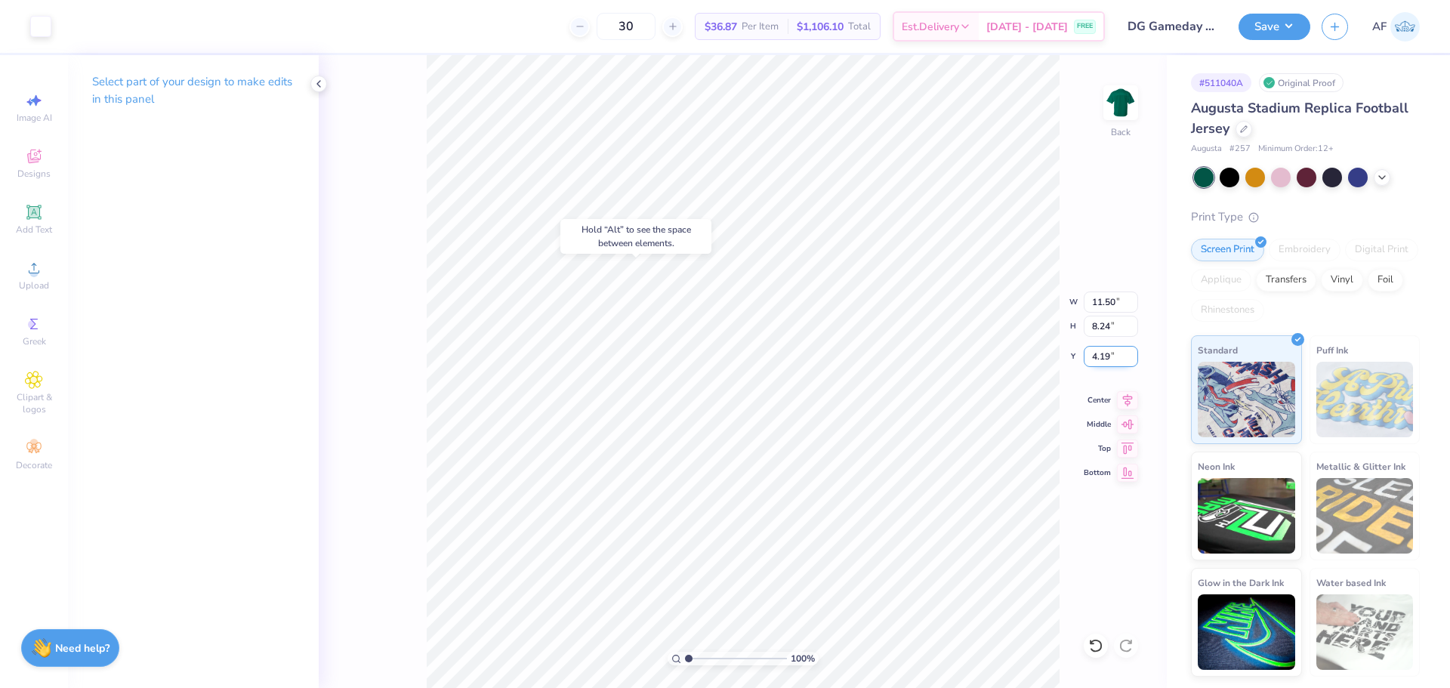
click at [1107, 362] on input "4.19" at bounding box center [1110, 356] width 54 height 21
type input "4.50"
click at [381, 544] on div "100 % Back" at bounding box center [743, 371] width 848 height 633
click at [338, 485] on div "100 % Back" at bounding box center [743, 371] width 848 height 633
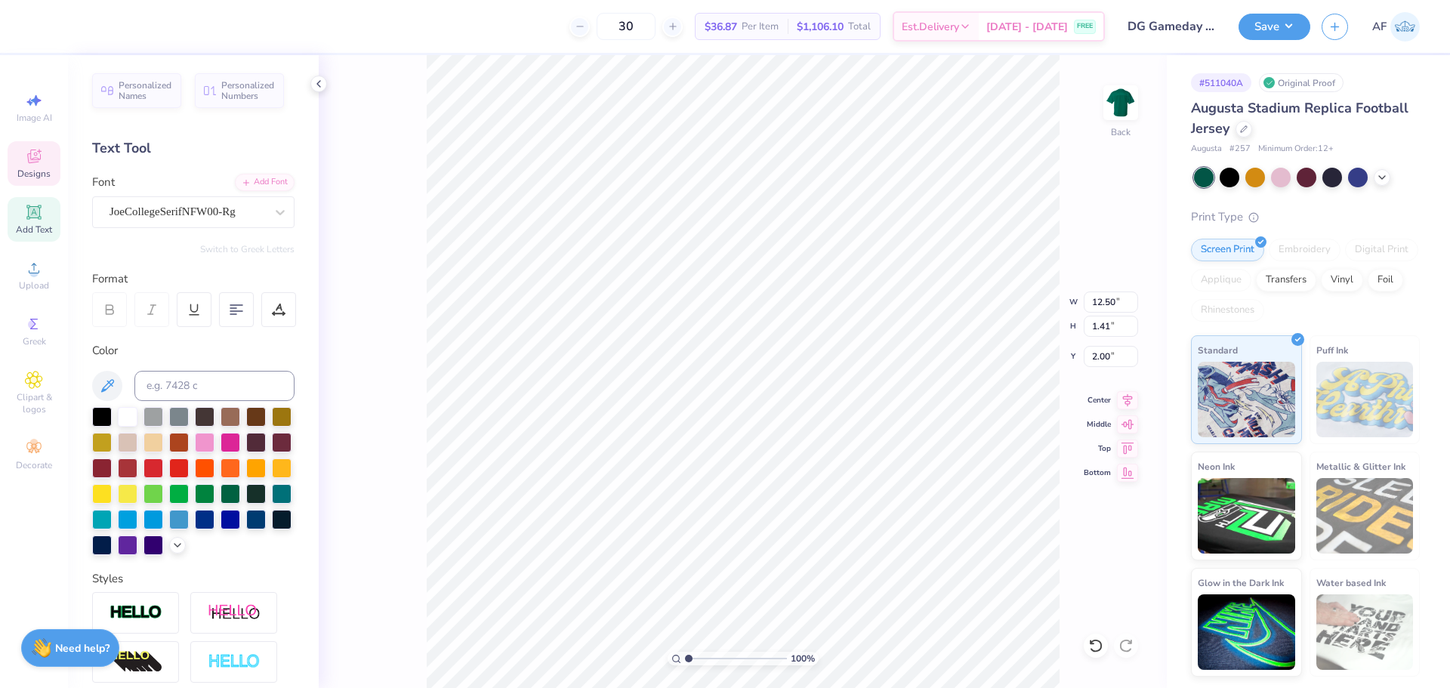
type input "10.74"
click at [1105, 360] on input "4.50" at bounding box center [1110, 356] width 54 height 21
click at [1112, 355] on input "4.50" at bounding box center [1110, 356] width 54 height 21
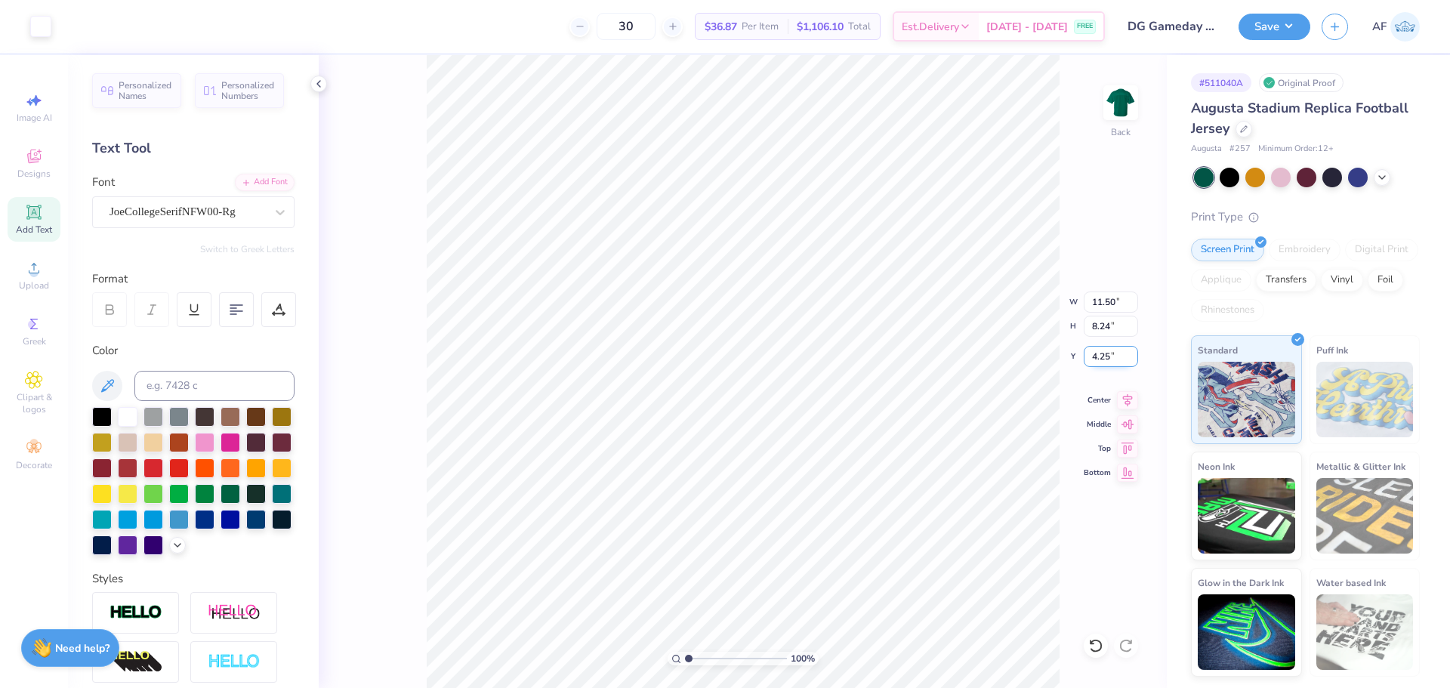
type input "4.25"
click at [350, 518] on div "100 % Back" at bounding box center [743, 371] width 848 height 633
click at [1301, 35] on button "Save" at bounding box center [1274, 24] width 72 height 26
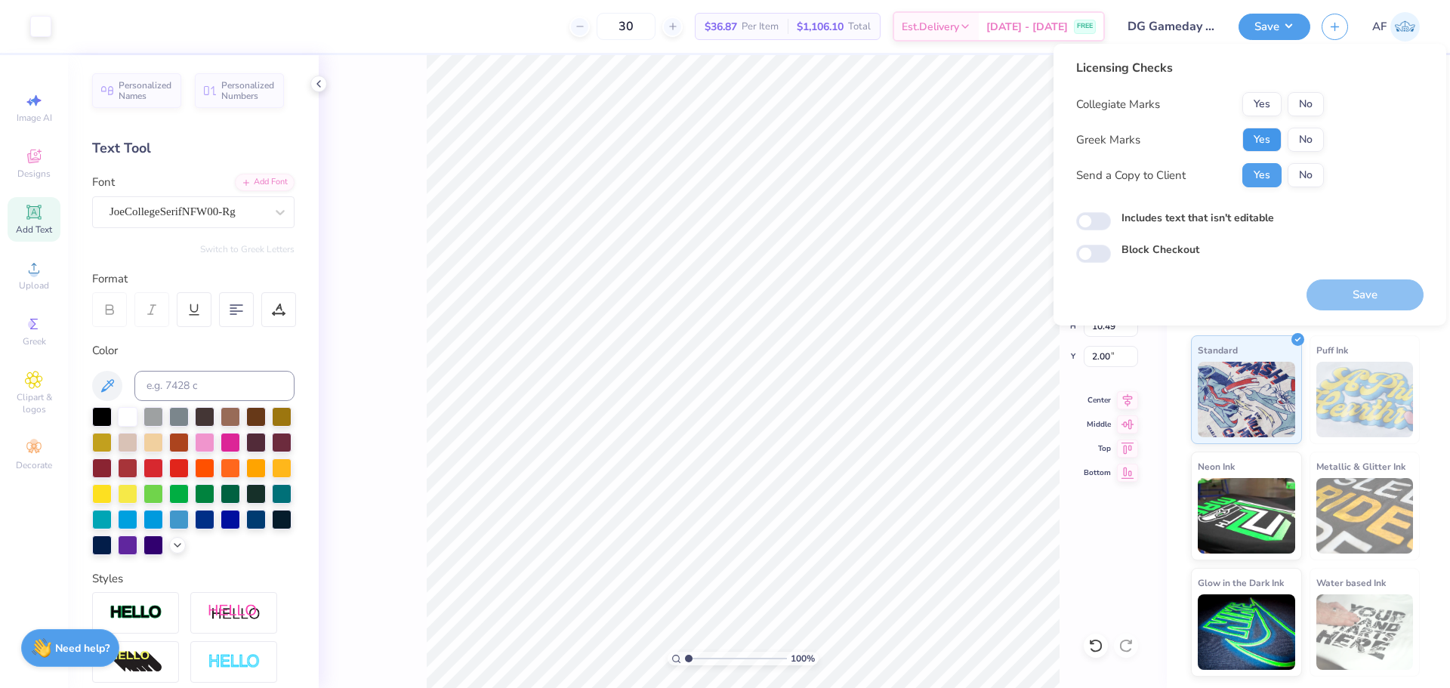
click at [1254, 146] on button "Yes" at bounding box center [1261, 140] width 39 height 24
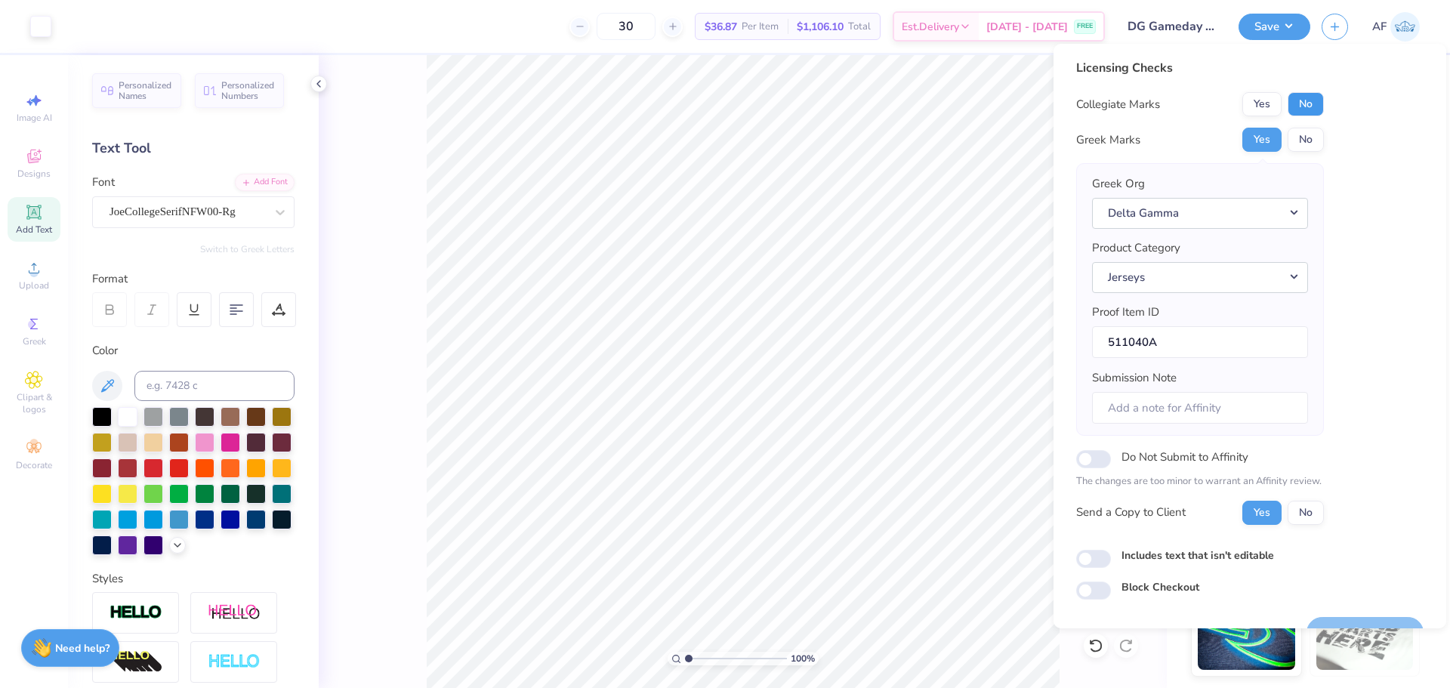
click at [1296, 101] on button "No" at bounding box center [1305, 104] width 36 height 24
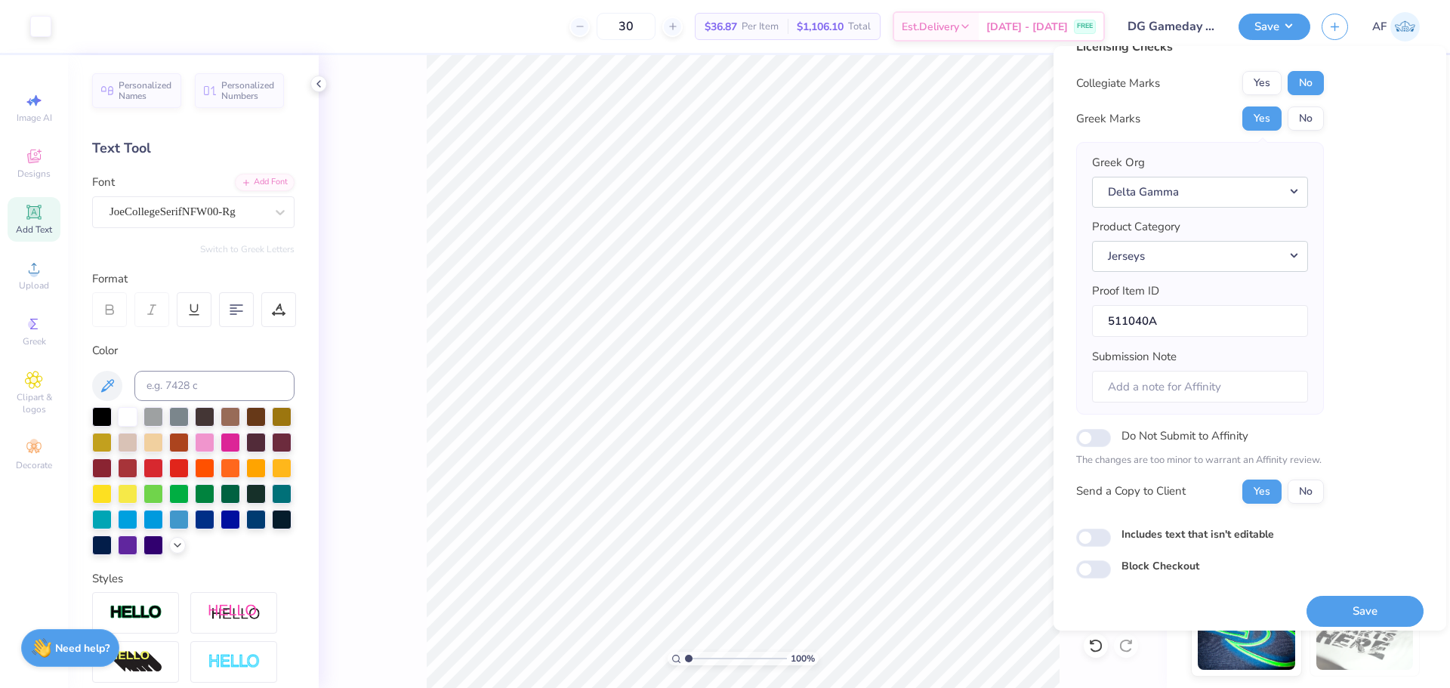
scroll to position [34, 0]
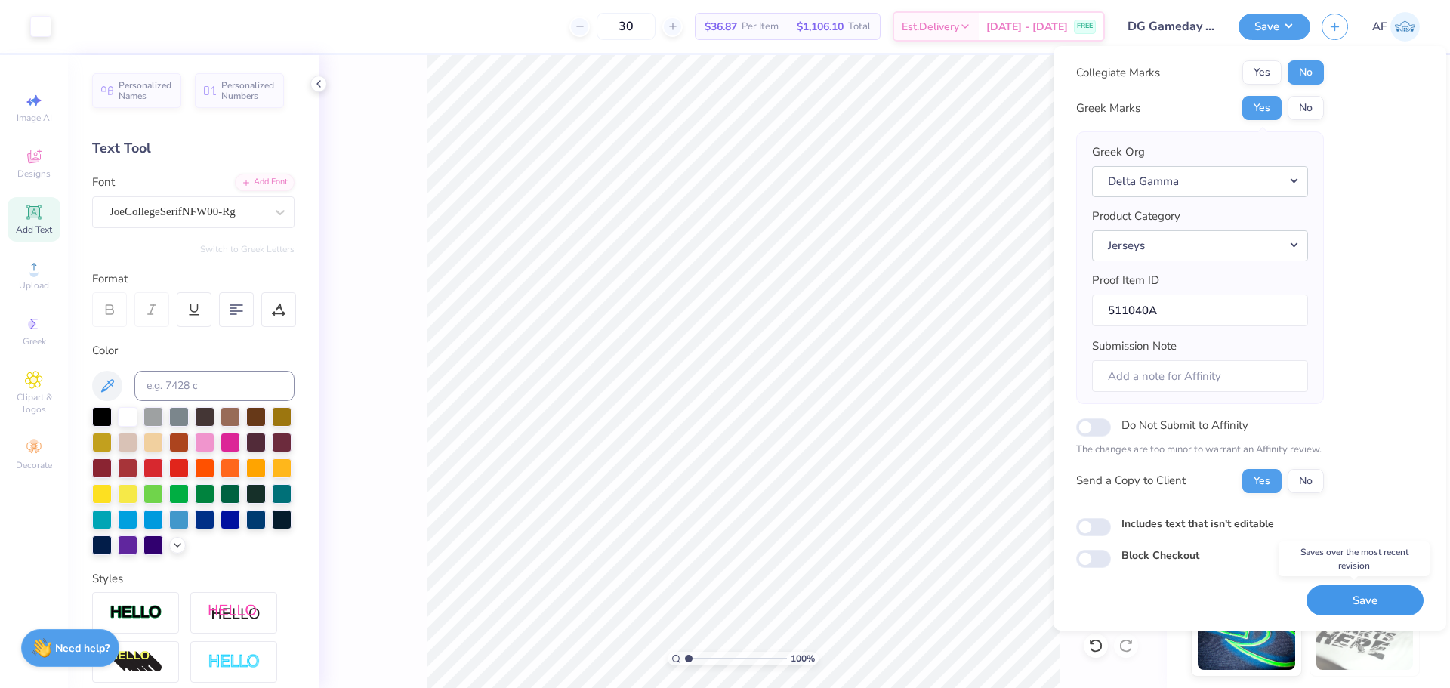
click at [1342, 601] on button "Save" at bounding box center [1364, 600] width 117 height 31
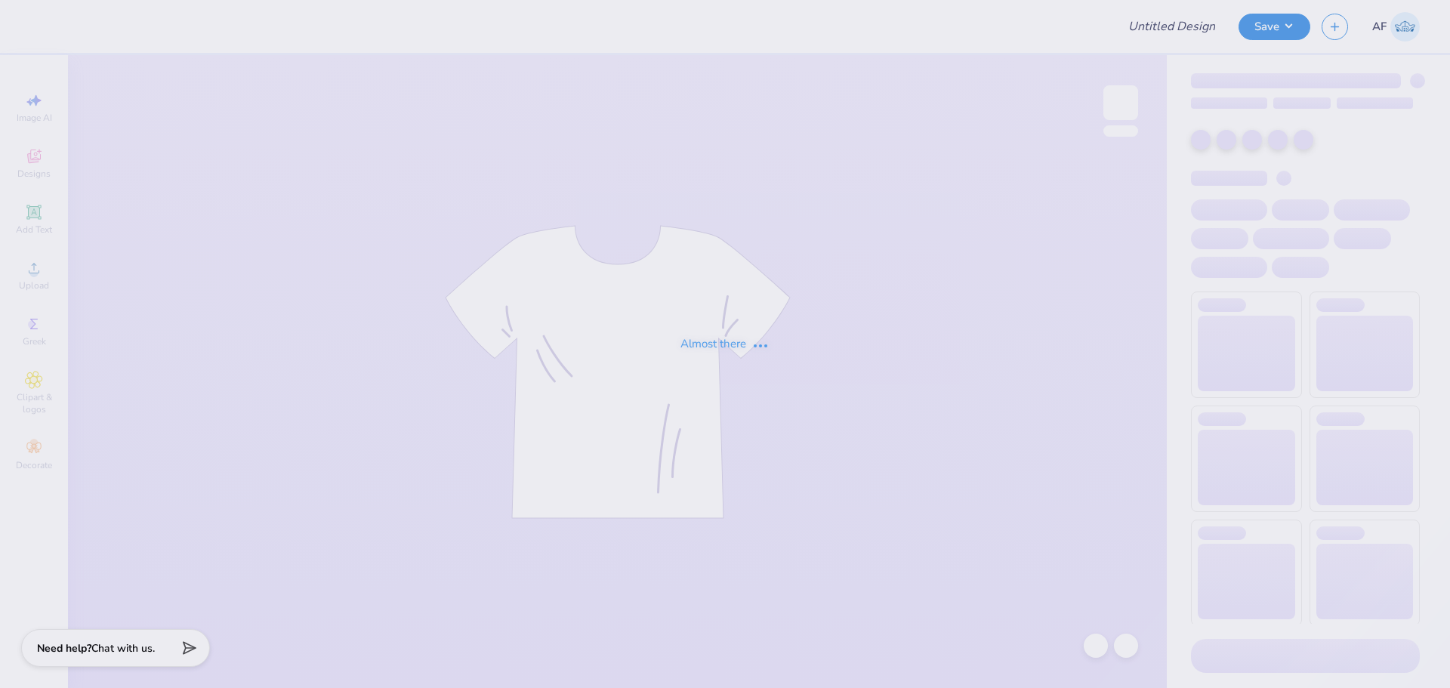
type input "gls mockneck"
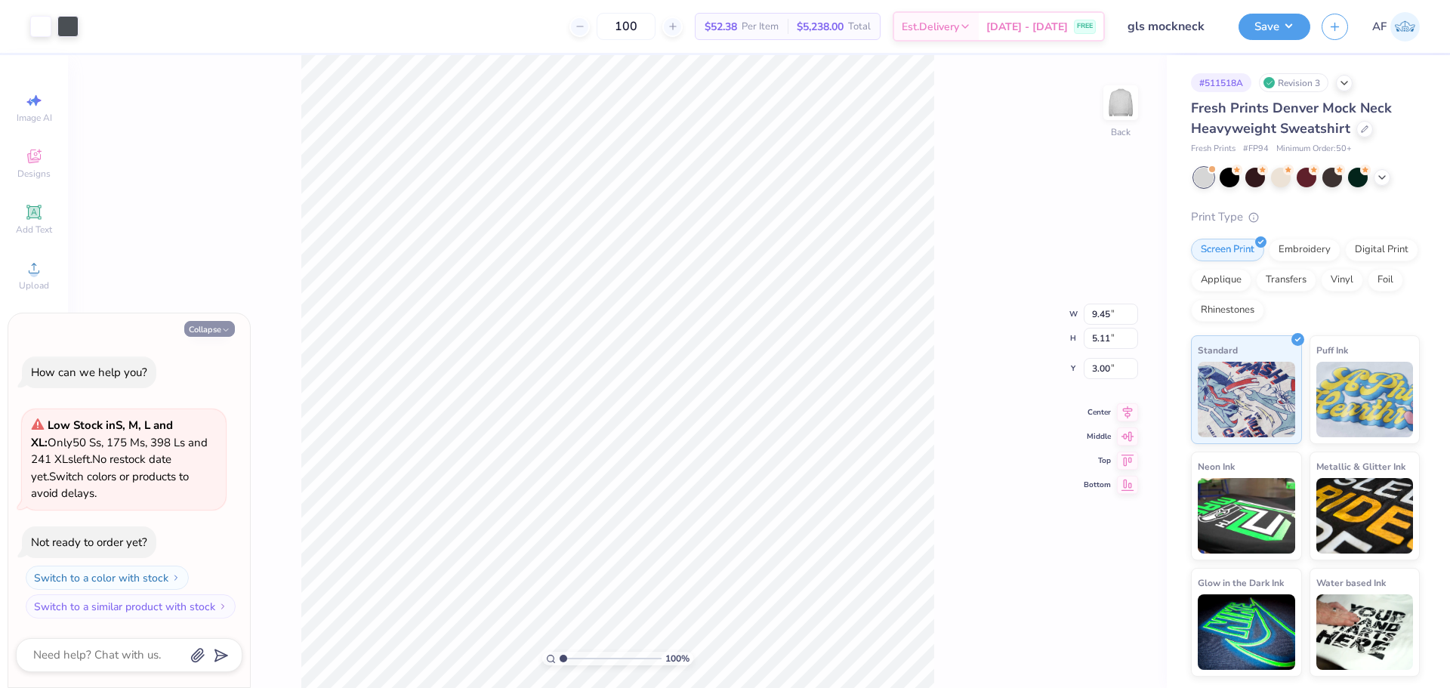
click at [225, 331] on icon "button" at bounding box center [225, 329] width 9 height 9
type textarea "x"
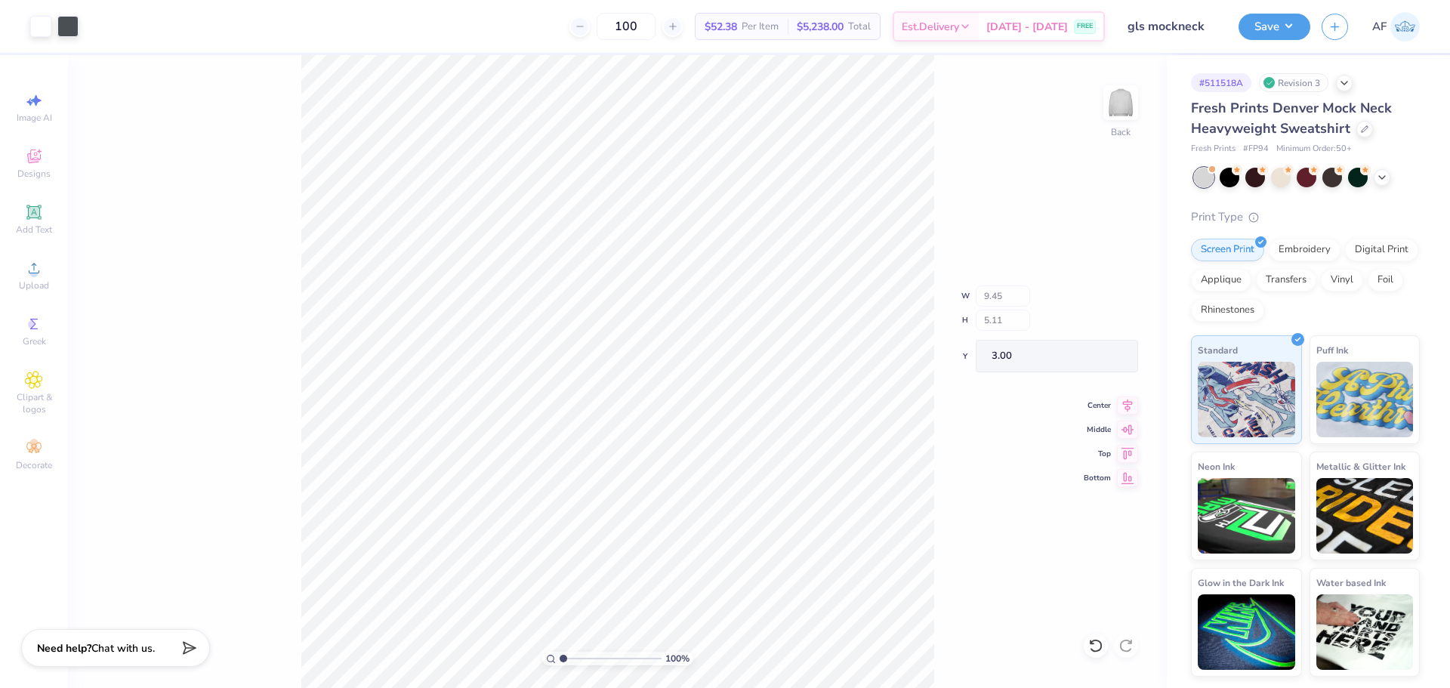
type input "2.75"
type input "4.85"
type input "3.13"
type input "2.54"
type input "4.64"
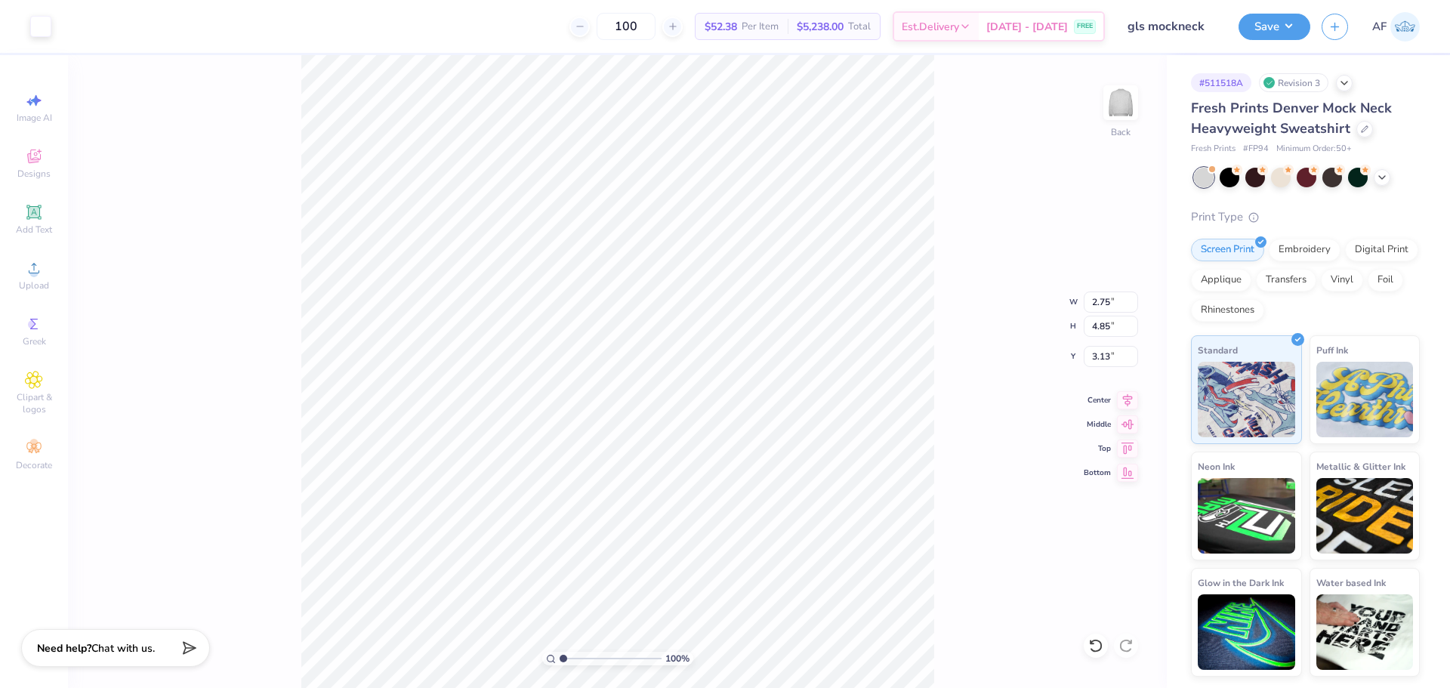
type input "3.23"
click at [773, 432] on li "Download vector" at bounding box center [750, 433] width 119 height 29
type input "11.16"
type input "10.25"
type input "2.64"
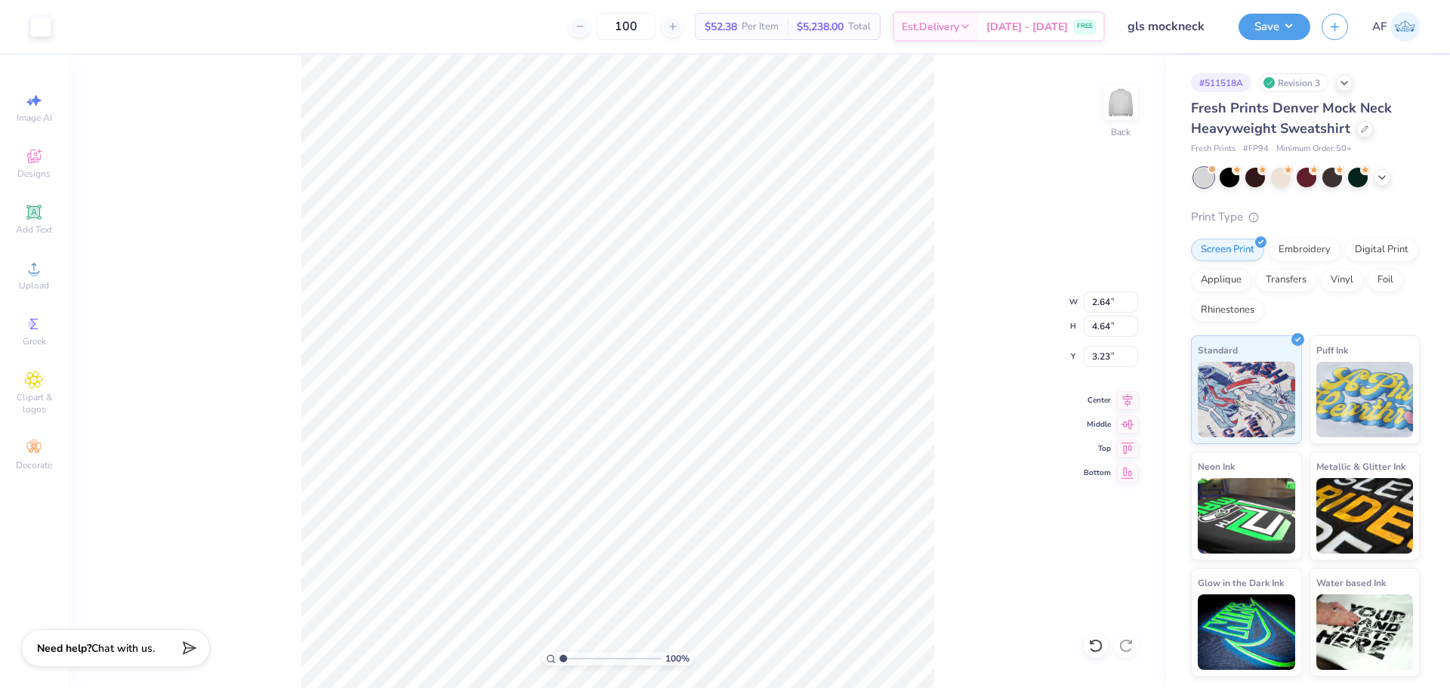
type input "10.00"
type input "2.54"
type input "11.54"
click at [190, 687] on html "Art colors 100 $52.38 Per Item $5,238.00 Total Est. Delivery Sep 7 - 10 FREE De…" at bounding box center [725, 344] width 1450 height 688
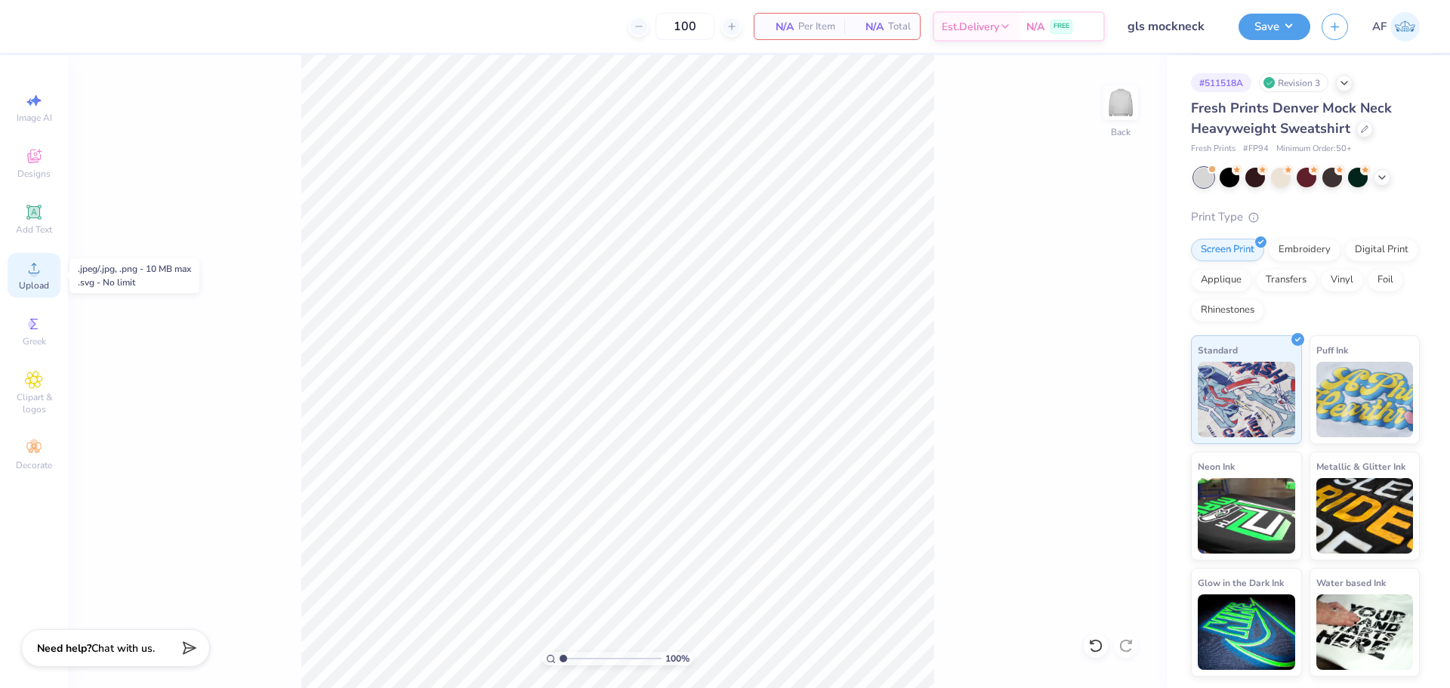
click at [32, 279] on span "Upload" at bounding box center [34, 285] width 30 height 12
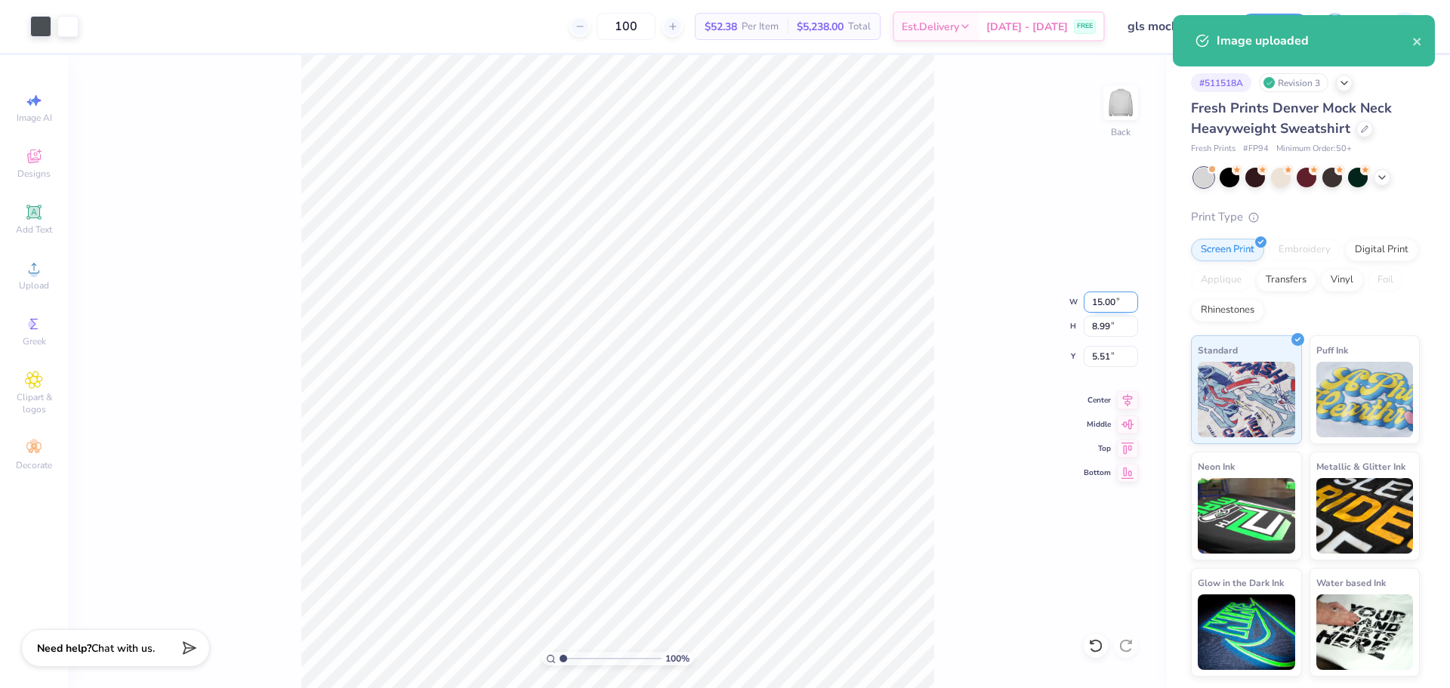
click at [1091, 295] on input "15.00" at bounding box center [1110, 301] width 54 height 21
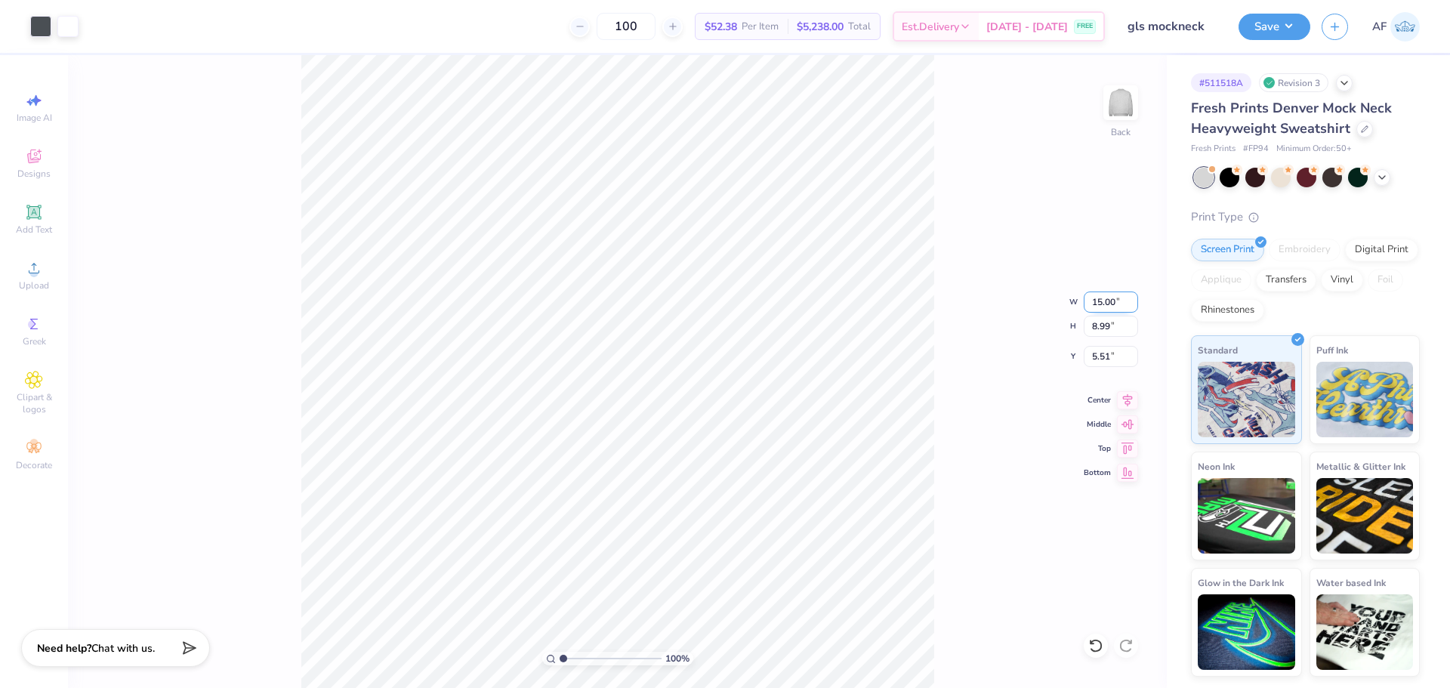
click at [1094, 300] on input "15.00" at bounding box center [1110, 301] width 54 height 21
type input "9.50"
type input "5.69"
click at [1114, 328] on input "5.69" at bounding box center [1110, 326] width 54 height 21
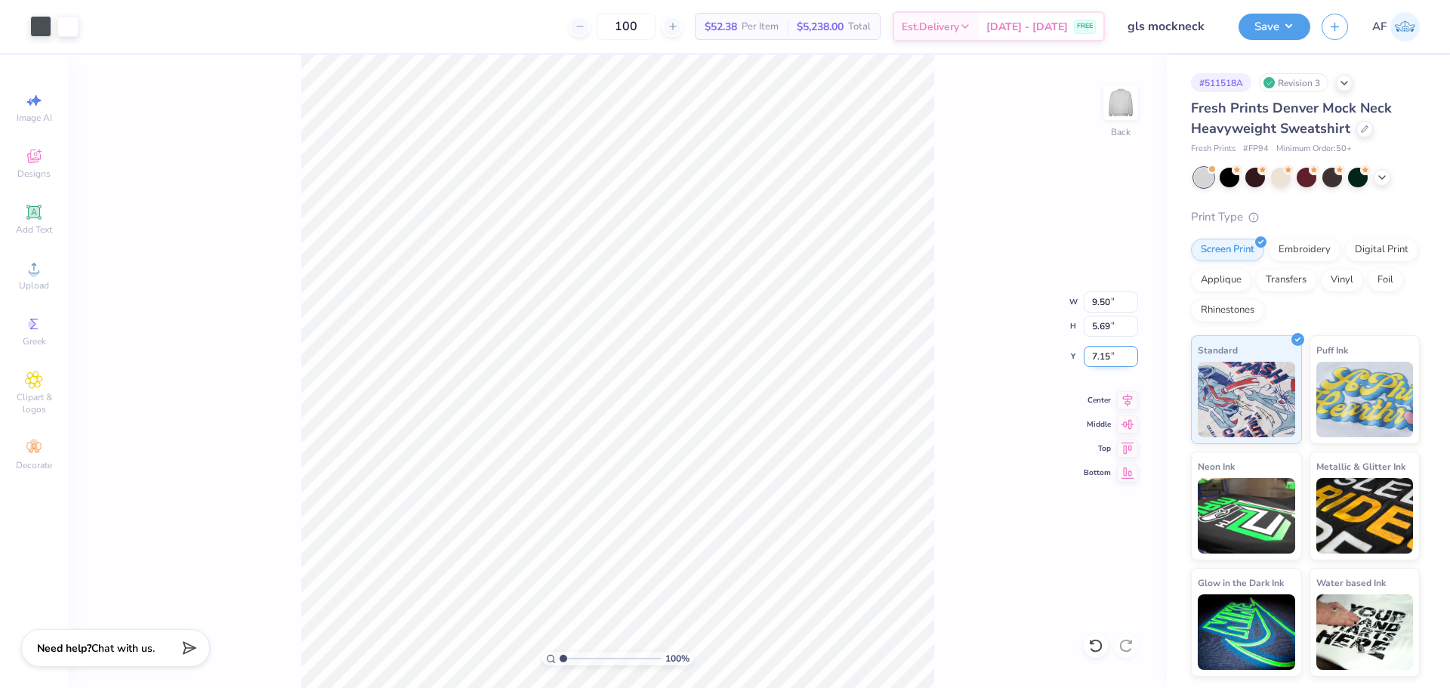
click at [1108, 359] on input "7.15" at bounding box center [1110, 356] width 54 height 21
click at [1096, 356] on input "7.15" at bounding box center [1110, 356] width 54 height 21
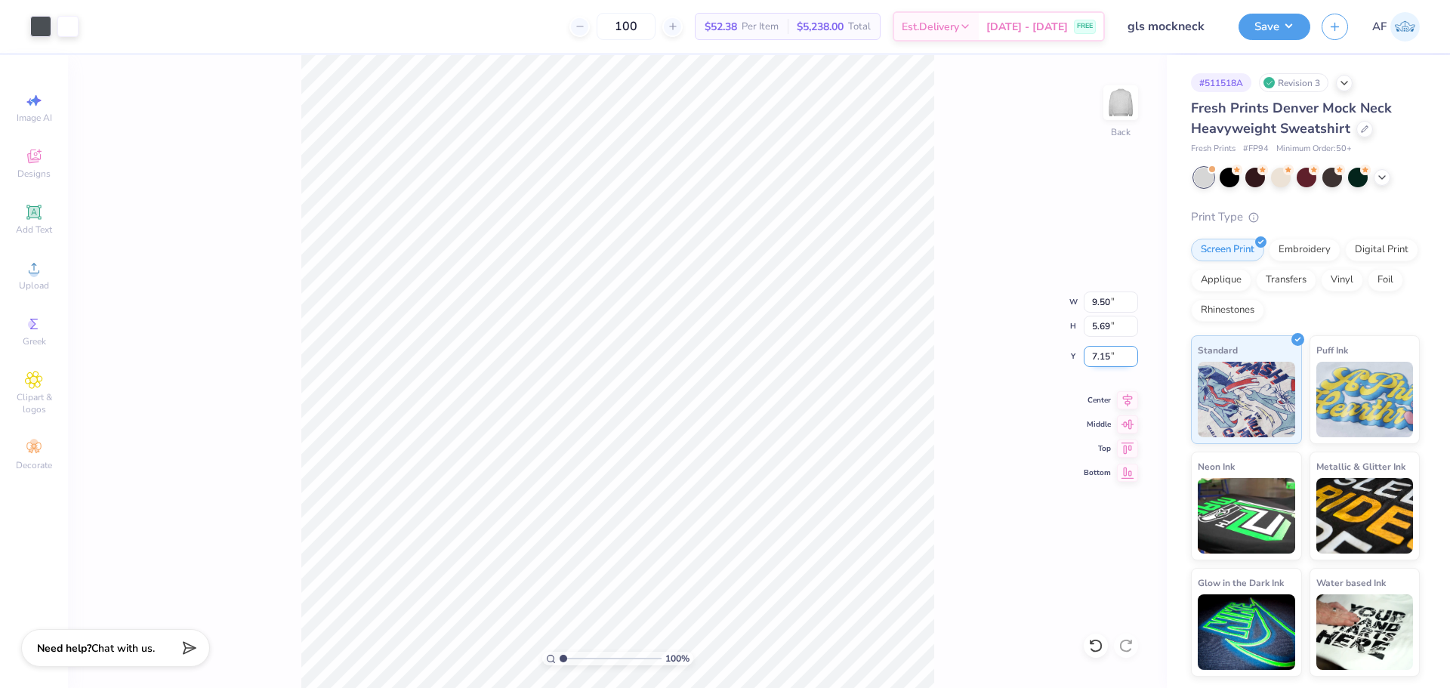
click at [1096, 356] on input "7.15" at bounding box center [1110, 356] width 54 height 21
type input "3.00"
click at [1098, 304] on input "9.50" at bounding box center [1110, 301] width 54 height 21
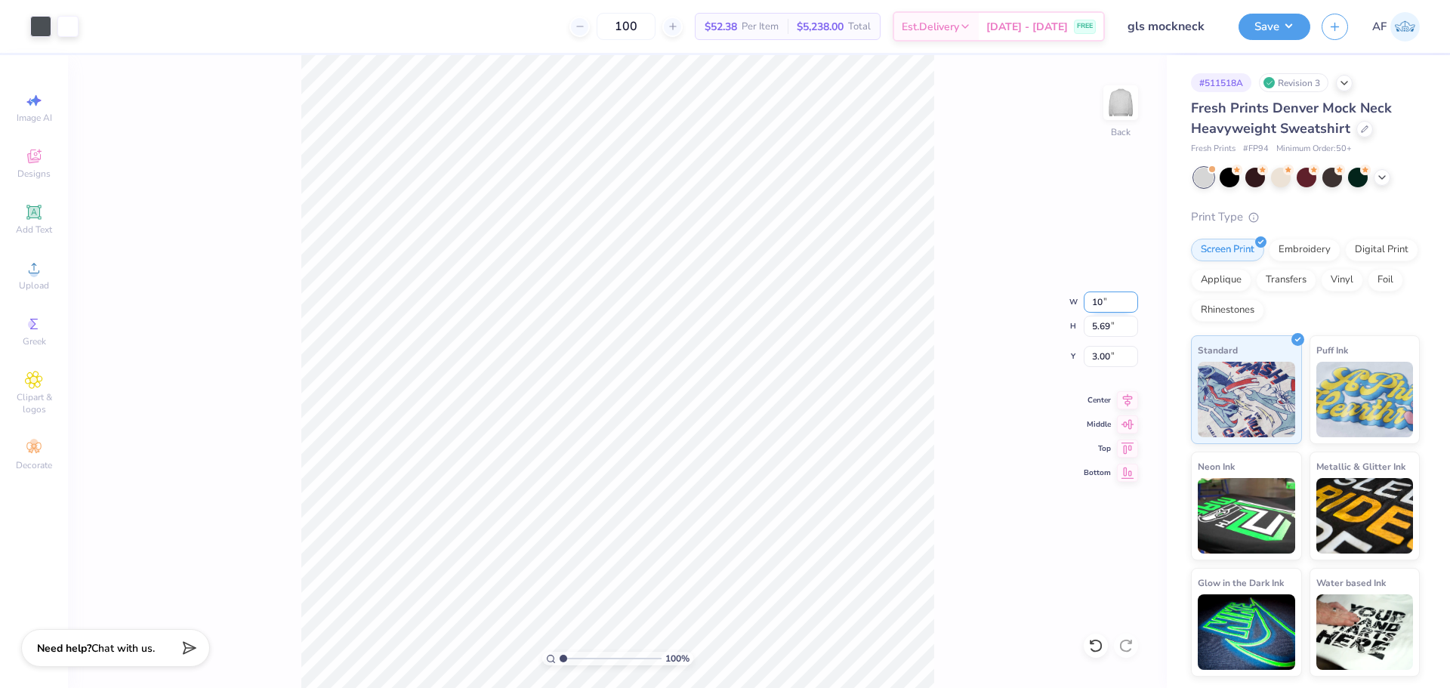
type input "10.00"
type input "5.99"
click at [1105, 352] on input "2.85" at bounding box center [1110, 356] width 54 height 21
click at [1105, 353] on input "2.85" at bounding box center [1110, 356] width 54 height 21
type input "3.00"
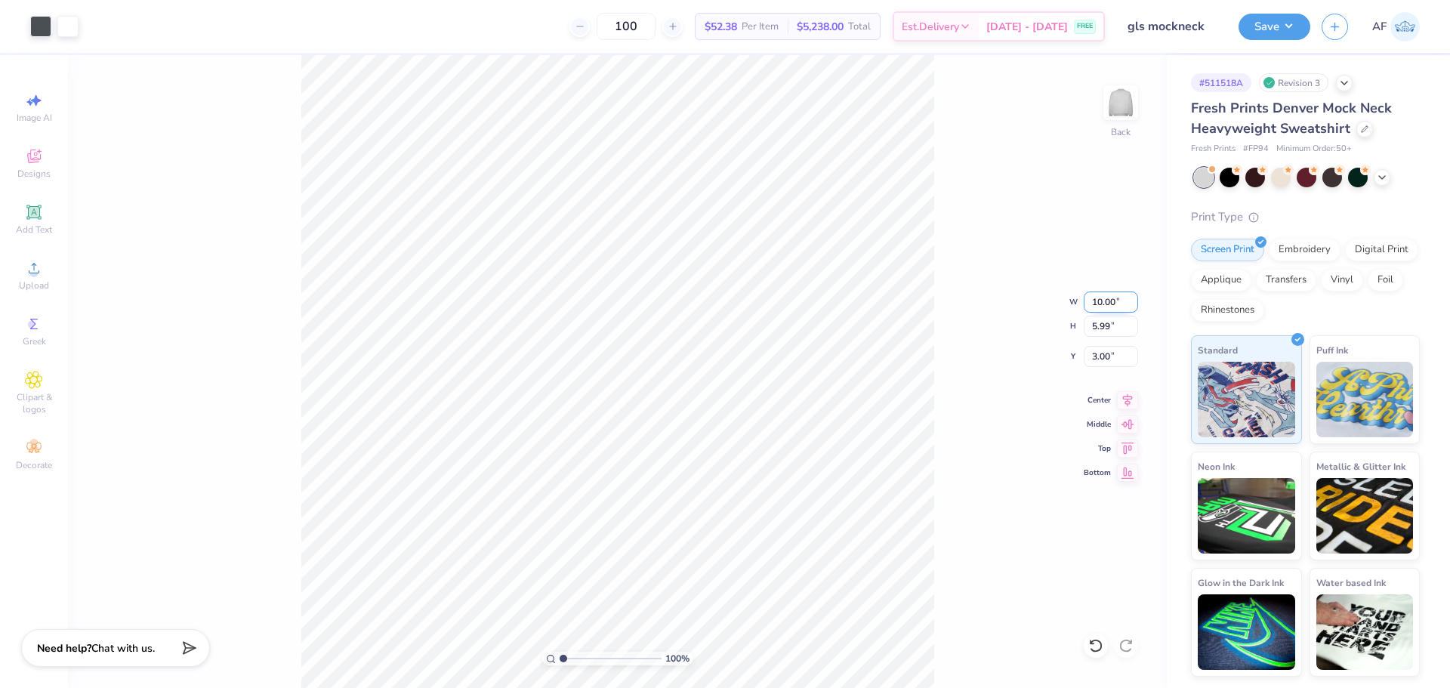
click at [1093, 305] on input "10.00" at bounding box center [1110, 301] width 54 height 21
type input "9.50"
type input "5.69"
click at [1103, 353] on input "3.15" at bounding box center [1110, 356] width 54 height 21
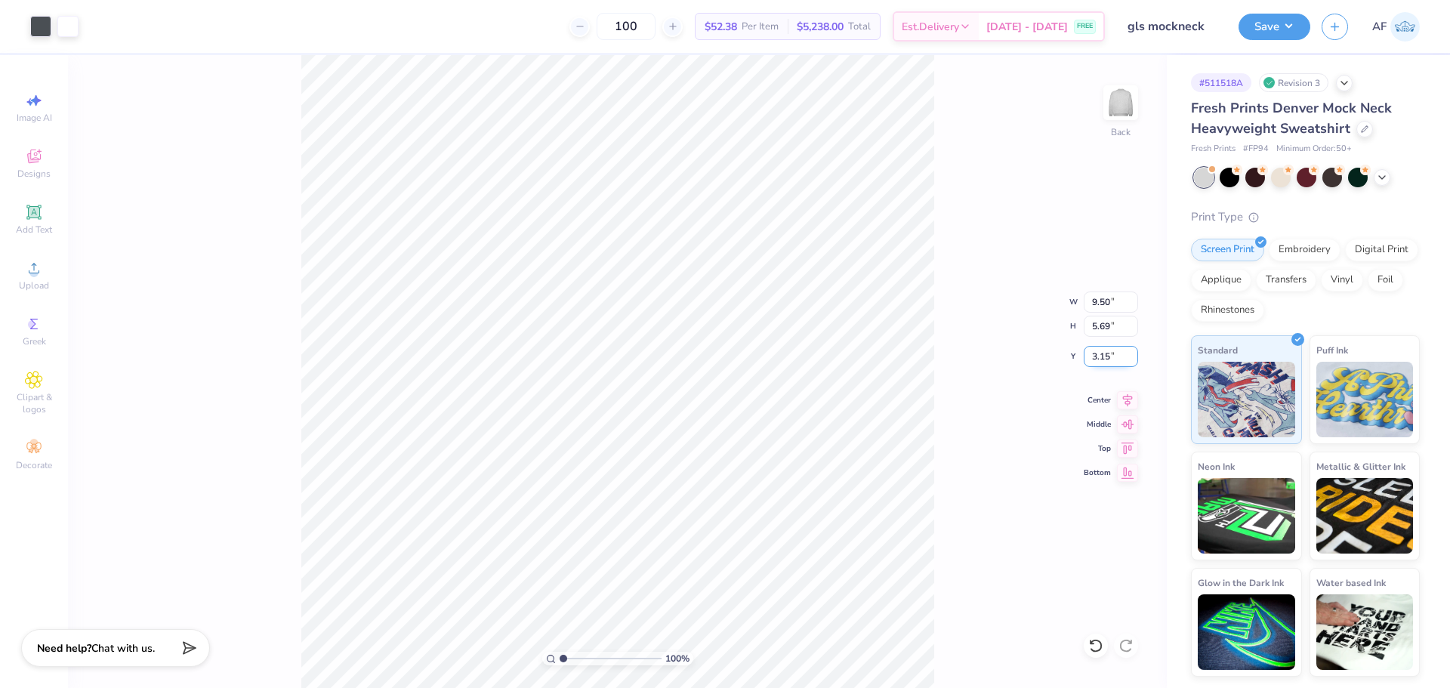
click at [1103, 353] on input "3.15" at bounding box center [1110, 356] width 54 height 21
type input "3.00"
click at [1296, 29] on button "Save" at bounding box center [1274, 24] width 72 height 26
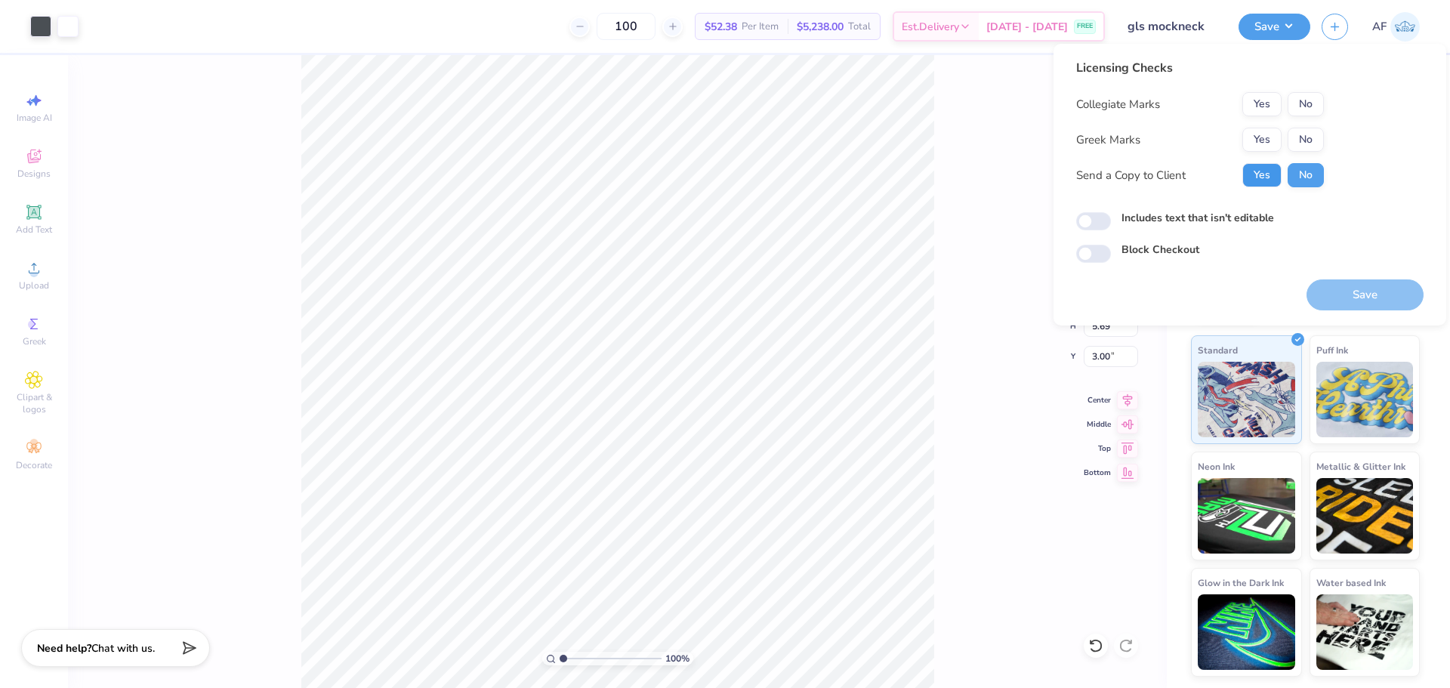
click at [1263, 170] on button "Yes" at bounding box center [1261, 175] width 39 height 24
click at [1304, 131] on button "No" at bounding box center [1305, 140] width 36 height 24
click at [1304, 102] on button "No" at bounding box center [1305, 104] width 36 height 24
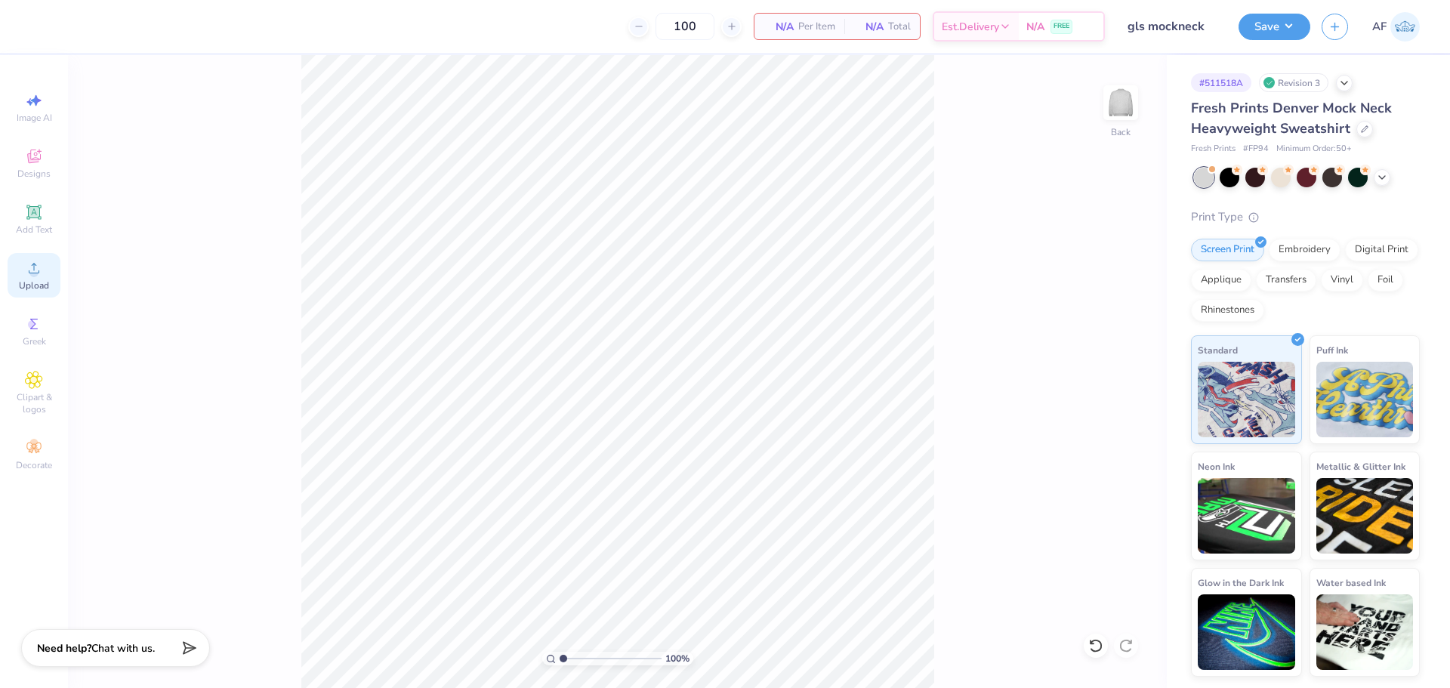
click at [41, 285] on span "Upload" at bounding box center [34, 285] width 30 height 12
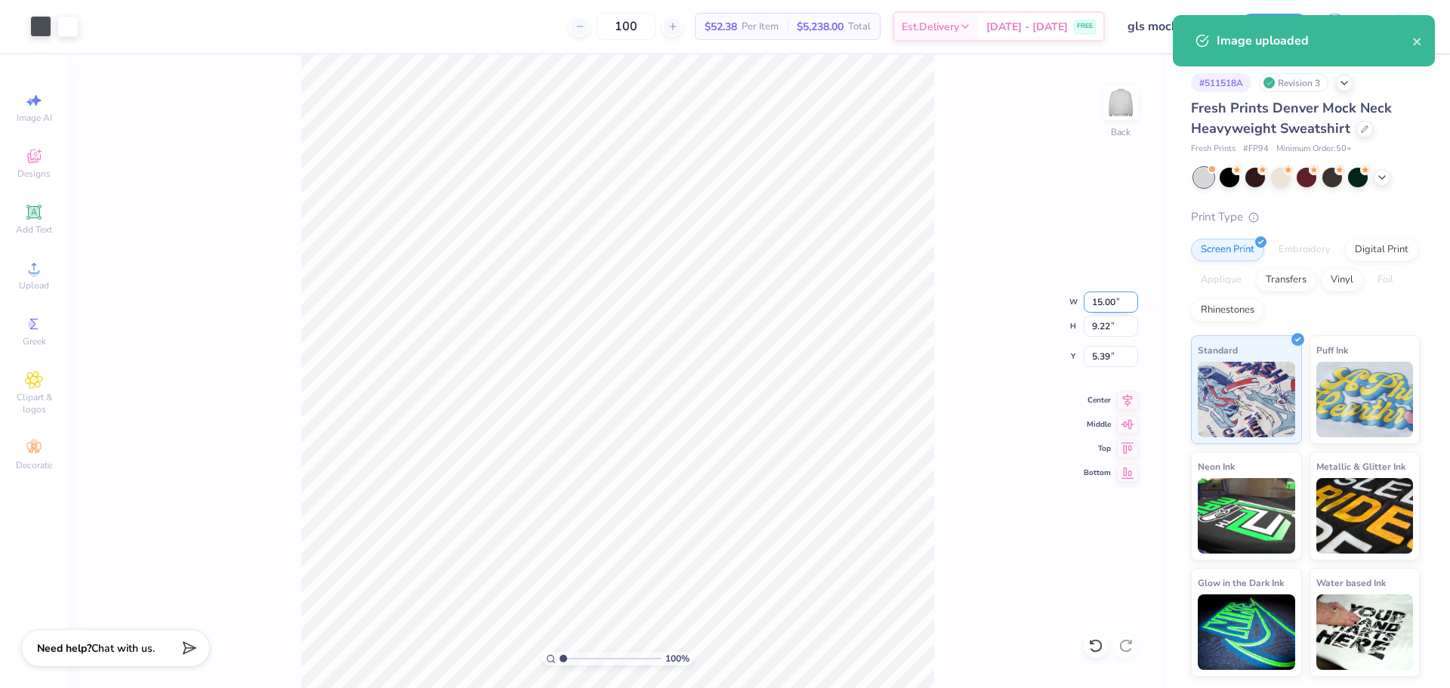
click at [1092, 303] on input "15.00" at bounding box center [1110, 301] width 54 height 21
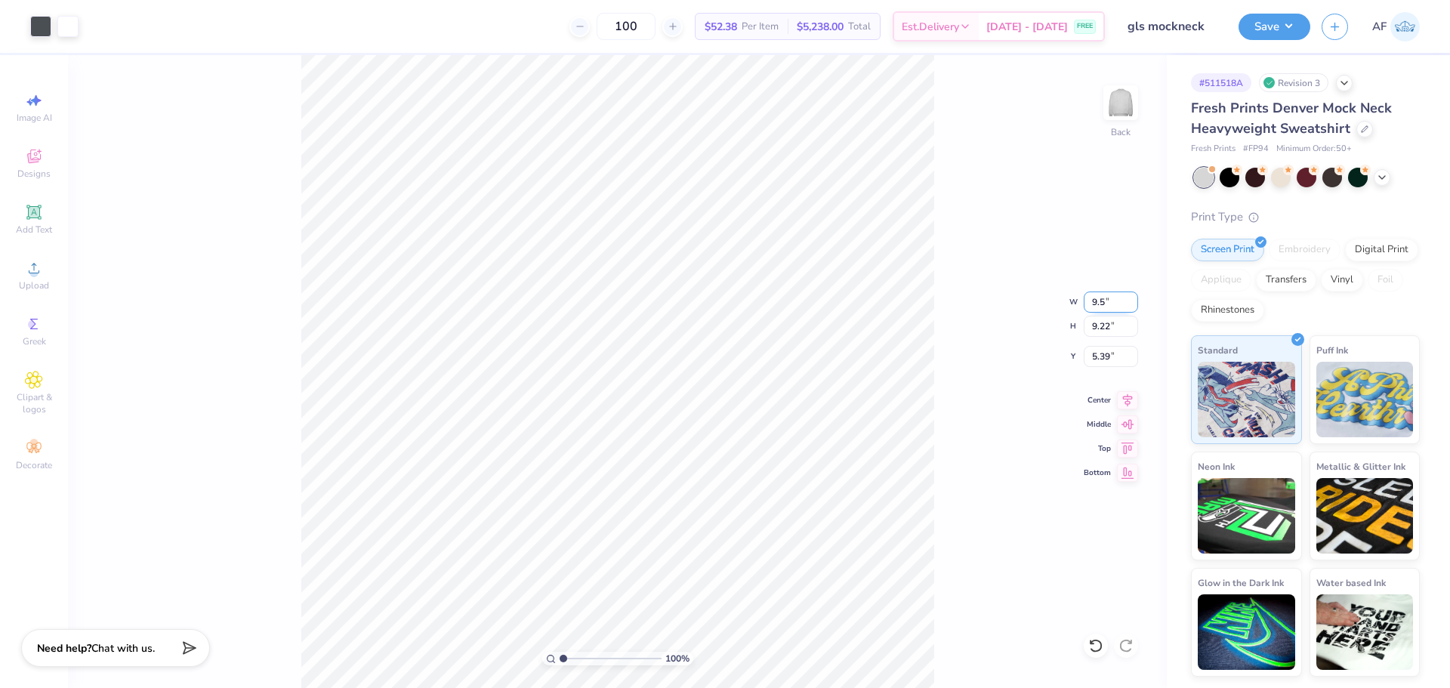
type input "9.50"
type input "5.84"
click at [1099, 361] on input "7.08" at bounding box center [1110, 356] width 54 height 21
type input "3.00"
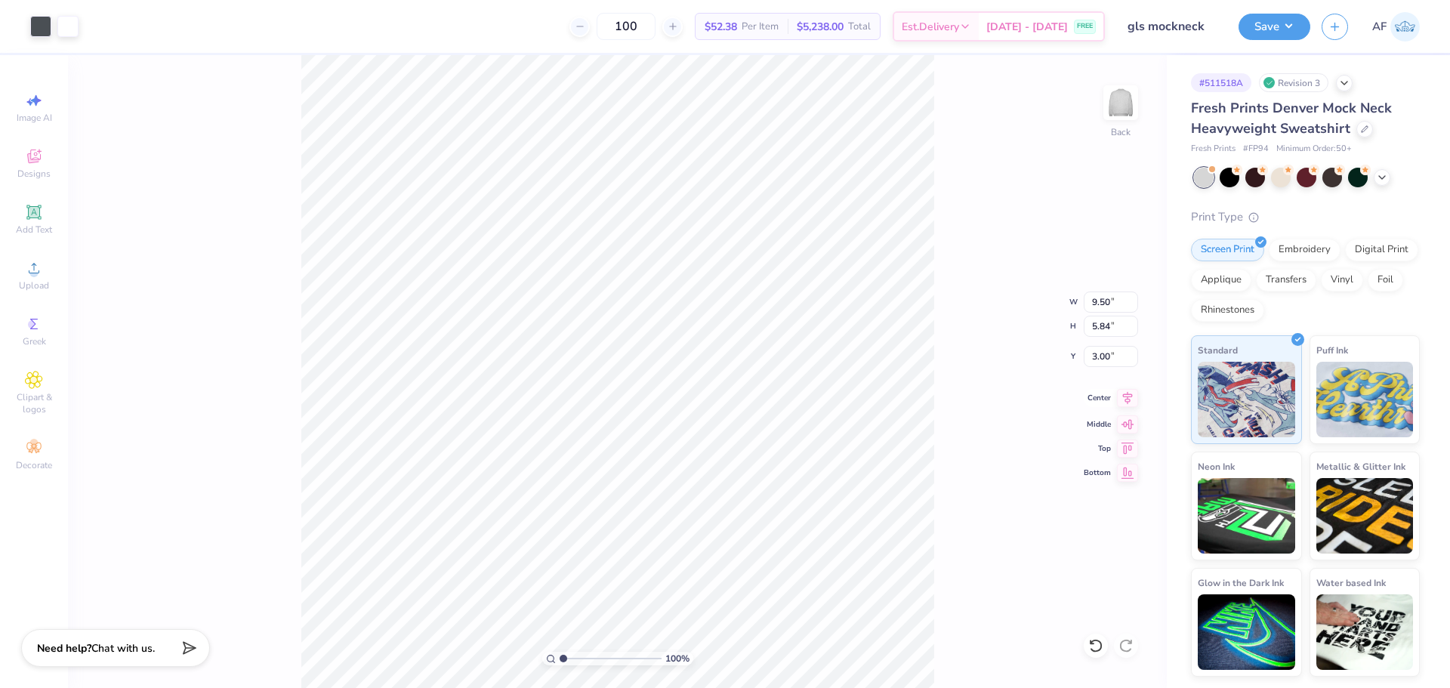
click at [1135, 401] on icon at bounding box center [1127, 398] width 21 height 18
click at [1295, 26] on button "Save" at bounding box center [1274, 24] width 72 height 26
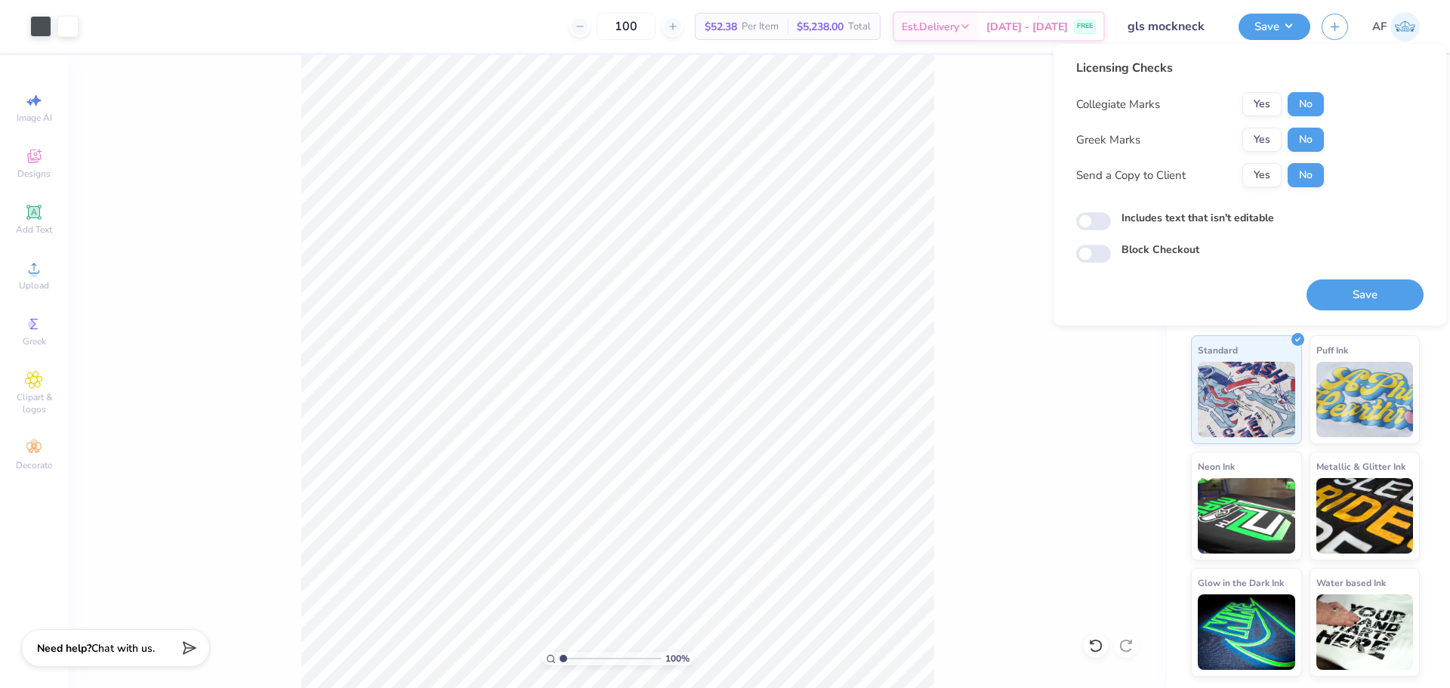
click at [942, 177] on div "100 % Back" at bounding box center [617, 371] width 1099 height 633
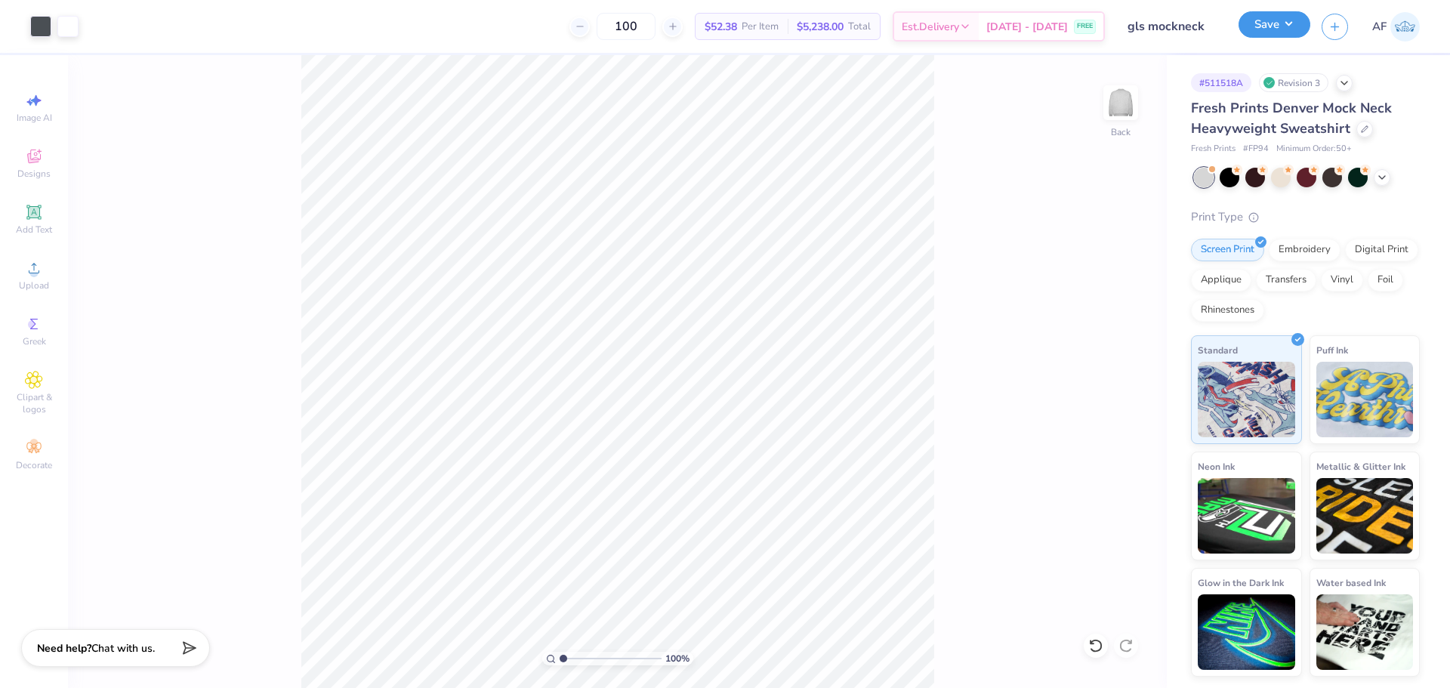
click at [1287, 27] on button "Save" at bounding box center [1274, 24] width 72 height 26
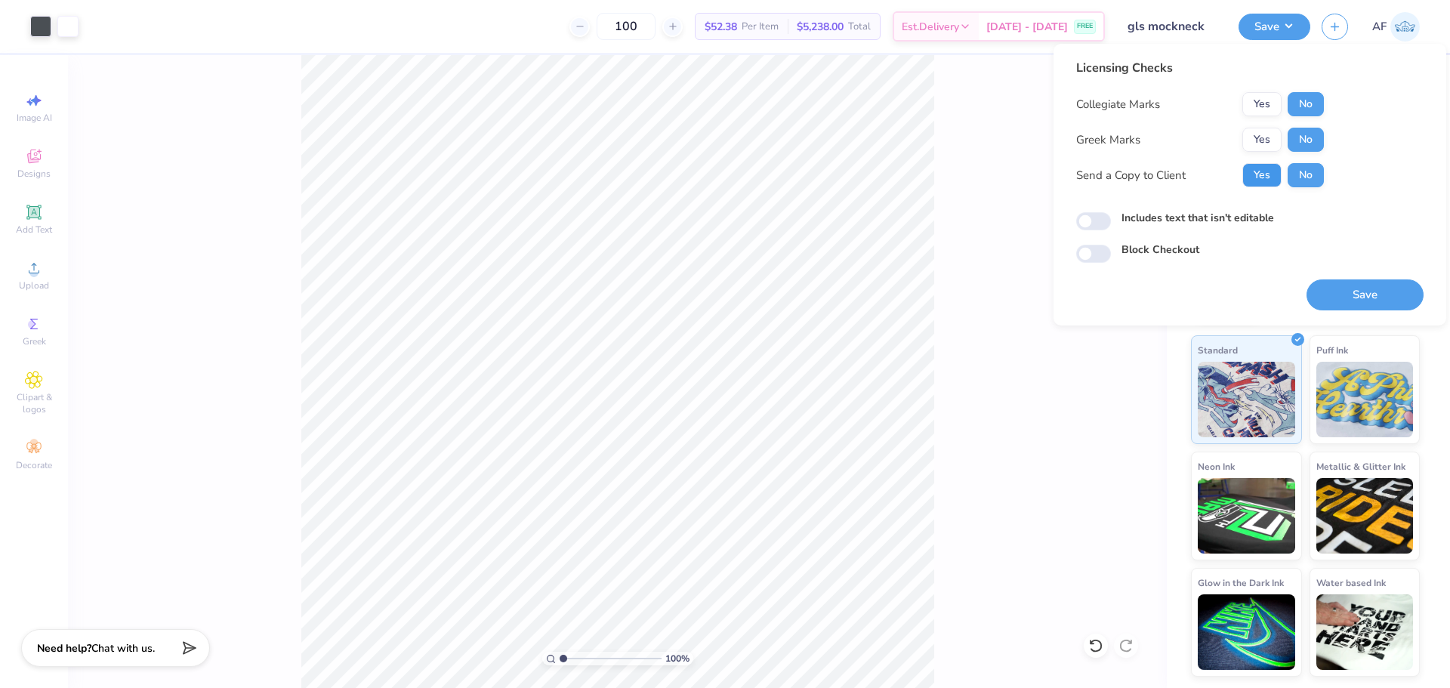
click at [1255, 177] on button "Yes" at bounding box center [1261, 175] width 39 height 24
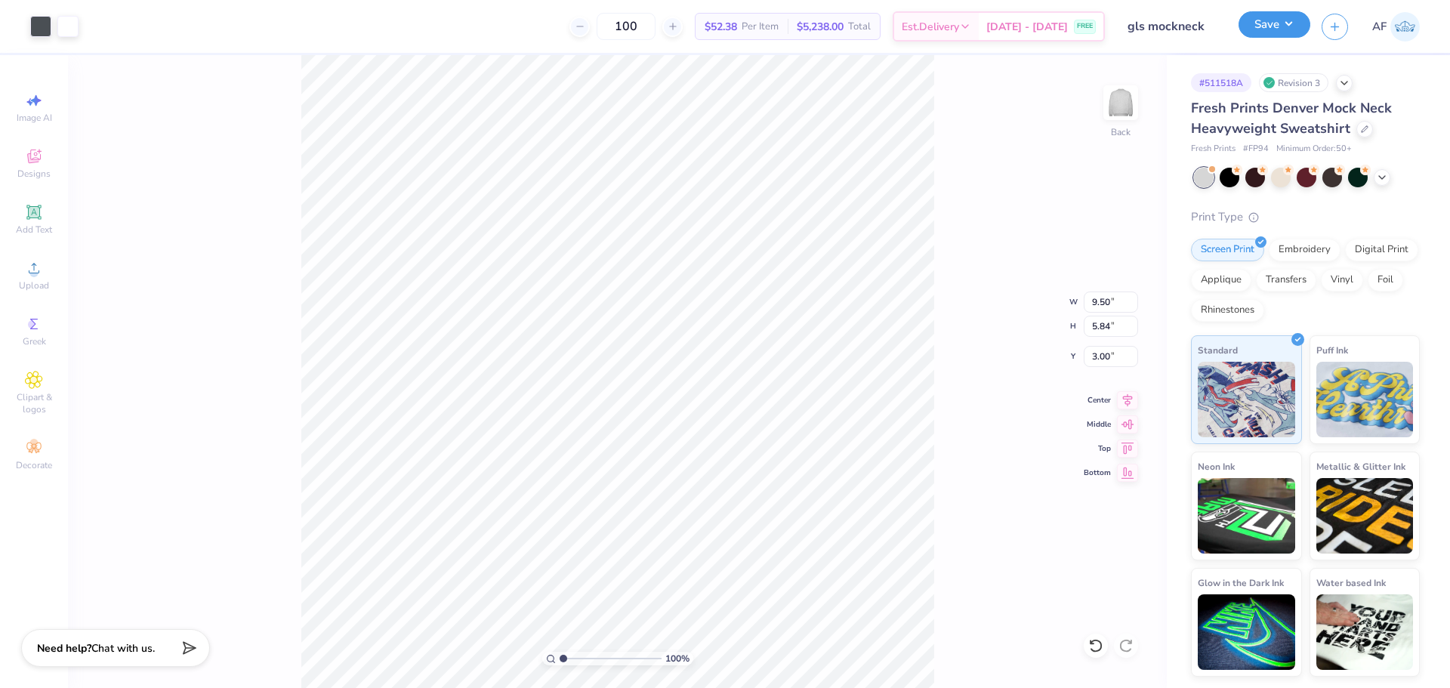
click at [1292, 31] on button "Save" at bounding box center [1274, 24] width 72 height 26
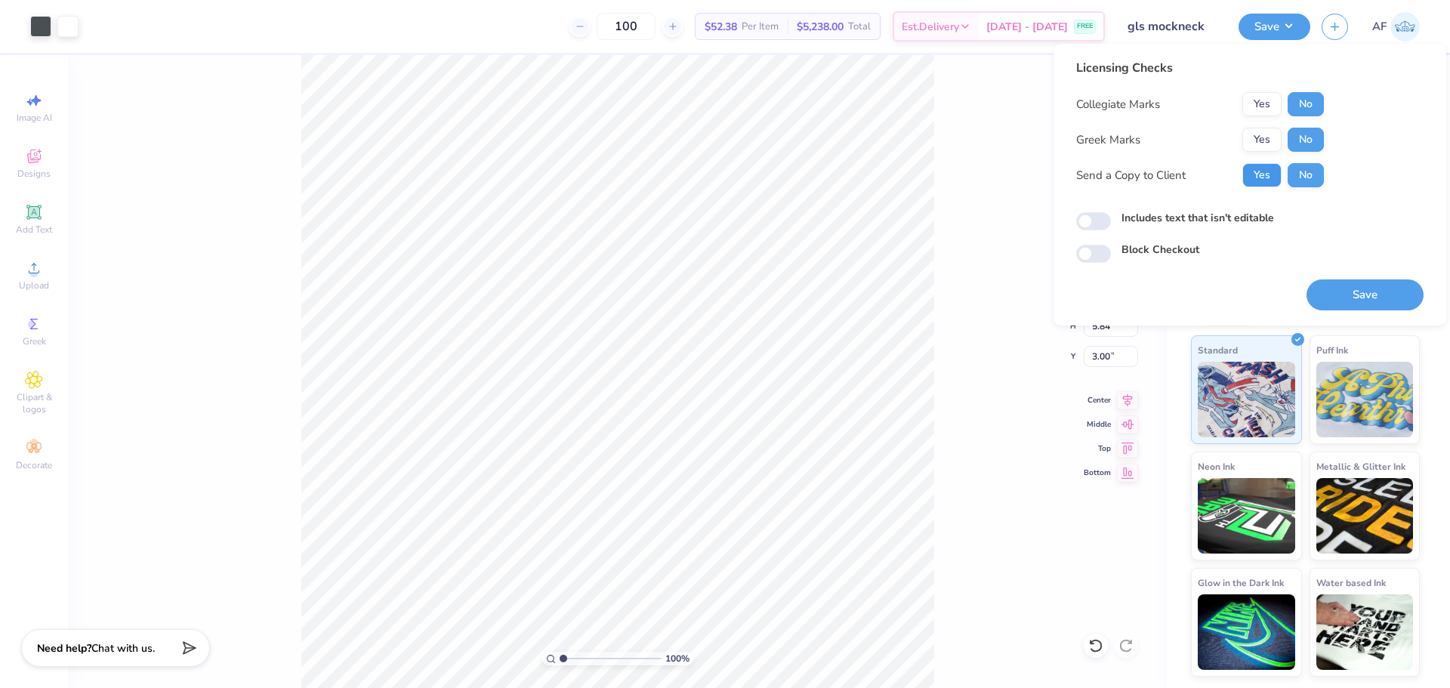
click at [1266, 179] on button "Yes" at bounding box center [1261, 175] width 39 height 24
click at [1373, 281] on button "Save" at bounding box center [1364, 294] width 117 height 31
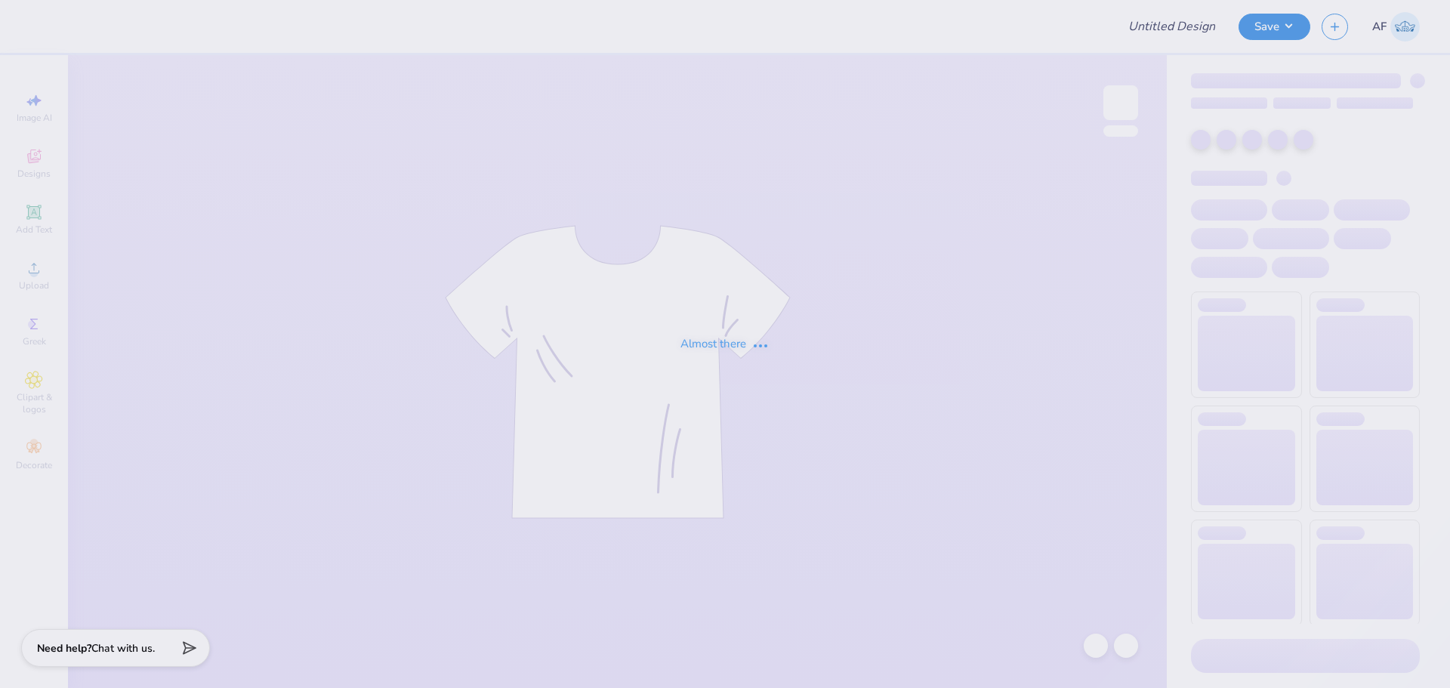
type input "Shirts"
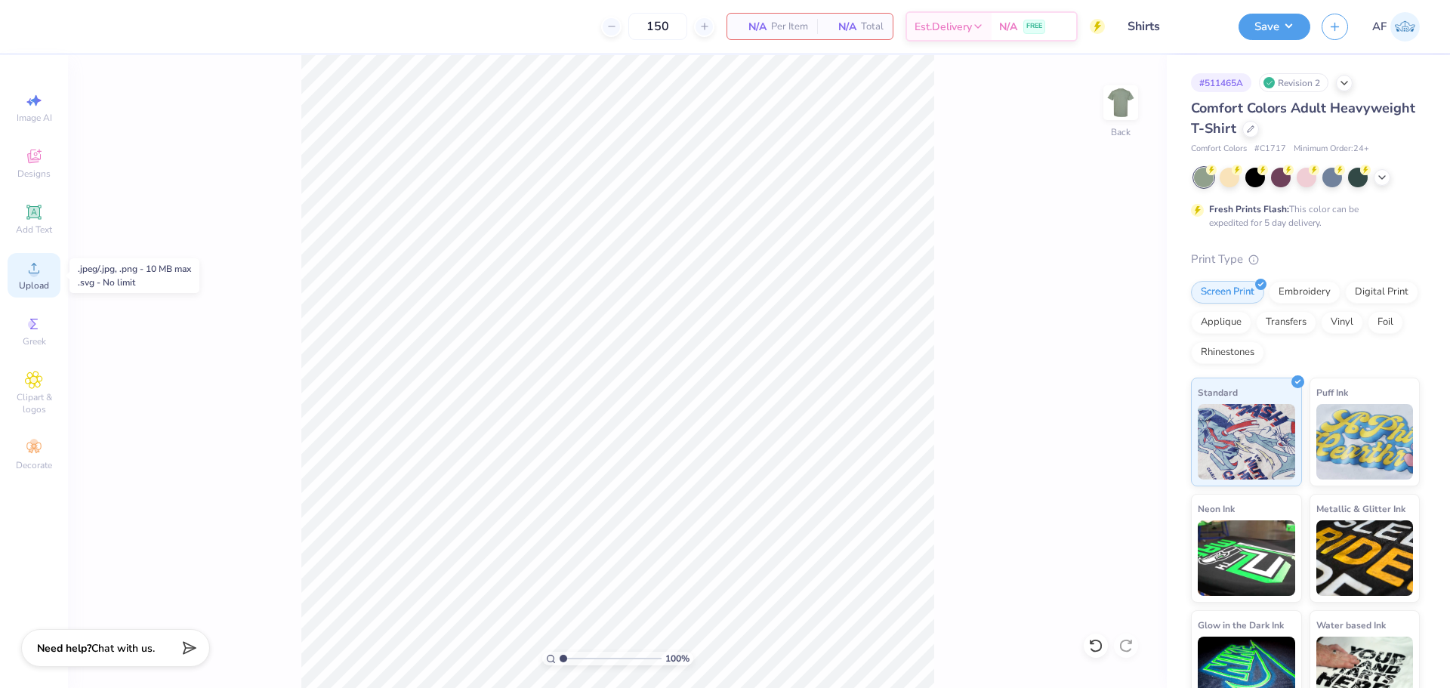
click at [37, 281] on span "Upload" at bounding box center [34, 285] width 30 height 12
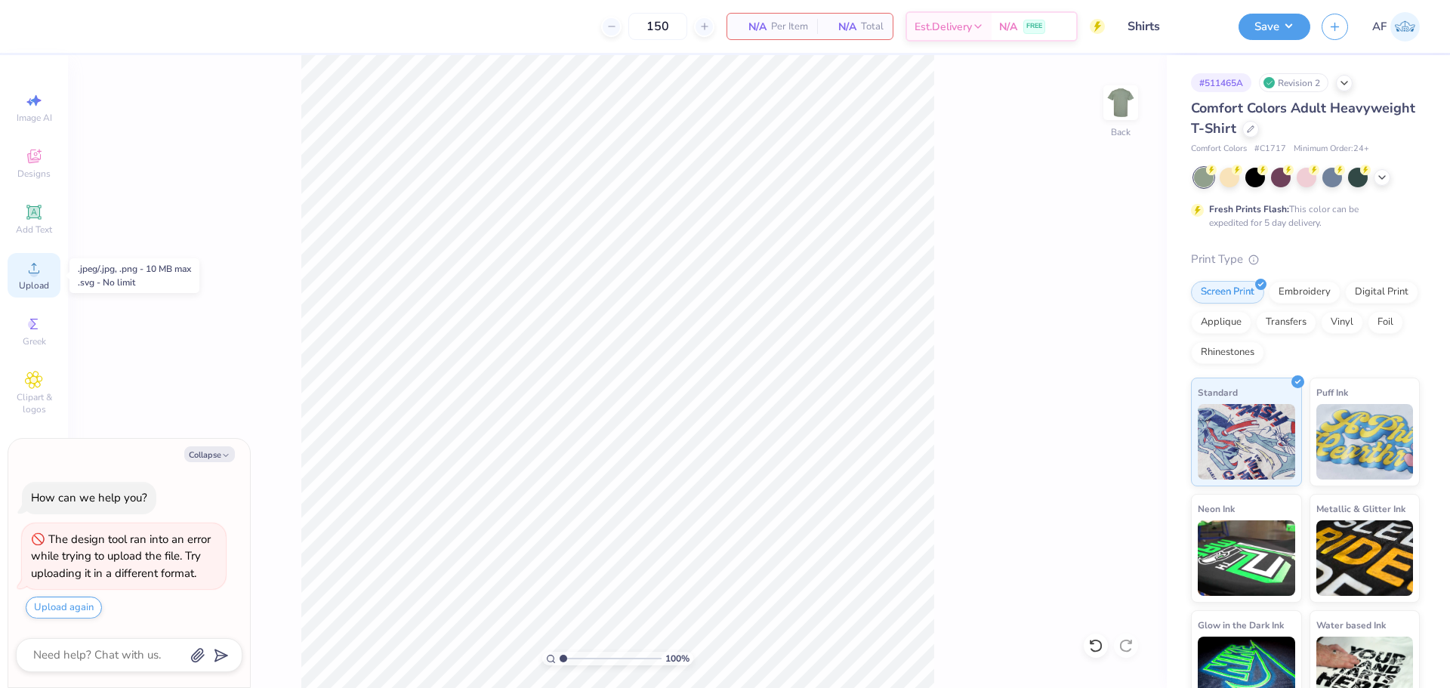
click at [32, 274] on circle at bounding box center [33, 273] width 8 height 8
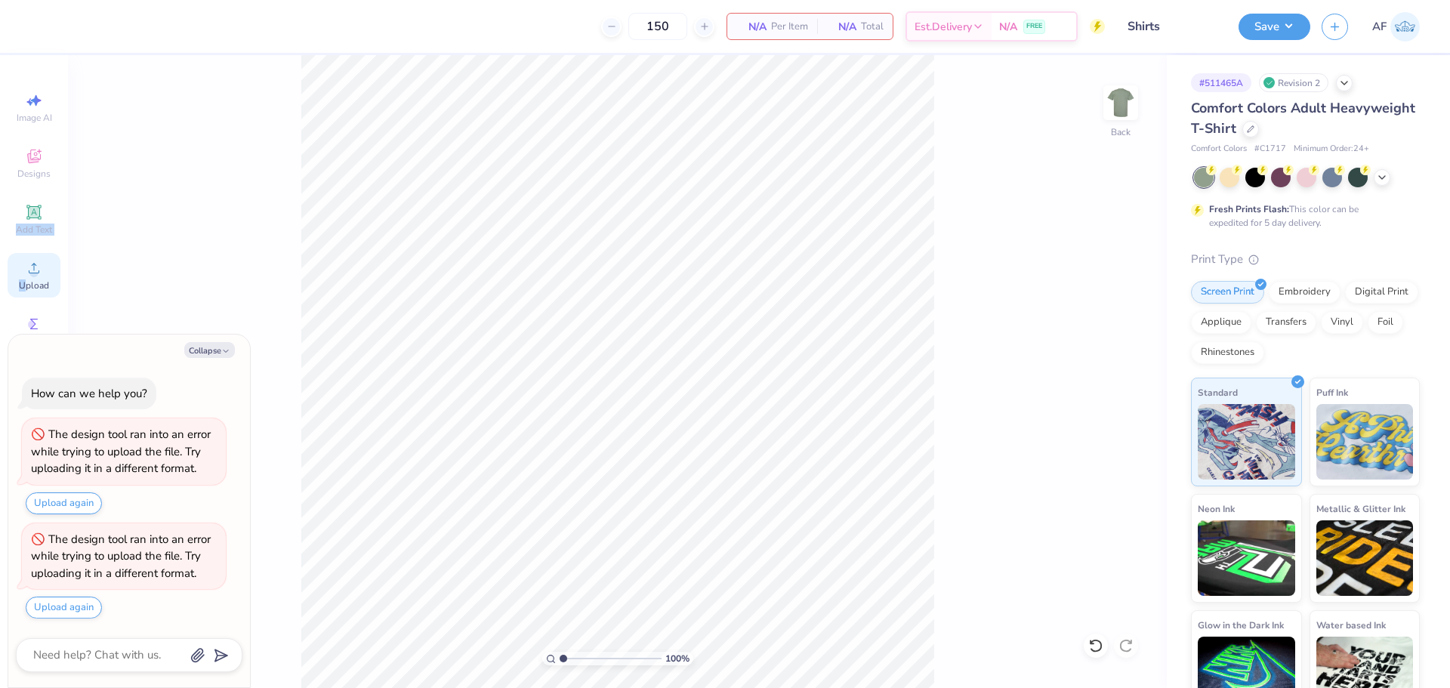
drag, startPoint x: 40, startPoint y: 212, endPoint x: 28, endPoint y: 280, distance: 69.0
click at [28, 280] on div "Image AI Designs Add Text Upload Greek Clipart & logos Decorate" at bounding box center [34, 281] width 53 height 392
click at [28, 280] on span "Upload" at bounding box center [34, 285] width 30 height 12
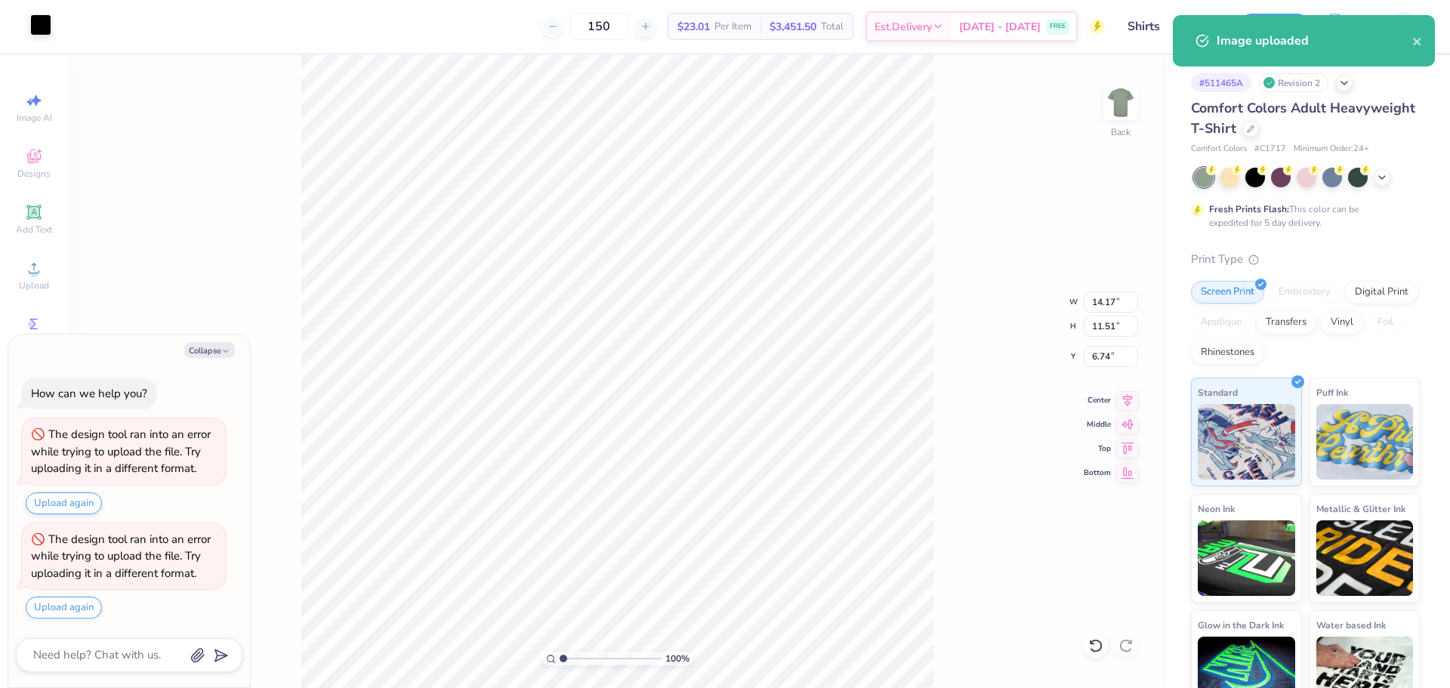
click at [42, 27] on div at bounding box center [40, 24] width 21 height 21
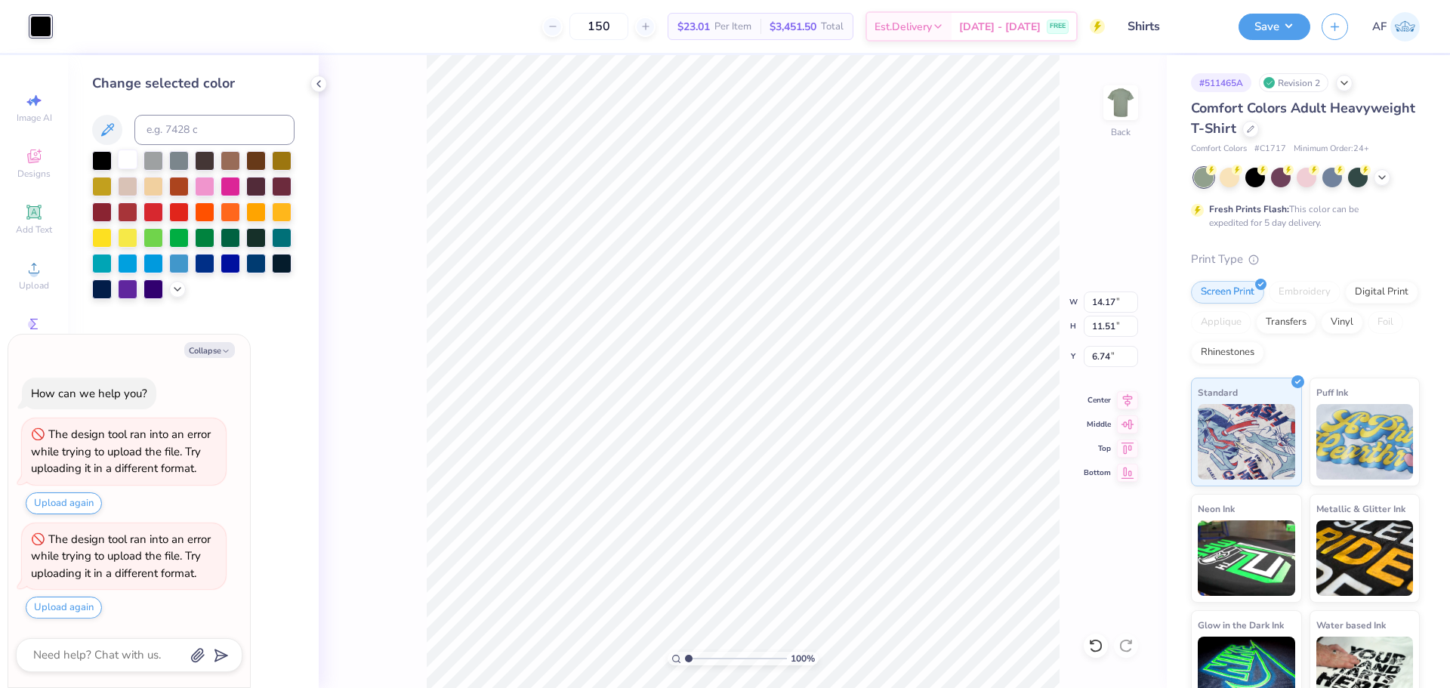
click at [121, 163] on div at bounding box center [128, 159] width 20 height 20
type textarea "x"
click at [1099, 307] on input "14.17" at bounding box center [1110, 301] width 54 height 21
type input "7"
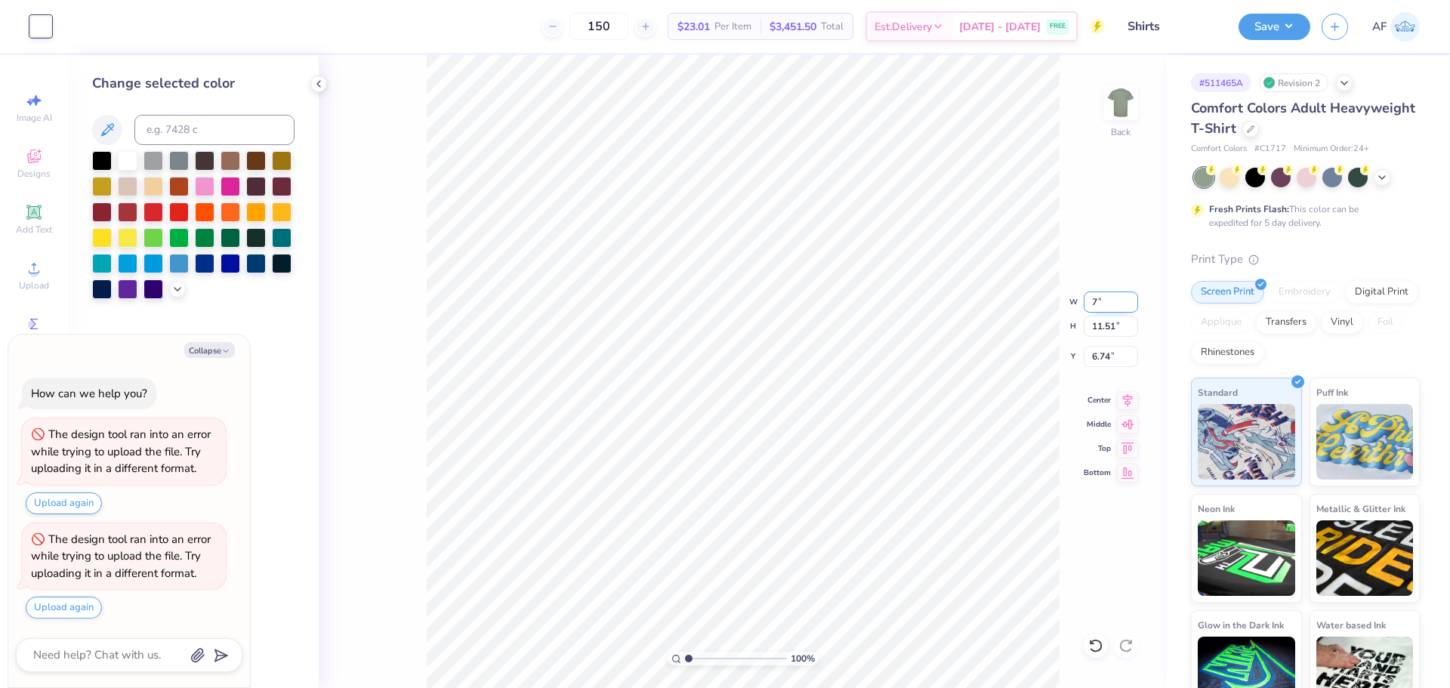
type textarea "x"
type input "7.00"
type input "5.68"
click at [1087, 359] on input "9.66" at bounding box center [1110, 356] width 54 height 21
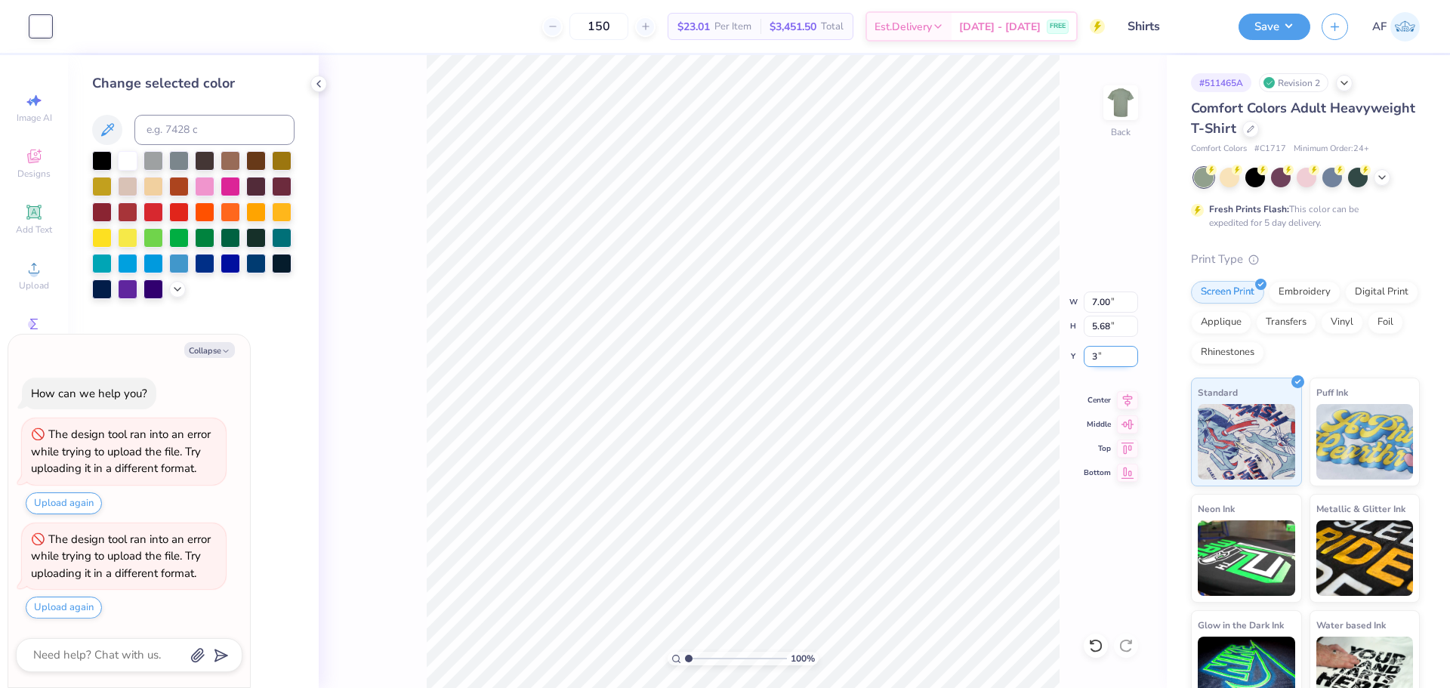
type input "3"
type textarea "x"
type input "3.00"
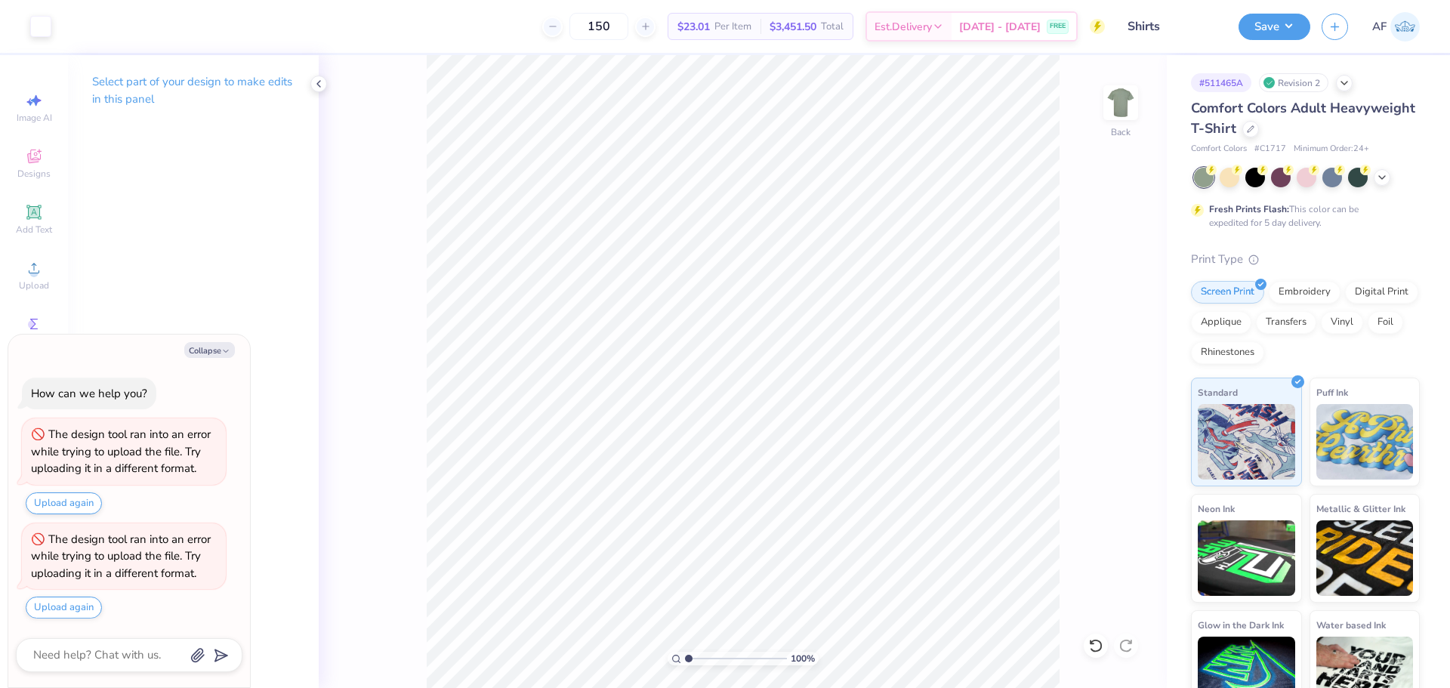
type textarea "x"
type input "10"
type textarea "x"
type input "8.30"
type textarea "x"
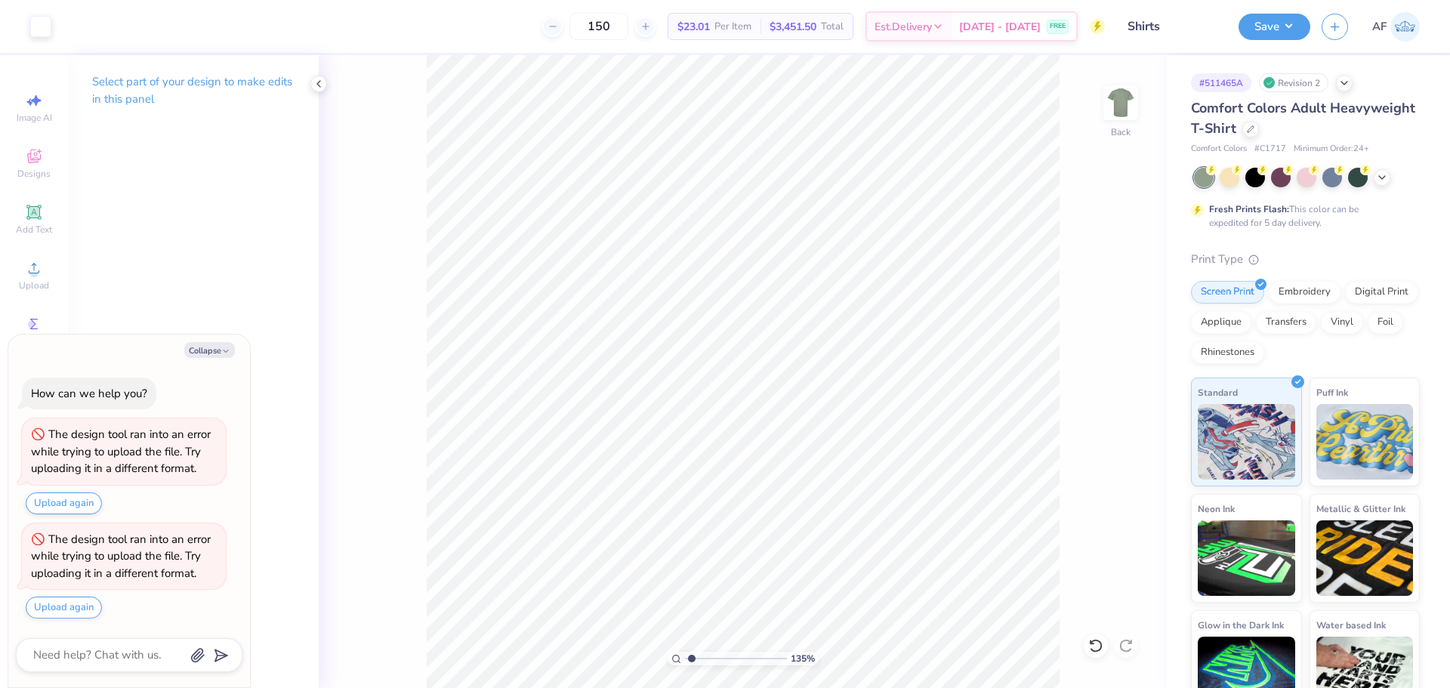
type input "1.35199941909655"
type textarea "x"
type input "1.35199941909655"
type textarea "x"
click at [1300, 21] on button "Save" at bounding box center [1274, 24] width 72 height 26
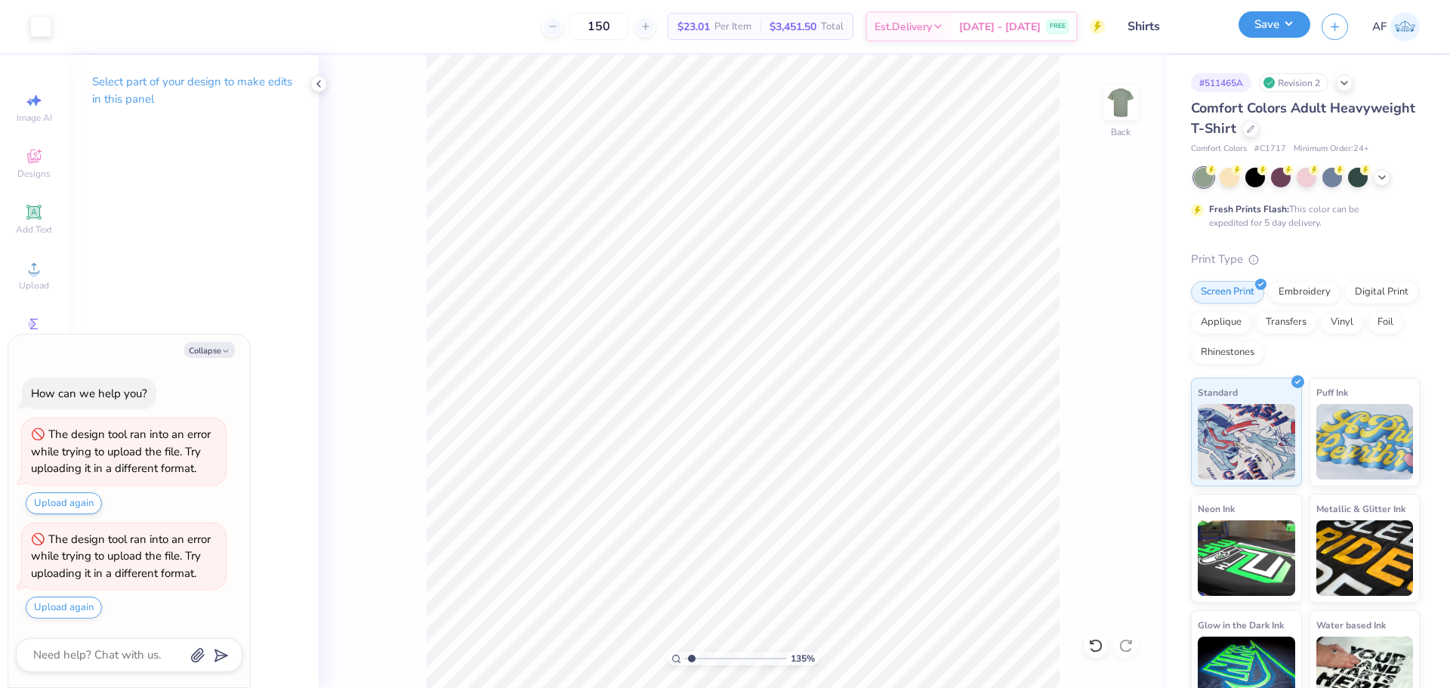
type input "1.35199941909655"
type textarea "x"
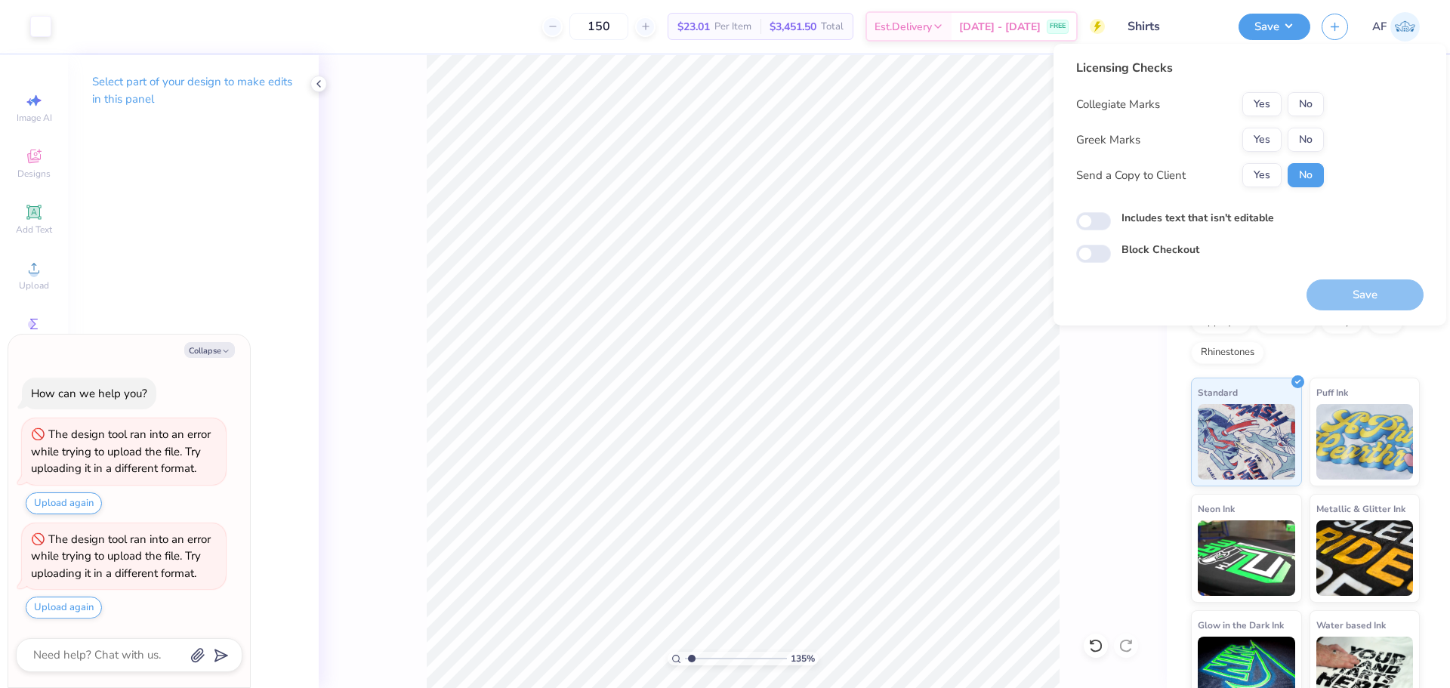
click at [1262, 97] on button "Yes" at bounding box center [1261, 104] width 39 height 24
click at [1261, 141] on button "Yes" at bounding box center [1261, 140] width 39 height 24
type input "1.35199941909655"
type textarea "x"
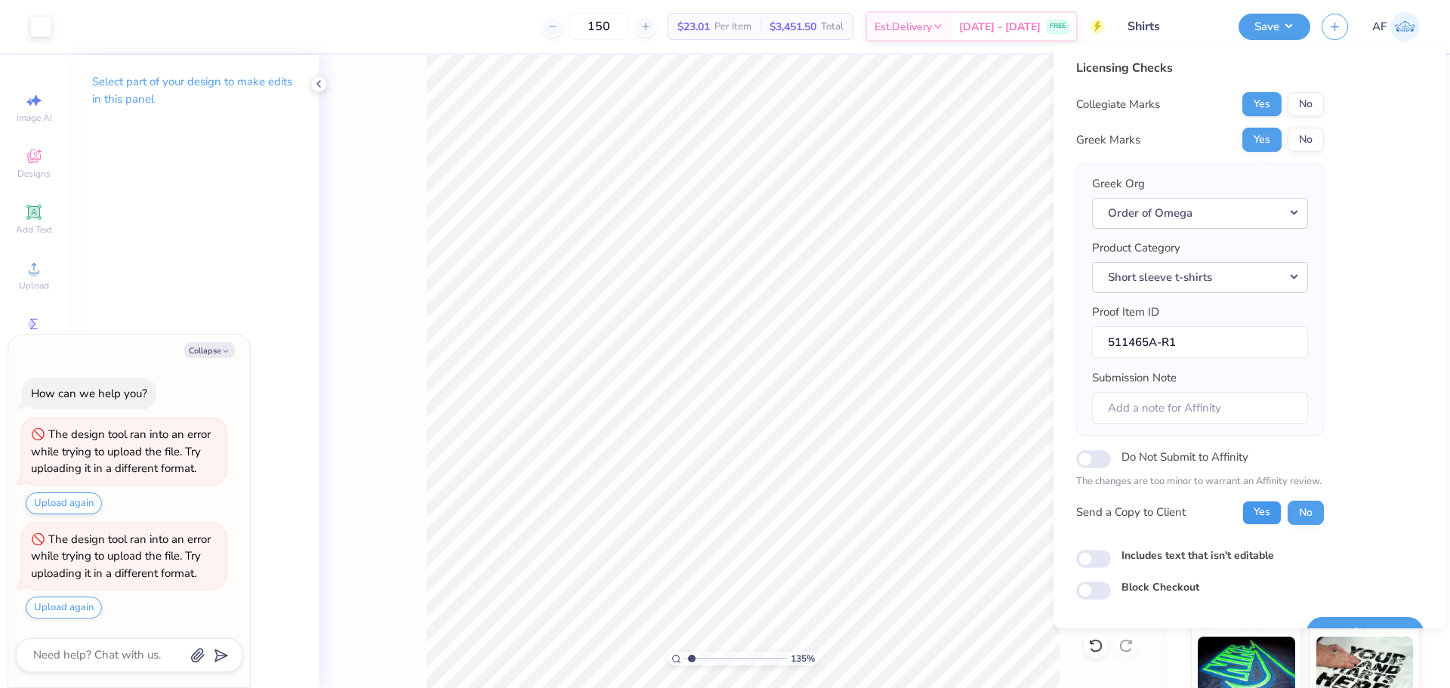
click at [1248, 518] on button "Yes" at bounding box center [1261, 513] width 39 height 24
type input "1.35199941909655"
type textarea "x"
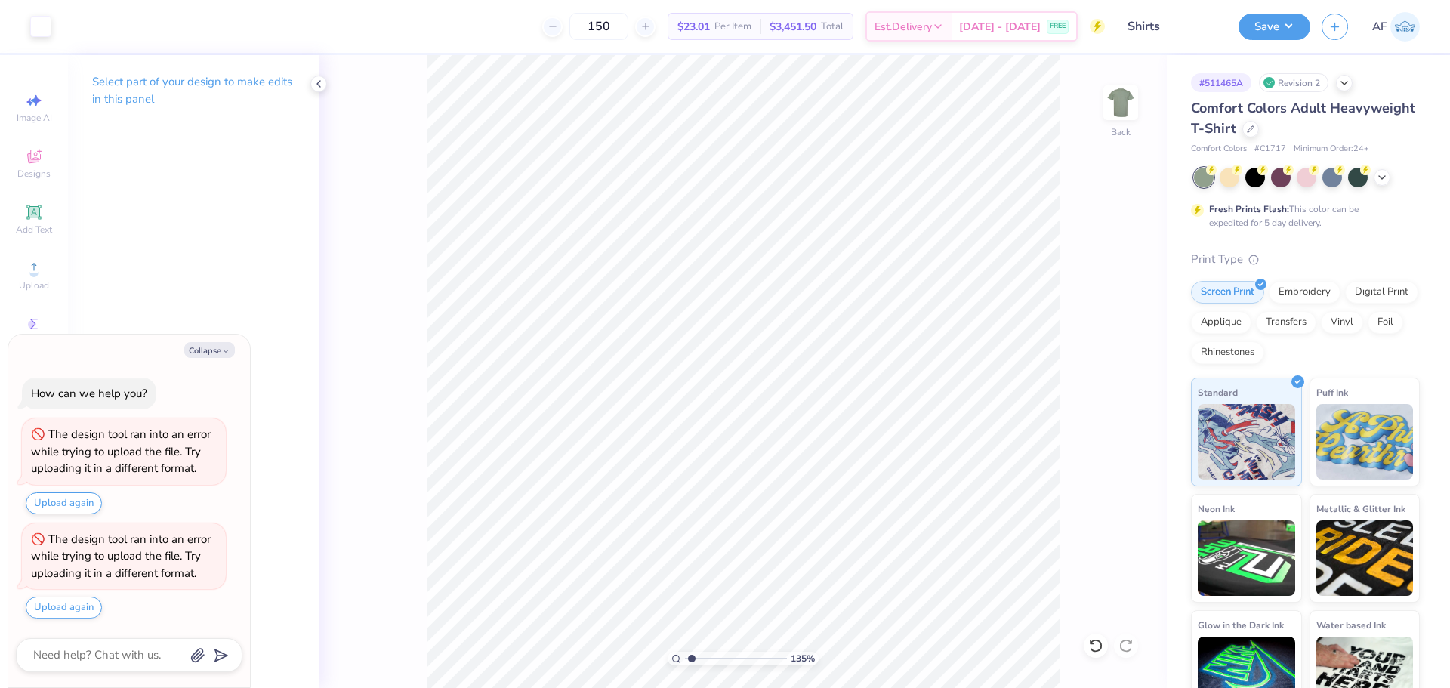
type input "1.35199941909655"
type textarea "x"
click at [1302, 23] on button "Save" at bounding box center [1274, 24] width 72 height 26
type input "1.35199941909655"
type textarea "x"
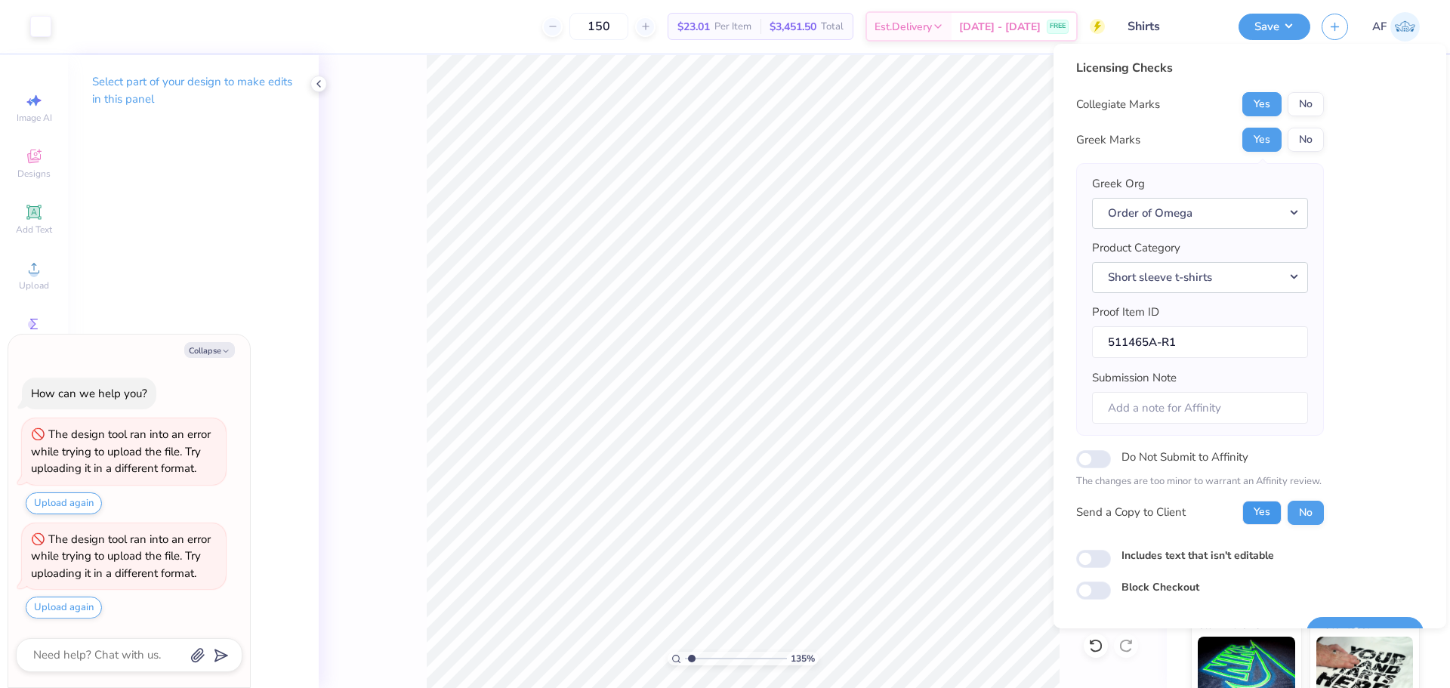
click at [1263, 518] on button "Yes" at bounding box center [1261, 513] width 39 height 24
type input "1.35199941909655"
type textarea "x"
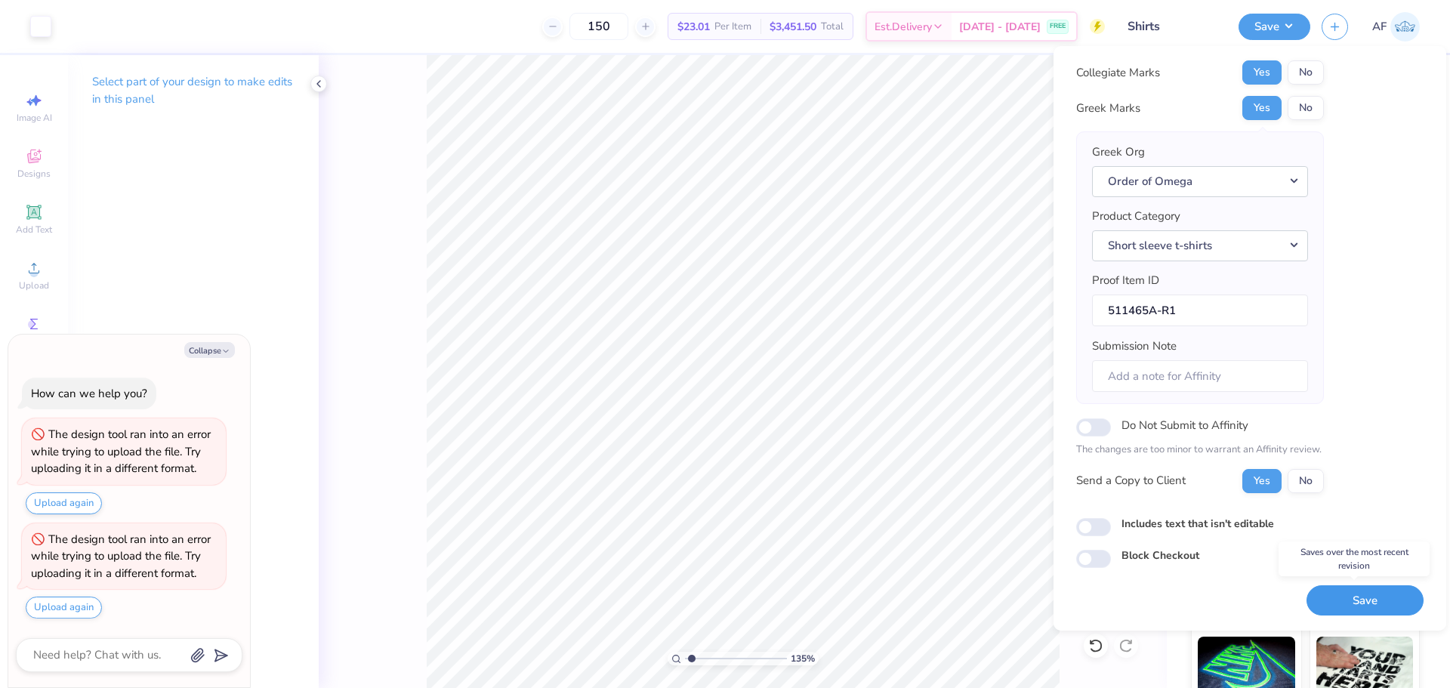
click at [1325, 599] on button "Save" at bounding box center [1364, 600] width 117 height 31
type input "1.35199941909655"
type textarea "x"
type input "1.35199941909655"
type textarea "x"
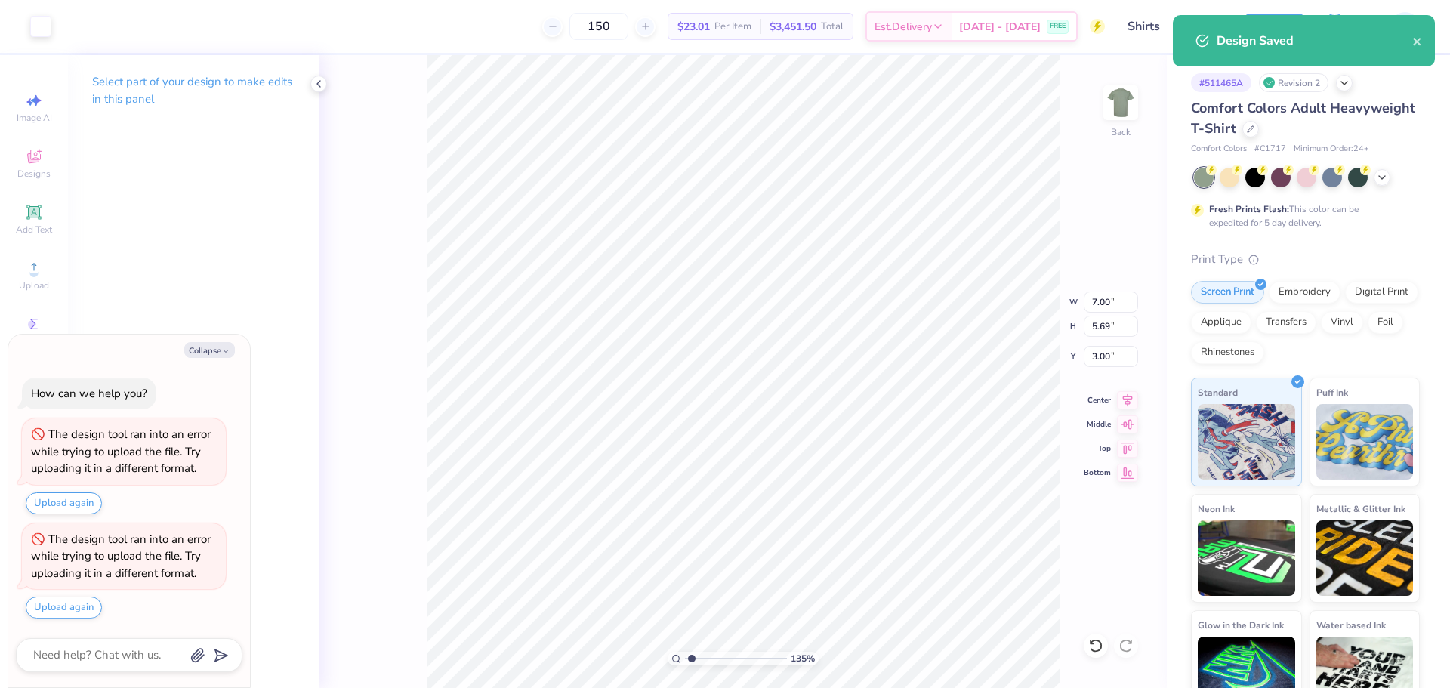
type input "1.35199941909655"
type textarea "x"
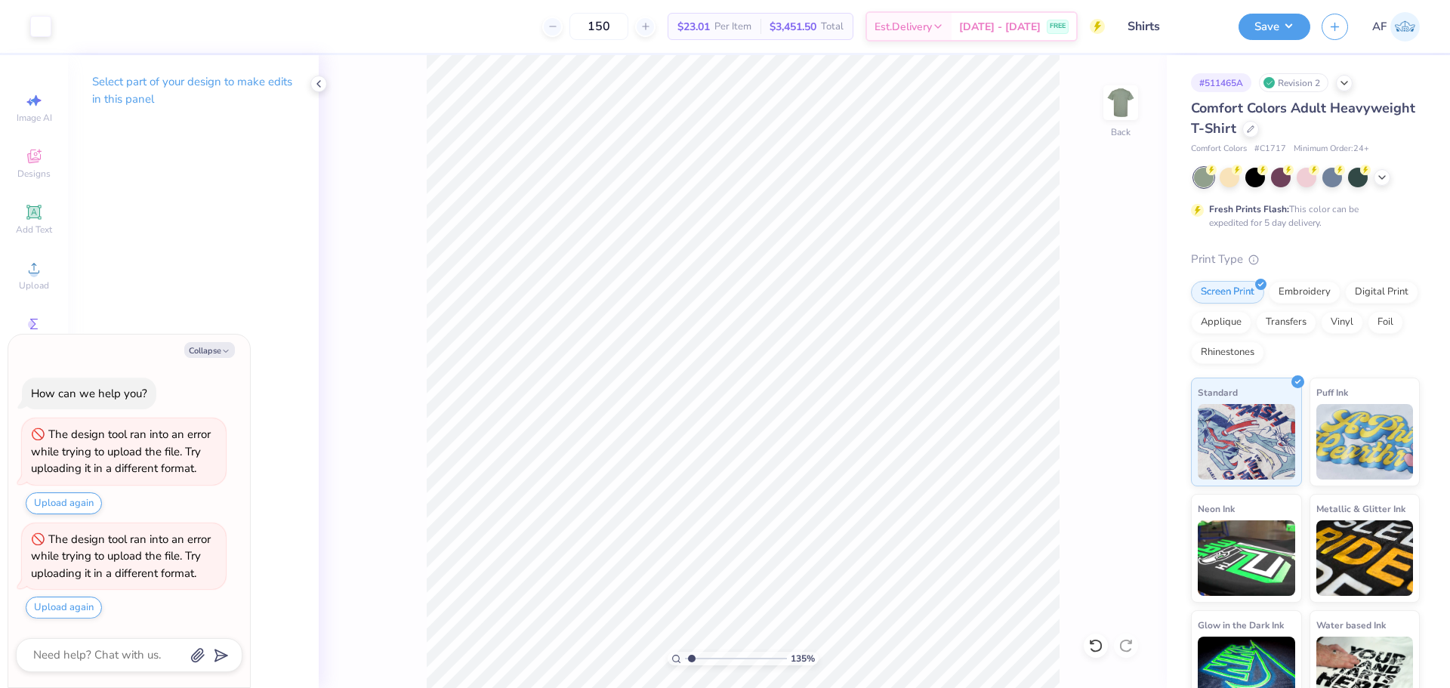
type input "1.35199941909655"
type textarea "x"
type input "1.35199941909655"
type textarea "x"
type input "1.59733176991689"
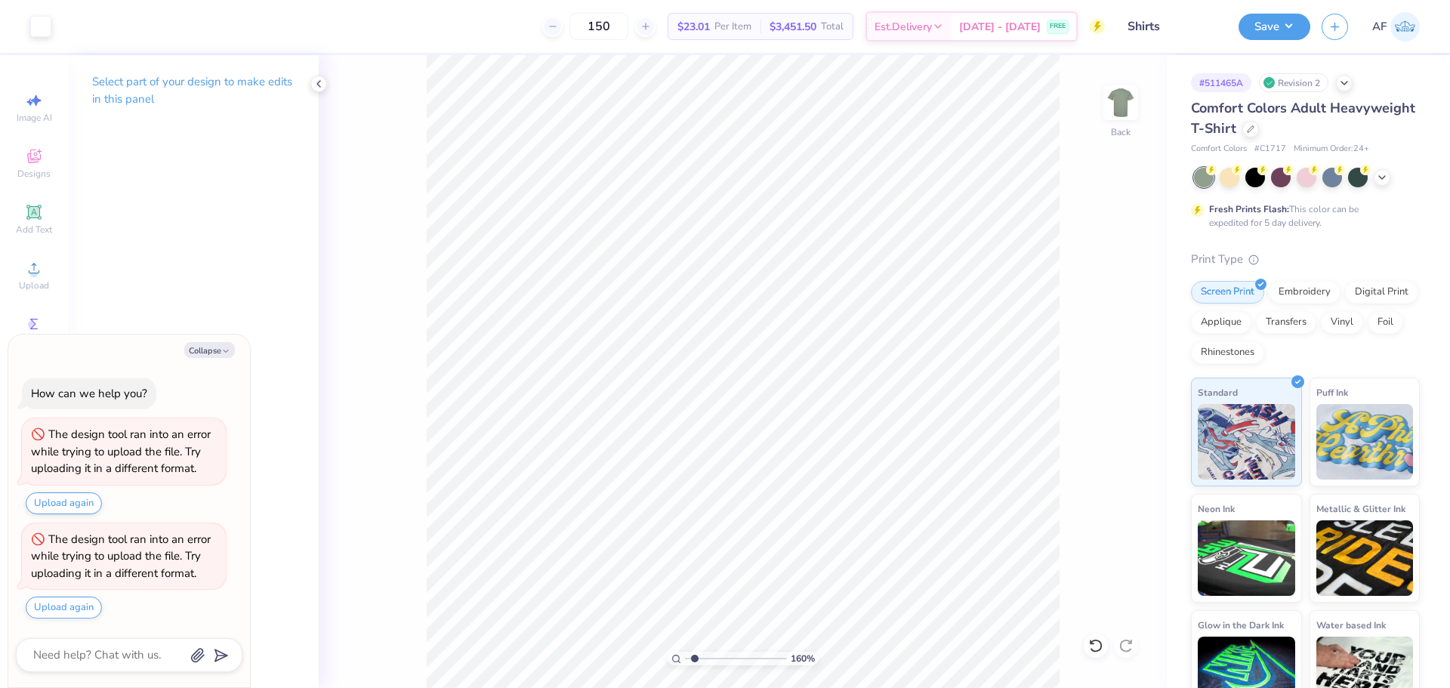
type textarea "x"
type input "1.59733176991689"
type textarea "x"
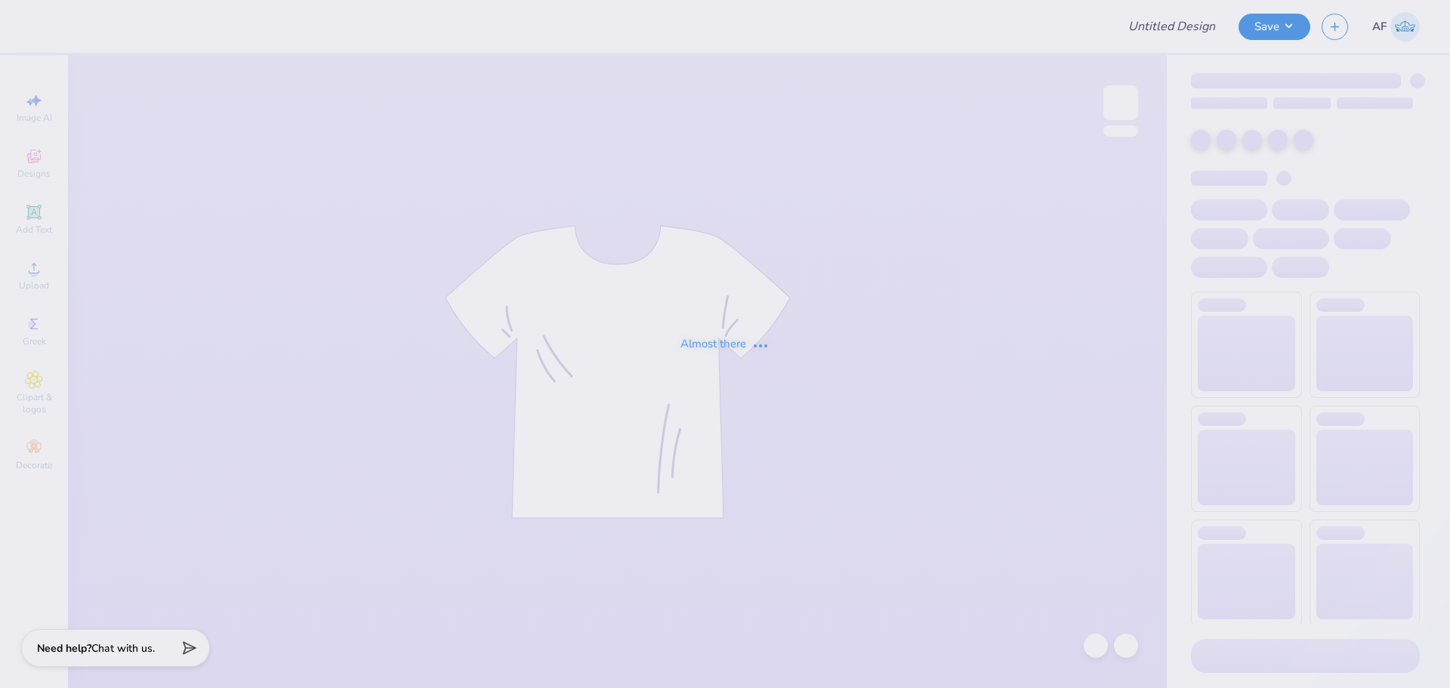
type input "Gaby De Izaguirre : University of Central Florida"
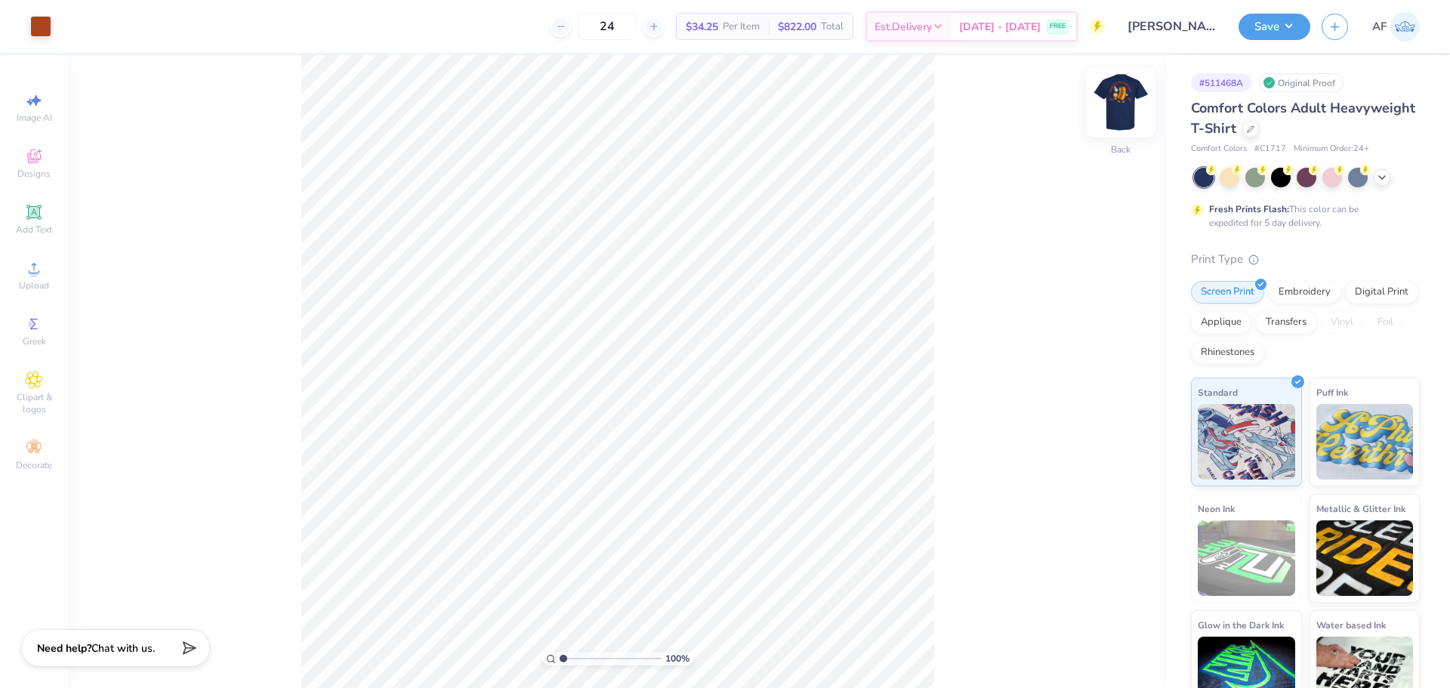
click at [1120, 108] on img at bounding box center [1120, 102] width 60 height 60
click at [1296, 27] on button "Save" at bounding box center [1274, 24] width 72 height 26
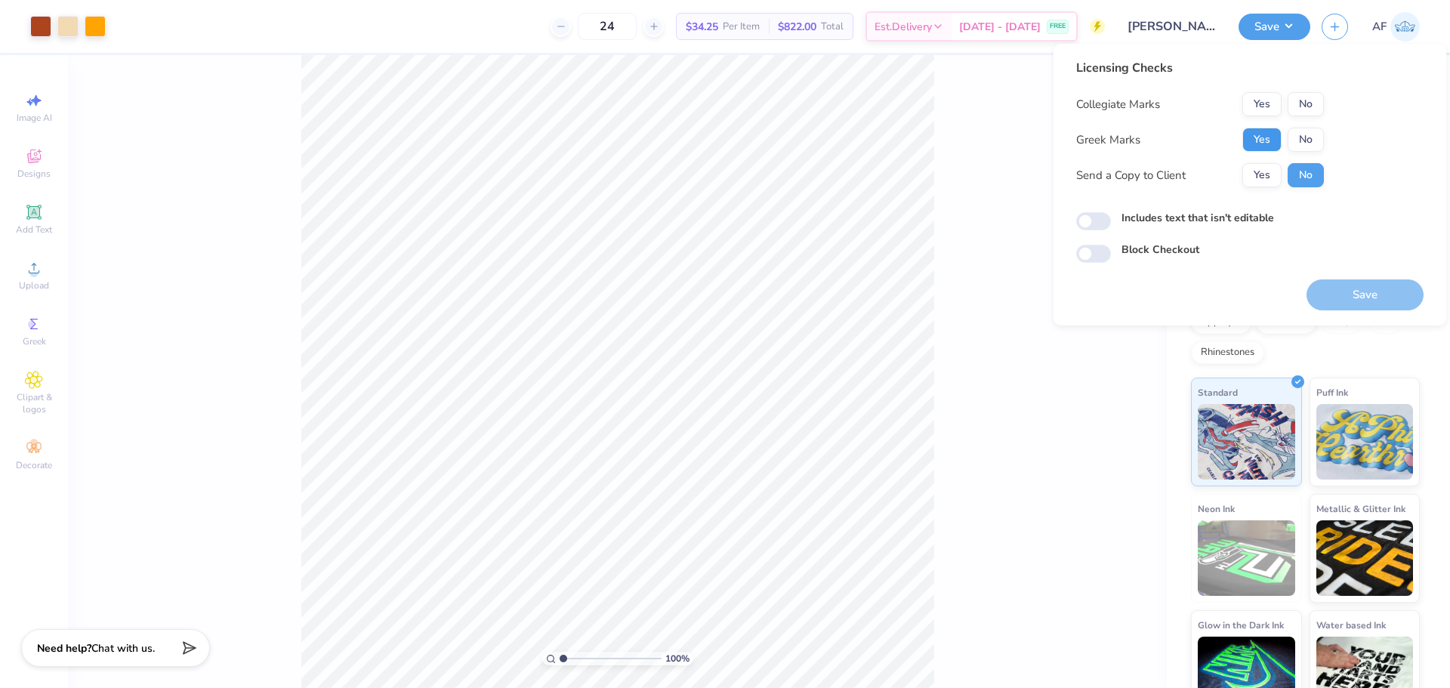
click at [1250, 143] on button "Yes" at bounding box center [1261, 140] width 39 height 24
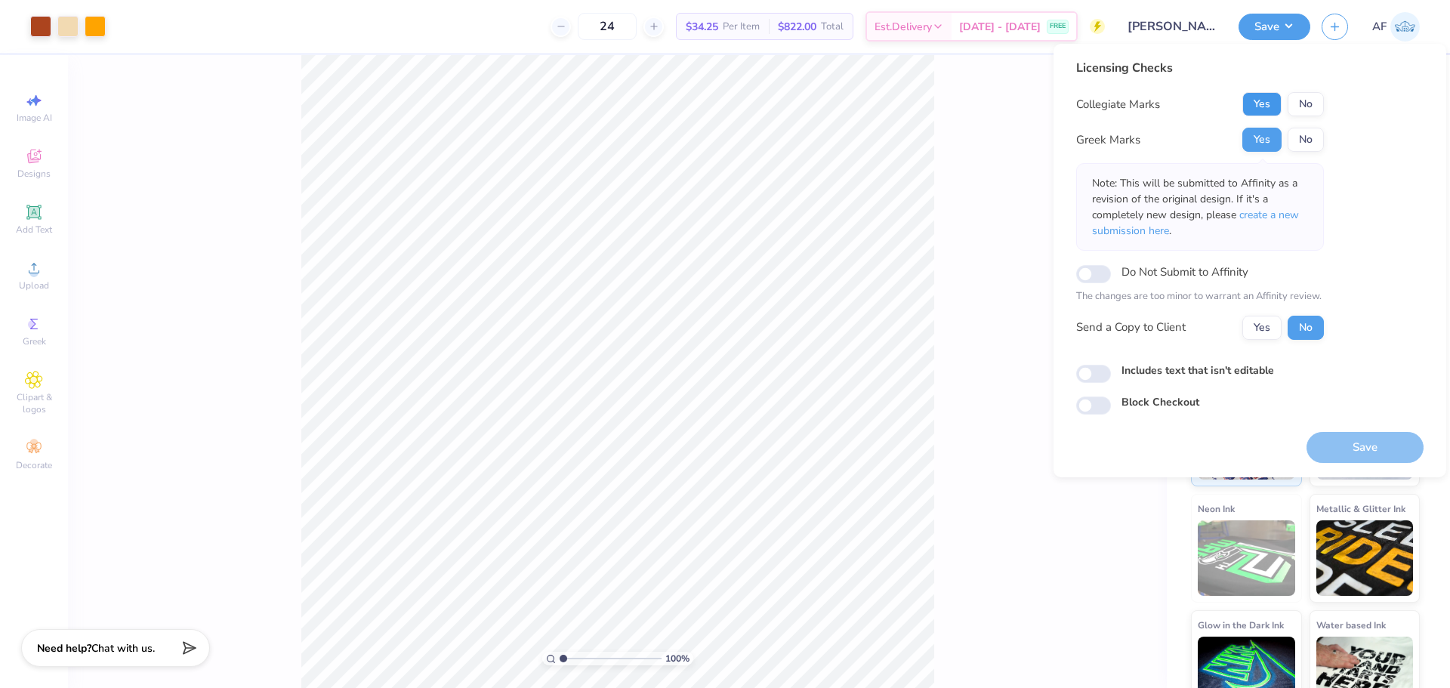
click at [1253, 103] on button "Yes" at bounding box center [1261, 104] width 39 height 24
click at [1262, 330] on button "Yes" at bounding box center [1261, 328] width 39 height 24
click at [1180, 208] on p "Note: This will be submitted to Affinity as a revision of the original design. …" at bounding box center [1200, 206] width 216 height 63
click at [1197, 185] on p "Note: This will be submitted to Affinity as a revision of the original design. …" at bounding box center [1200, 206] width 216 height 63
click at [1302, 162] on div "Collegiate Marks Yes No Greek Marks Yes No Note: This will be submitted to Affi…" at bounding box center [1200, 216] width 248 height 248
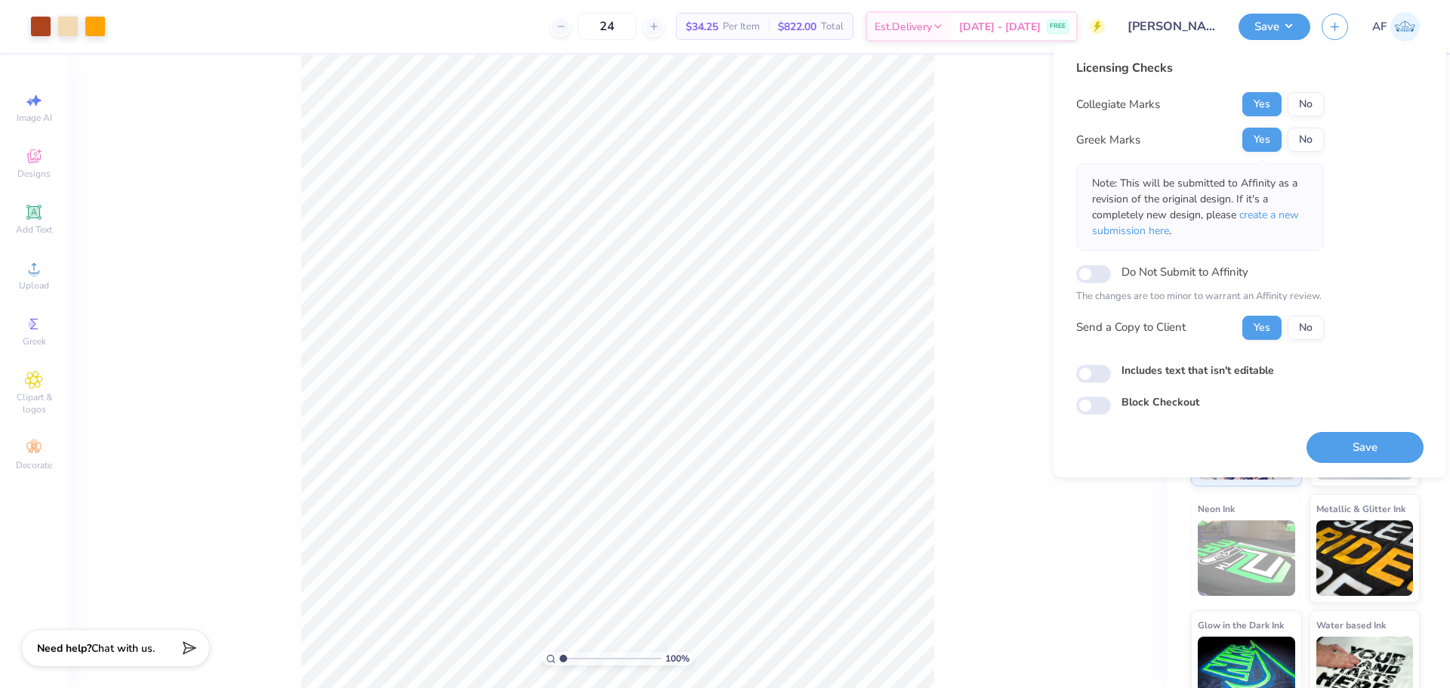
click at [945, 288] on div "100 % Front" at bounding box center [617, 371] width 1099 height 633
